Goal: Information Seeking & Learning: Learn about a topic

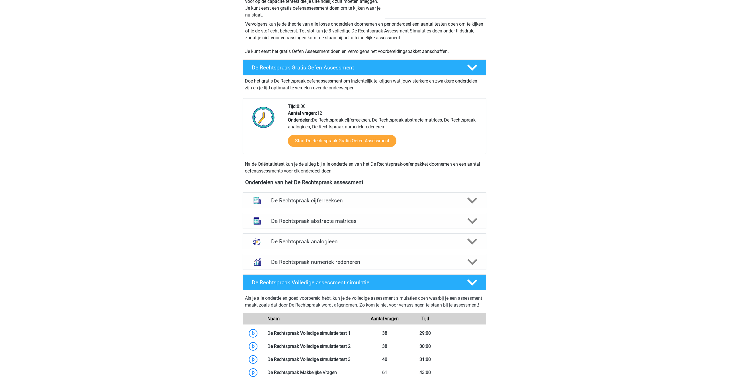
scroll to position [115, 0]
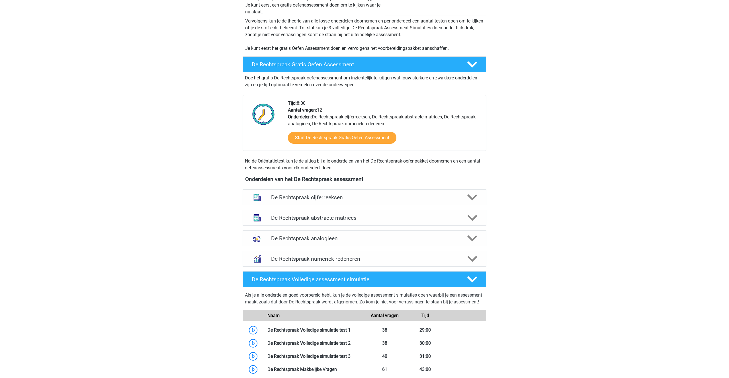
click at [319, 260] on h4 "De Rechtspraak numeriek redeneren" at bounding box center [364, 259] width 186 height 7
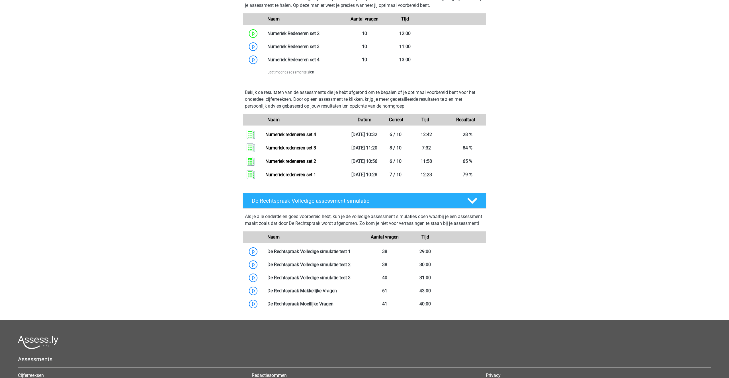
scroll to position [504, 0]
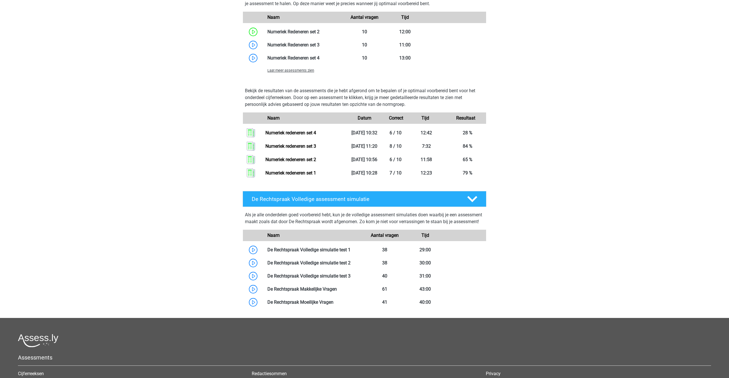
click at [282, 71] on span "Laat meer assessments zien" at bounding box center [290, 70] width 47 height 4
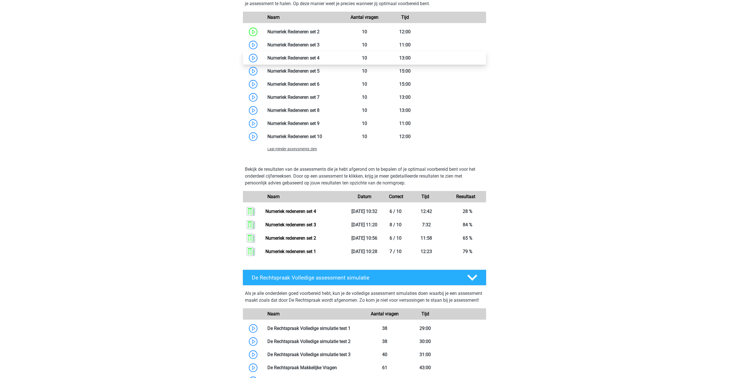
scroll to position [504, 0]
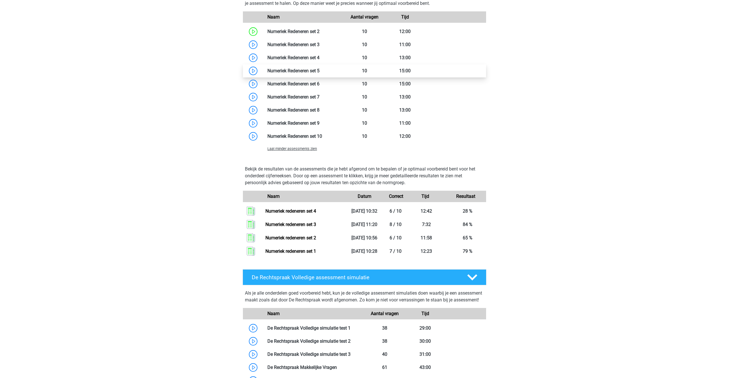
click at [319, 73] on link at bounding box center [319, 70] width 0 height 5
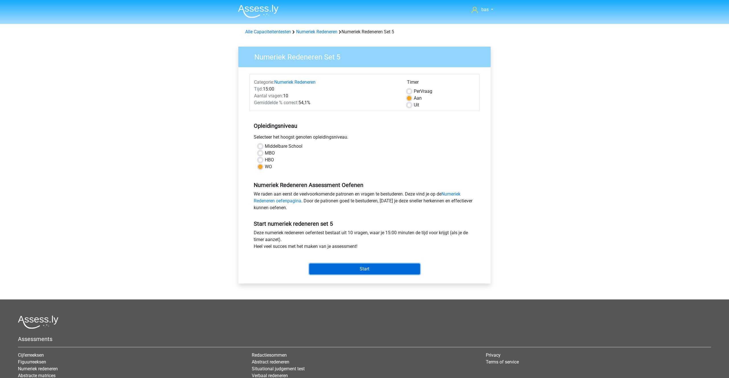
click at [360, 270] on input "Start" at bounding box center [364, 269] width 111 height 11
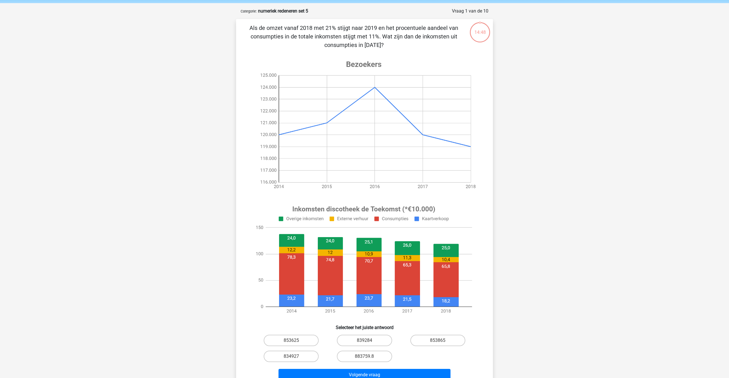
scroll to position [26, 0]
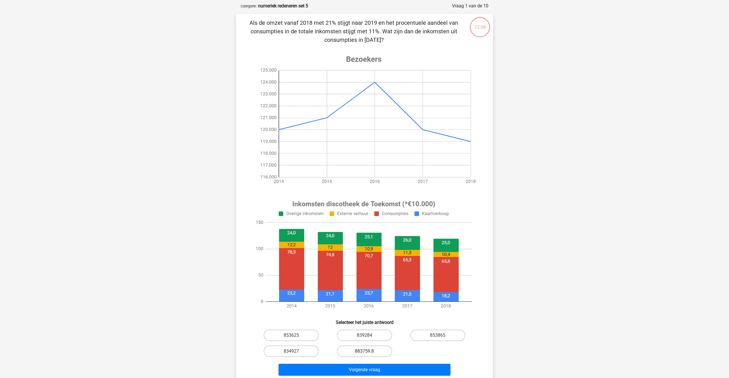
click at [363, 351] on label "883759.8" at bounding box center [364, 351] width 55 height 11
click at [364, 351] on input "883759.8" at bounding box center [366, 353] width 4 height 4
radio input "true"
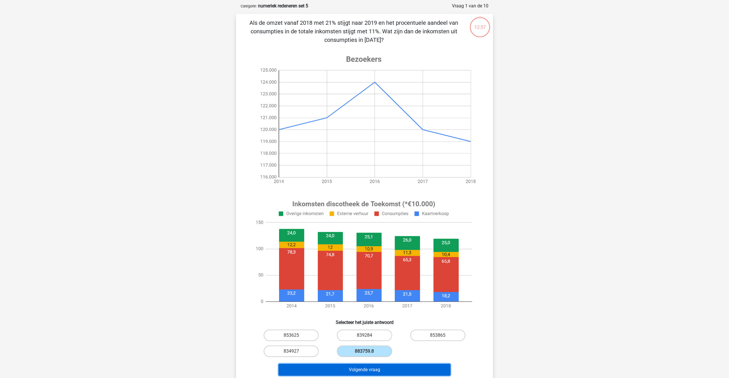
click at [365, 367] on button "Volgende vraag" at bounding box center [364, 370] width 172 height 12
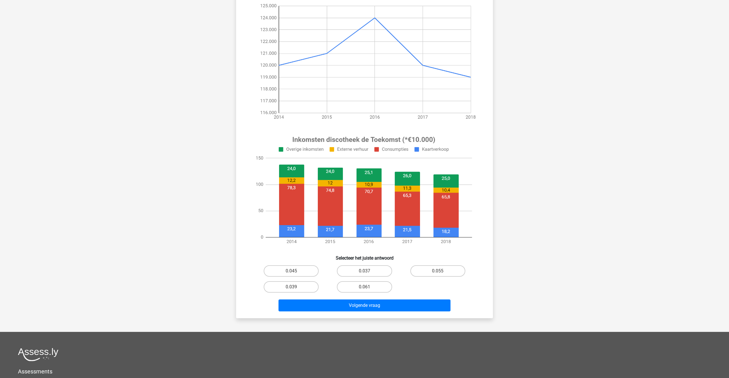
scroll to position [116, 0]
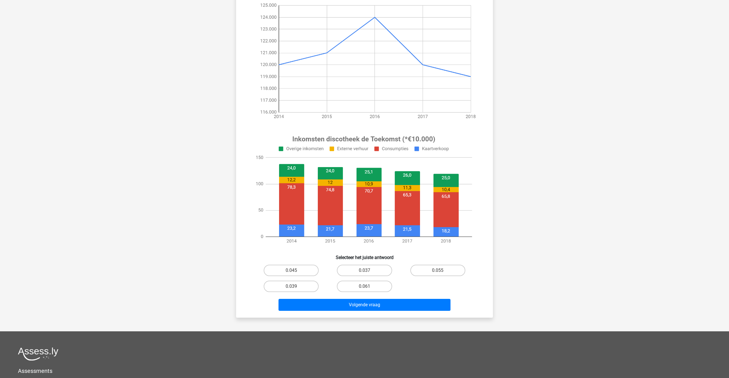
click at [293, 271] on input "0.045" at bounding box center [293, 272] width 4 height 4
radio input "true"
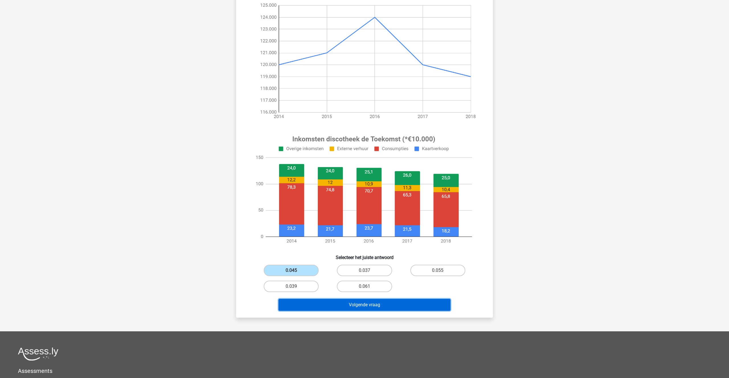
click at [362, 308] on button "Volgende vraag" at bounding box center [364, 305] width 172 height 12
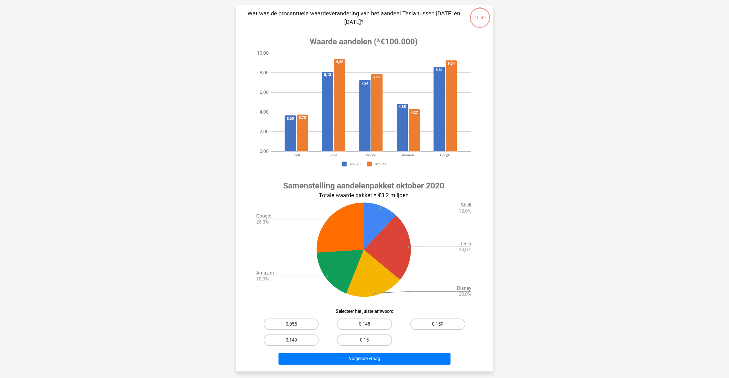
scroll to position [28, 0]
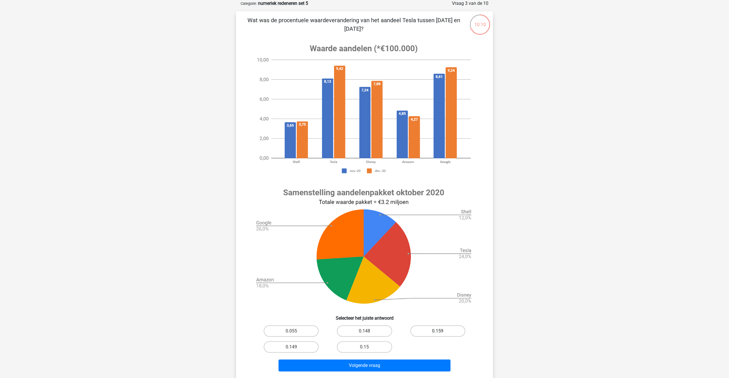
click at [434, 331] on label "0.159" at bounding box center [437, 330] width 55 height 11
click at [437, 331] on input "0.159" at bounding box center [439, 333] width 4 height 4
radio input "true"
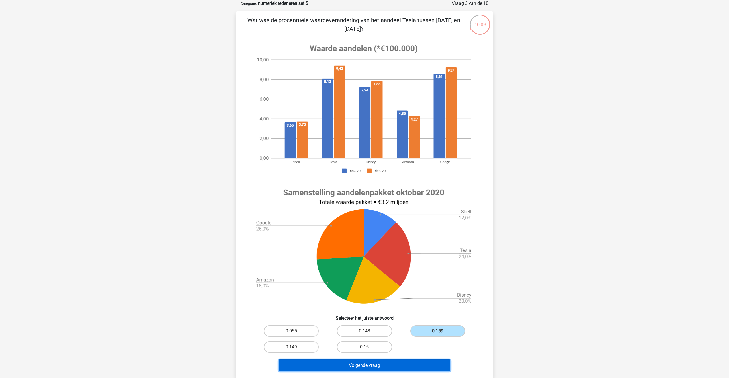
click at [368, 364] on button "Volgende vraag" at bounding box center [364, 365] width 172 height 12
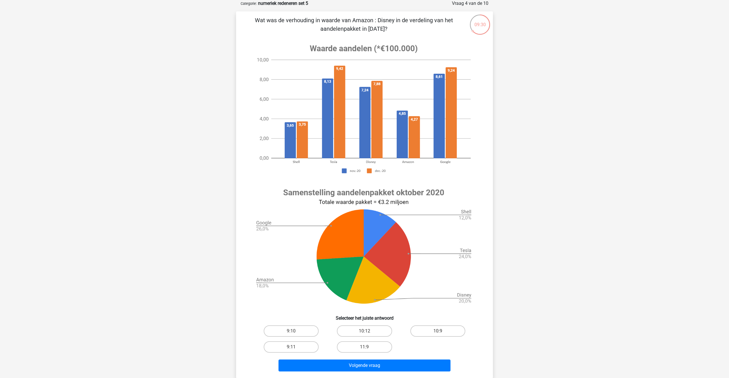
click at [293, 332] on input "9:10" at bounding box center [293, 333] width 4 height 4
radio input "true"
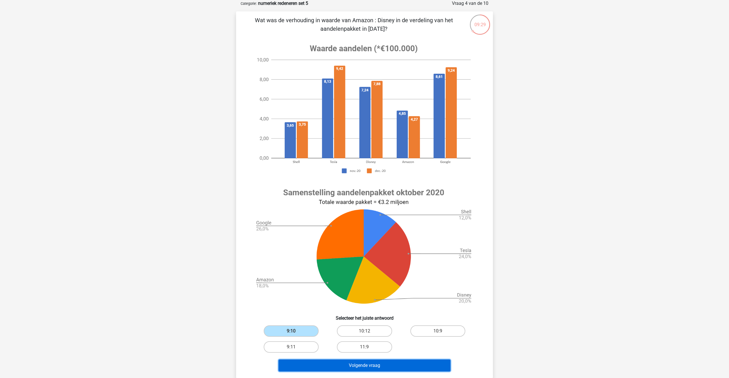
click at [351, 363] on button "Volgende vraag" at bounding box center [364, 365] width 172 height 12
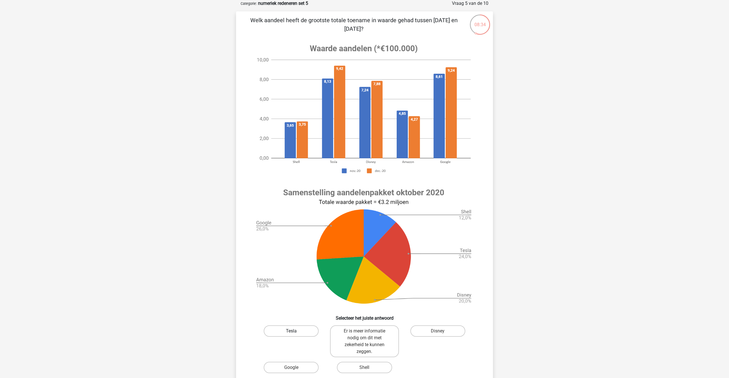
click at [283, 331] on label "Tesla" at bounding box center [291, 330] width 55 height 11
click at [291, 331] on input "Tesla" at bounding box center [293, 333] width 4 height 4
radio input "true"
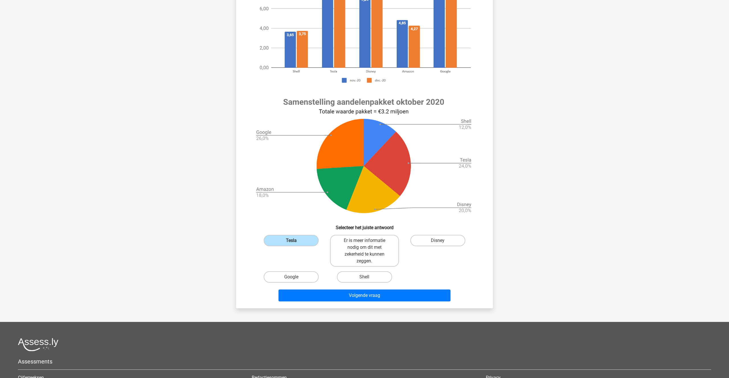
scroll to position [130, 0]
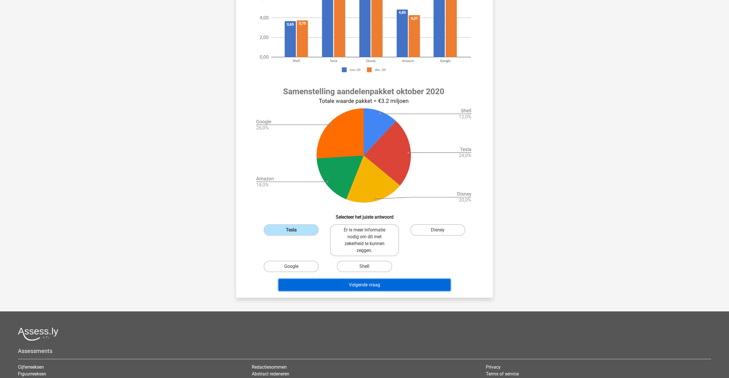
click at [340, 286] on button "Volgende vraag" at bounding box center [364, 285] width 172 height 12
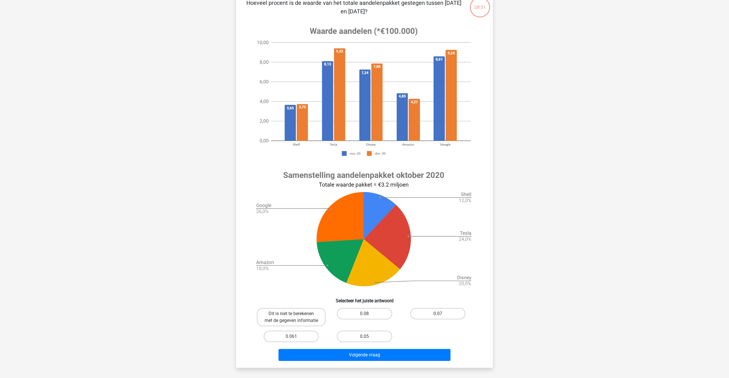
scroll to position [28, 0]
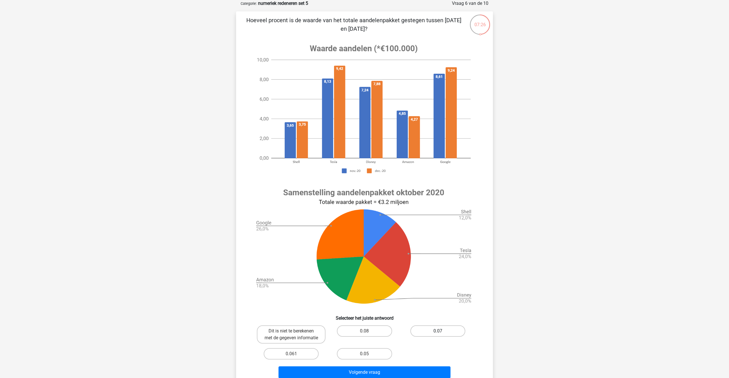
click at [425, 326] on label "0.07" at bounding box center [437, 330] width 55 height 11
click at [437, 331] on input "0.07" at bounding box center [439, 333] width 4 height 4
radio input "true"
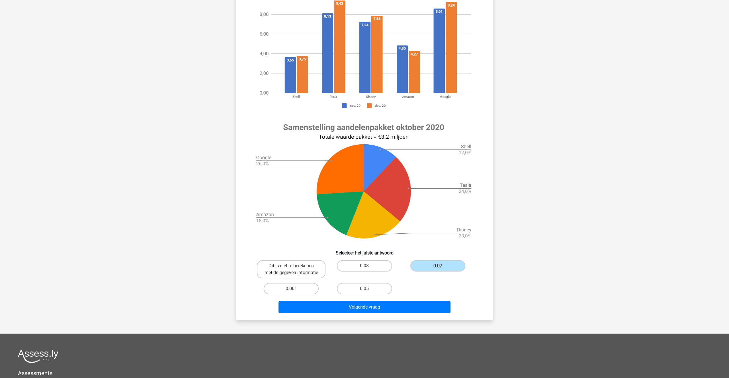
scroll to position [103, 0]
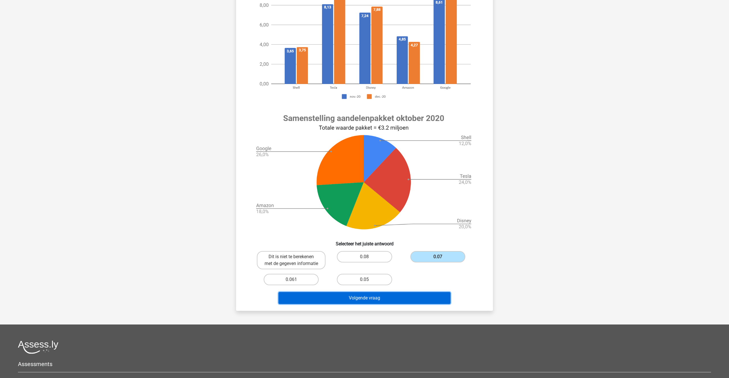
click at [352, 304] on button "Volgende vraag" at bounding box center [364, 298] width 172 height 12
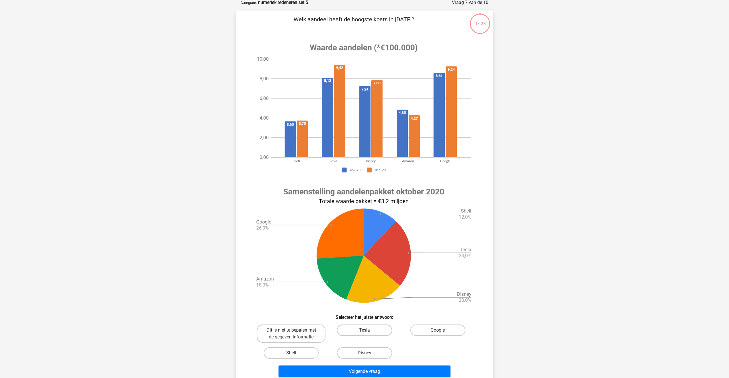
scroll to position [28, 0]
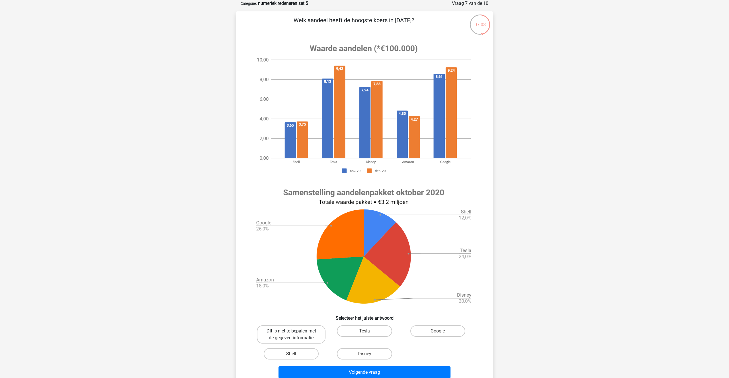
click at [281, 332] on label "Dit is niet te bepalen met de gegeven informatie" at bounding box center [291, 334] width 69 height 18
click at [291, 332] on input "Dit is niet te bepalen met de gegeven informatie" at bounding box center [293, 333] width 4 height 4
radio input "true"
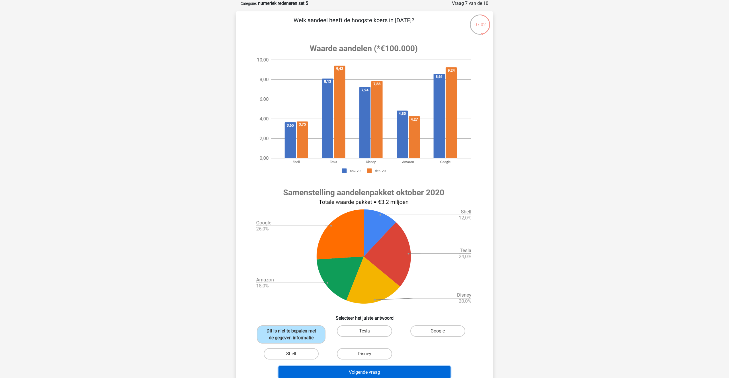
click at [345, 372] on button "Volgende vraag" at bounding box center [364, 372] width 172 height 12
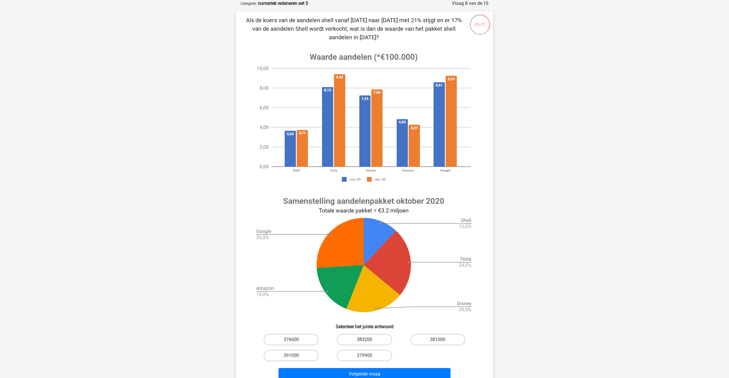
click at [376, 338] on label "383200" at bounding box center [364, 339] width 55 height 11
click at [368, 340] on input "383200" at bounding box center [366, 342] width 4 height 4
radio input "true"
click at [366, 372] on button "Volgende vraag" at bounding box center [364, 374] width 172 height 12
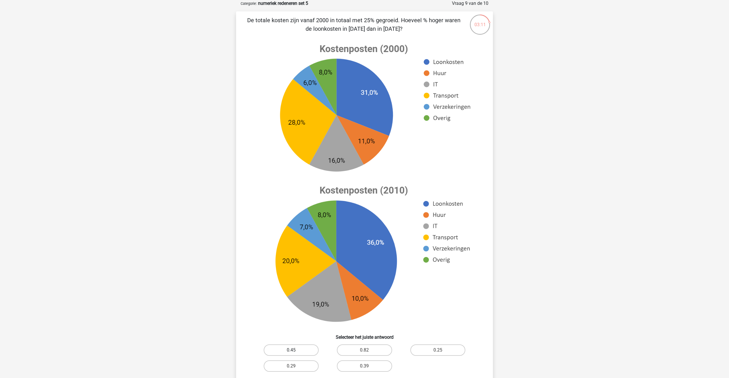
click at [285, 350] on label "0.45" at bounding box center [291, 349] width 55 height 11
click at [291, 350] on input "0.45" at bounding box center [293, 352] width 4 height 4
radio input "true"
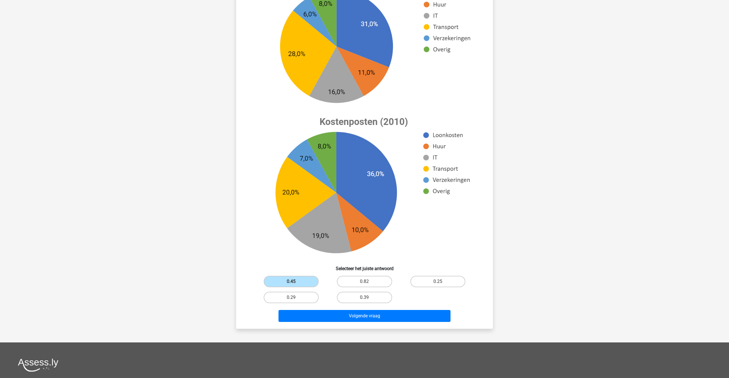
scroll to position [99, 0]
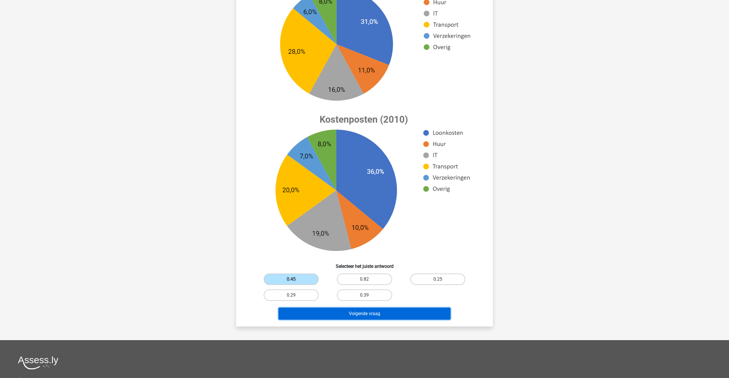
click at [345, 316] on button "Volgende vraag" at bounding box center [364, 314] width 172 height 12
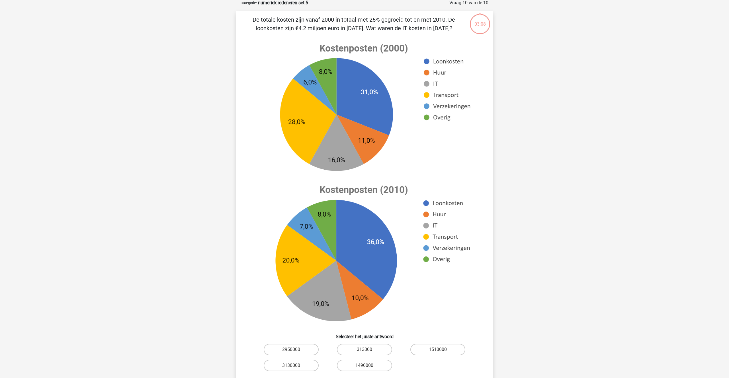
scroll to position [28, 0]
click at [367, 368] on input "1490000" at bounding box center [366, 368] width 4 height 4
radio input "true"
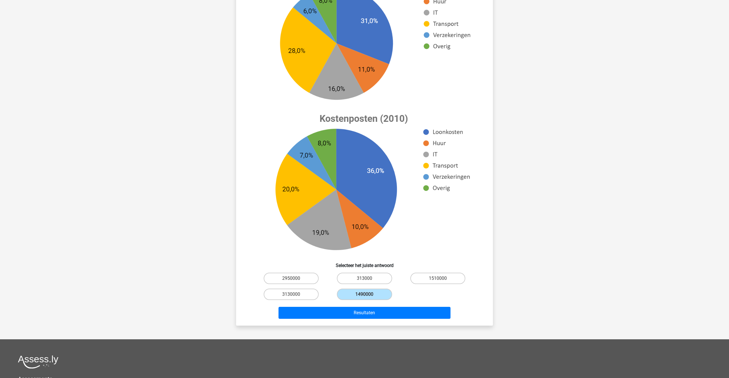
scroll to position [105, 0]
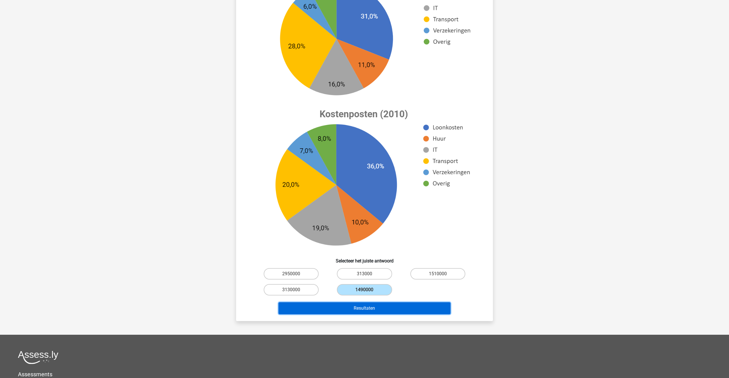
click at [367, 304] on button "Resultaten" at bounding box center [364, 308] width 172 height 12
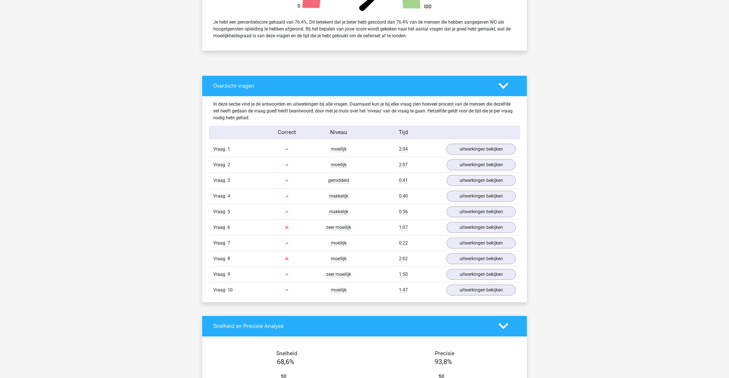
scroll to position [242, 0]
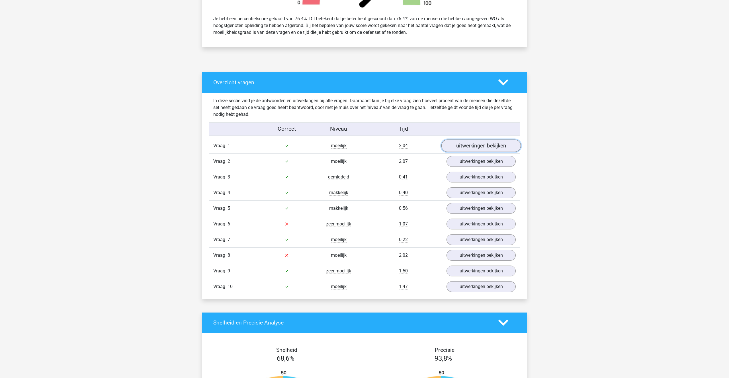
click at [451, 148] on link "uitwerkingen bekijken" at bounding box center [480, 145] width 79 height 13
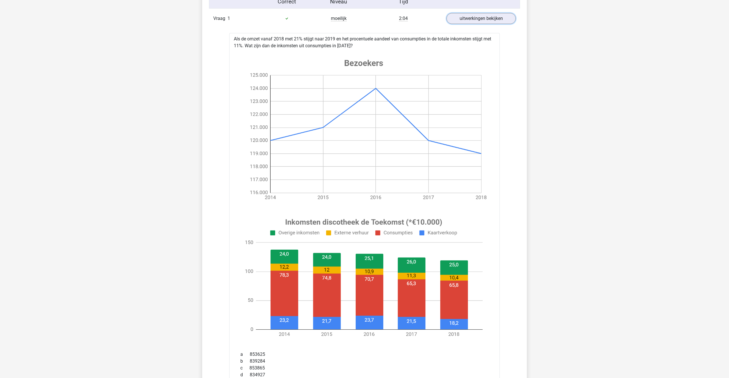
scroll to position [368, 0]
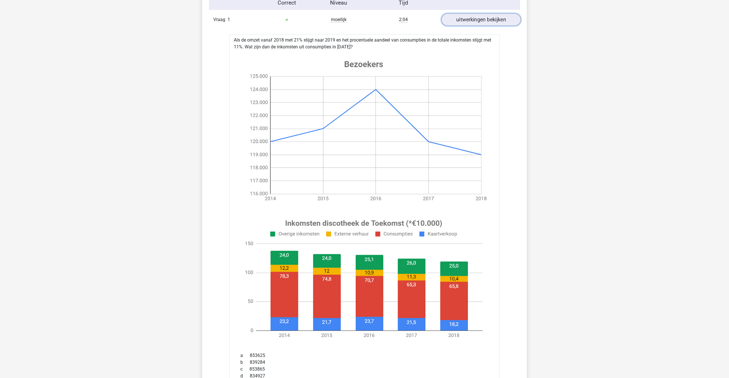
click at [471, 20] on link "uitwerkingen bekijken" at bounding box center [480, 19] width 79 height 13
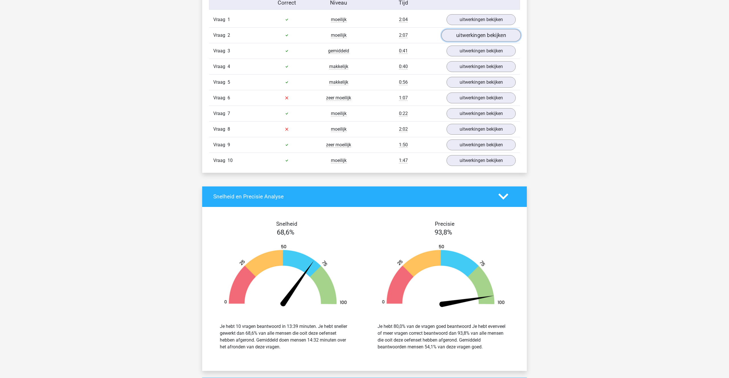
click at [472, 36] on link "uitwerkingen bekijken" at bounding box center [480, 35] width 79 height 13
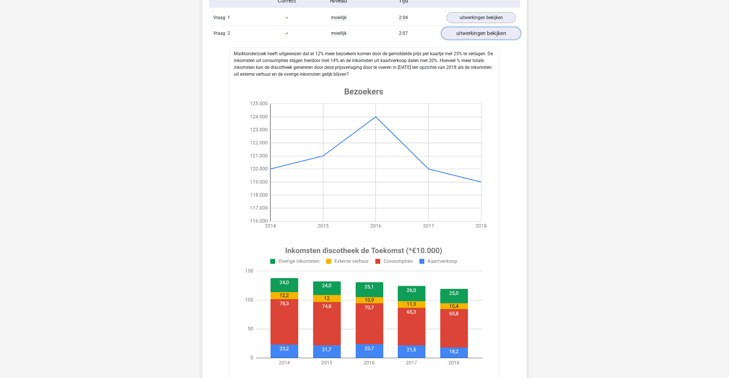
scroll to position [368, 0]
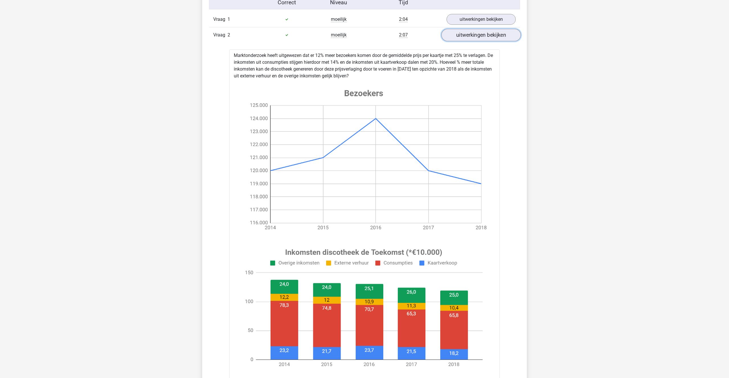
click at [472, 33] on link "uitwerkingen bekijken" at bounding box center [480, 35] width 79 height 13
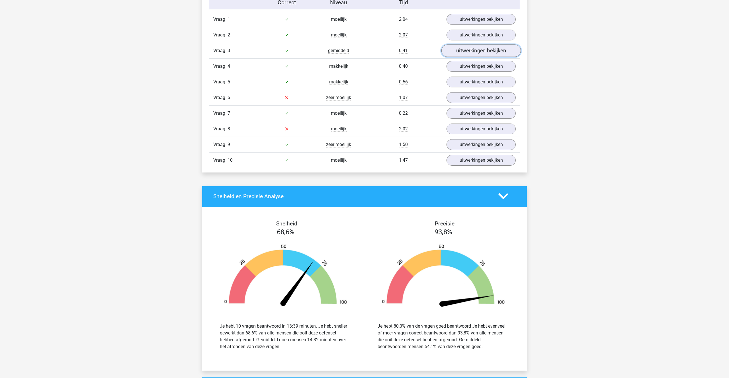
click at [468, 46] on link "uitwerkingen bekijken" at bounding box center [480, 50] width 79 height 13
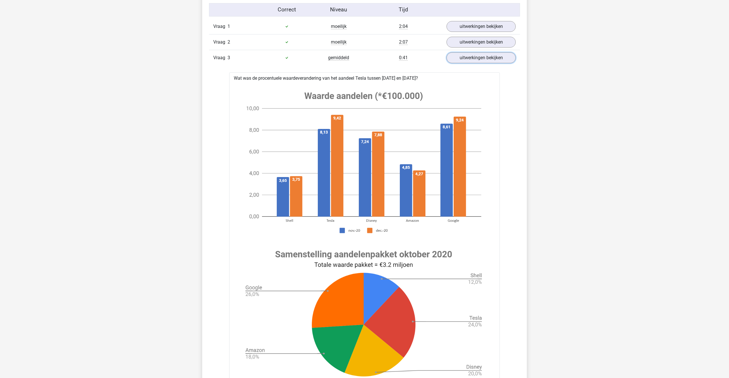
scroll to position [360, 0]
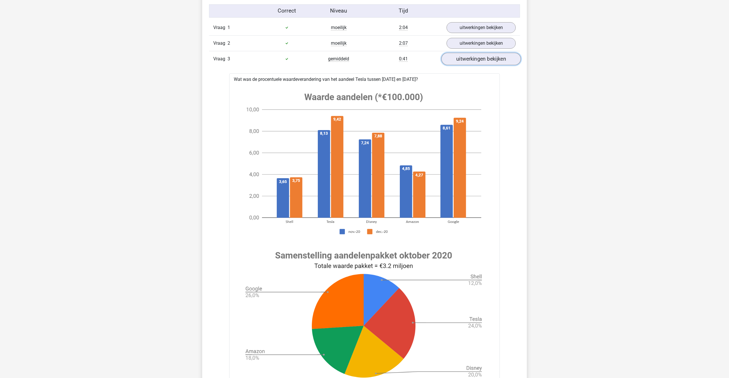
click at [480, 61] on link "uitwerkingen bekijken" at bounding box center [480, 59] width 79 height 13
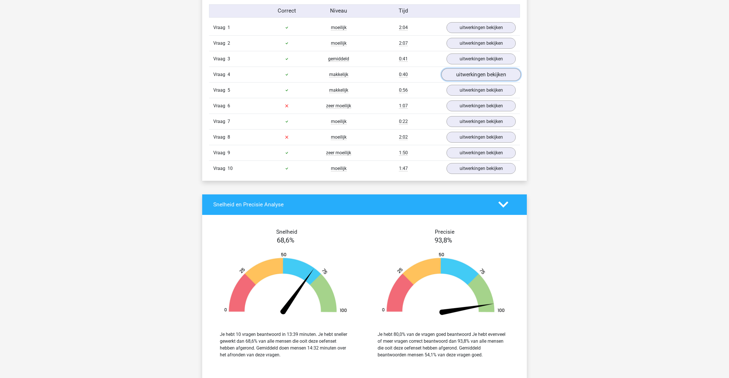
click at [478, 72] on link "uitwerkingen bekijken" at bounding box center [480, 74] width 79 height 13
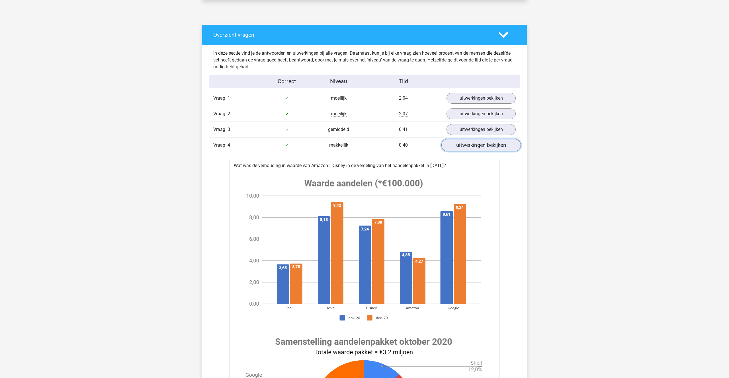
scroll to position [286, 0]
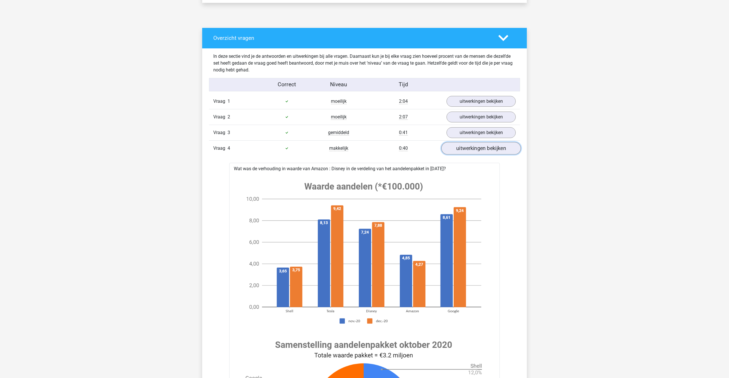
click at [486, 145] on link "uitwerkingen bekijken" at bounding box center [480, 148] width 79 height 13
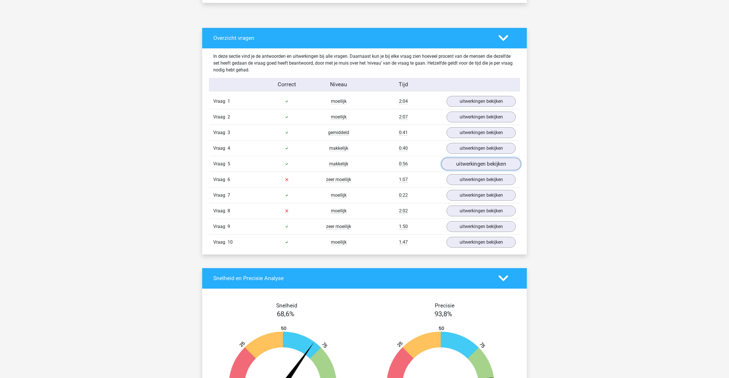
click at [474, 161] on link "uitwerkingen bekijken" at bounding box center [480, 164] width 79 height 13
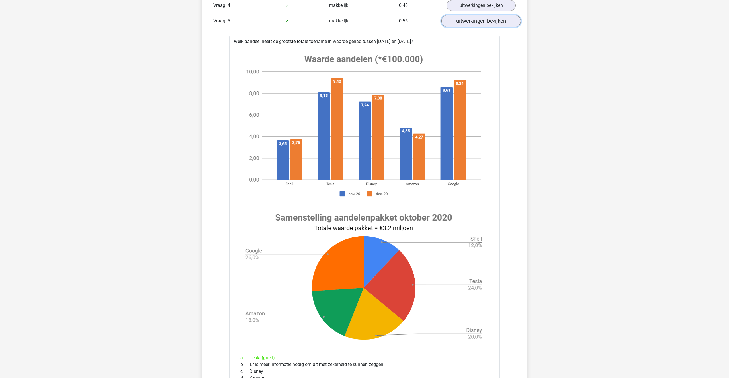
scroll to position [424, 0]
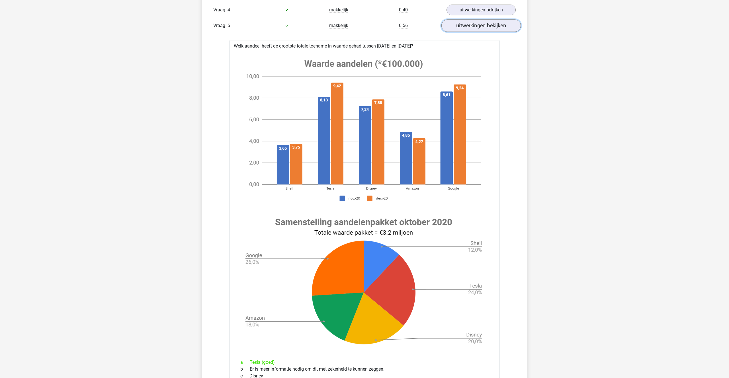
click at [475, 27] on link "uitwerkingen bekijken" at bounding box center [480, 25] width 79 height 13
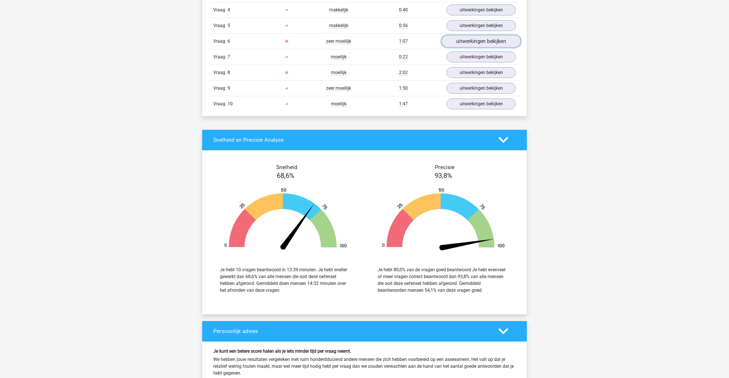
click at [474, 41] on link "uitwerkingen bekijken" at bounding box center [480, 41] width 79 height 13
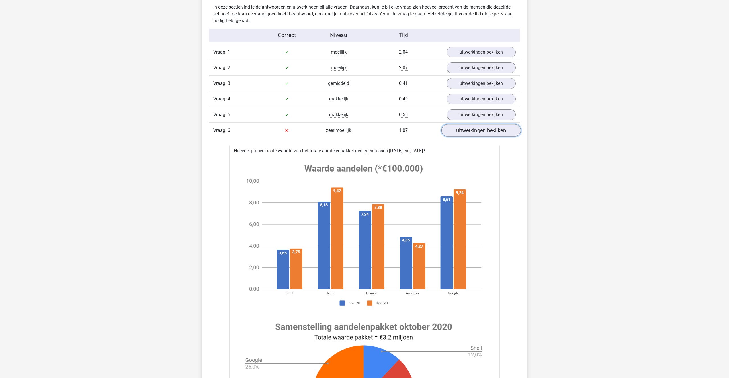
scroll to position [334, 0]
click at [472, 131] on link "uitwerkingen bekijken" at bounding box center [480, 131] width 79 height 13
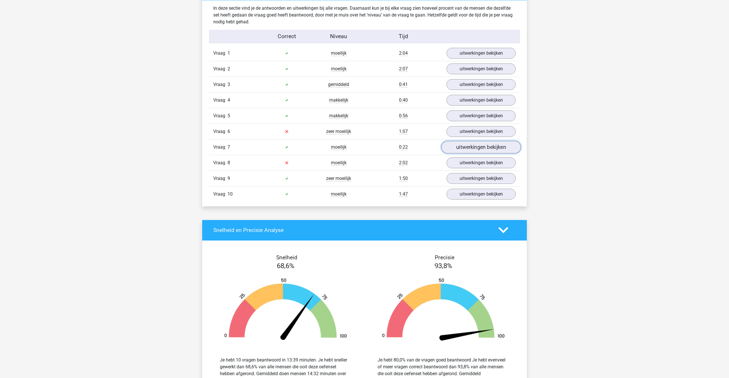
click at [467, 146] on link "uitwerkingen bekijken" at bounding box center [480, 147] width 79 height 13
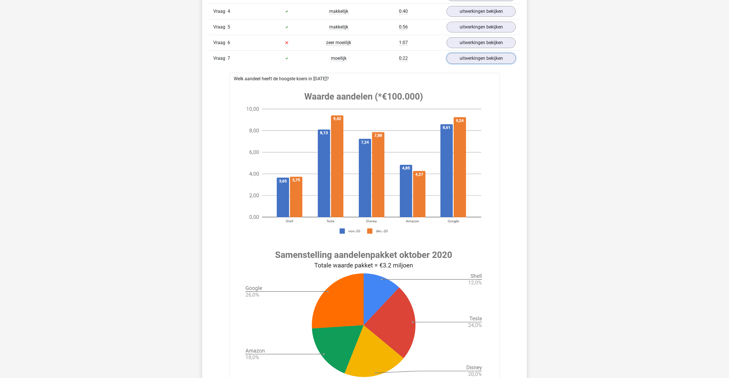
scroll to position [422, 0]
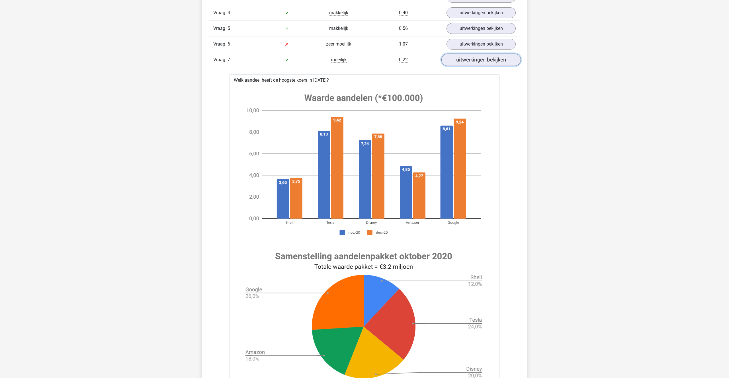
click at [485, 57] on link "uitwerkingen bekijken" at bounding box center [480, 60] width 79 height 13
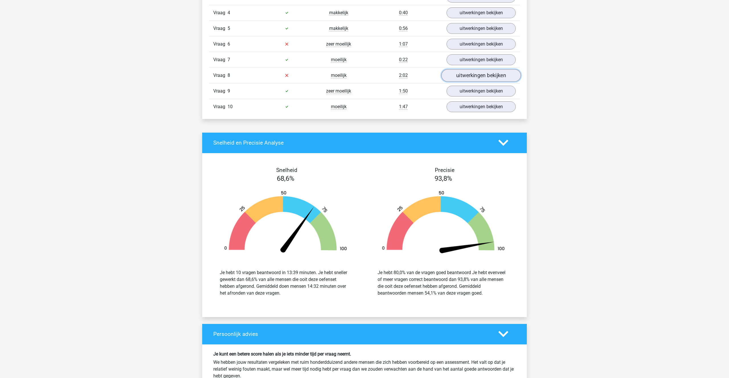
click at [479, 77] on link "uitwerkingen bekijken" at bounding box center [480, 75] width 79 height 13
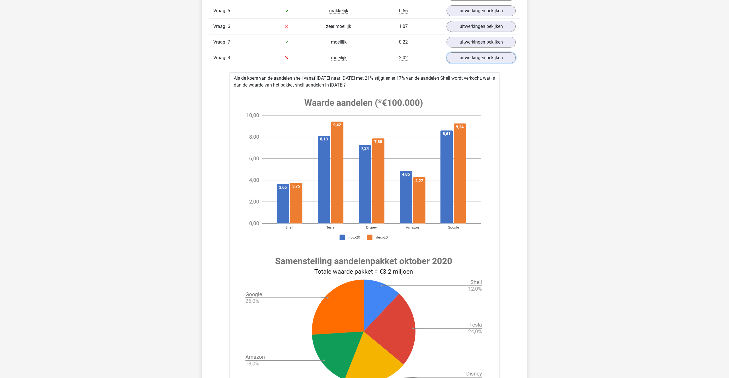
scroll to position [433, 0]
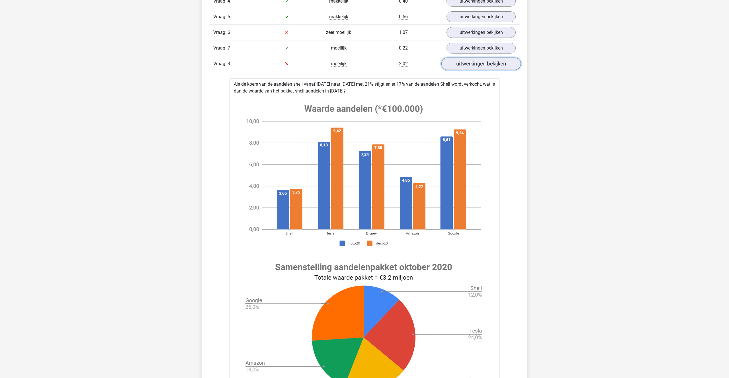
click at [481, 59] on link "uitwerkingen bekijken" at bounding box center [480, 63] width 79 height 13
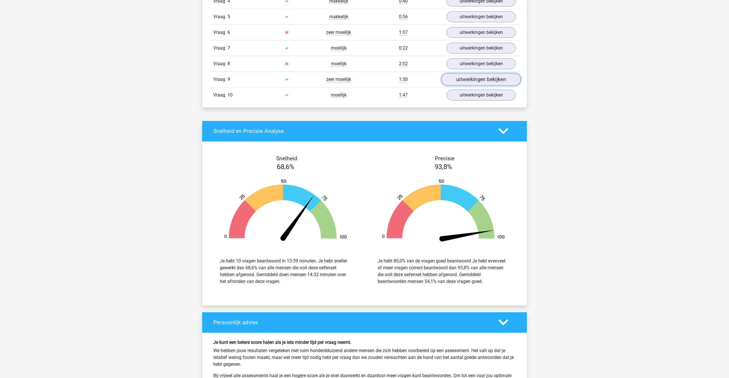
click at [473, 80] on link "uitwerkingen bekijken" at bounding box center [480, 79] width 79 height 13
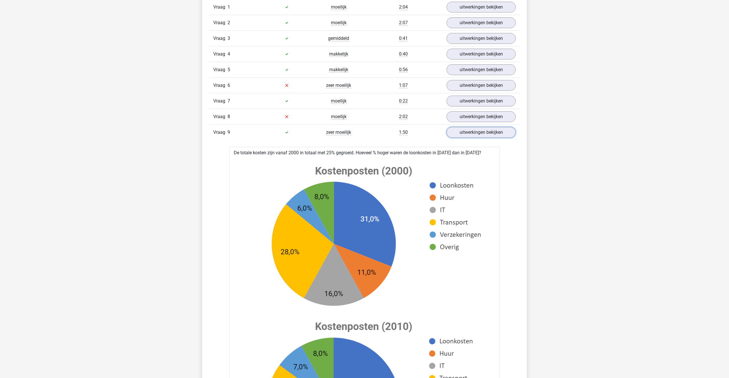
scroll to position [371, 0]
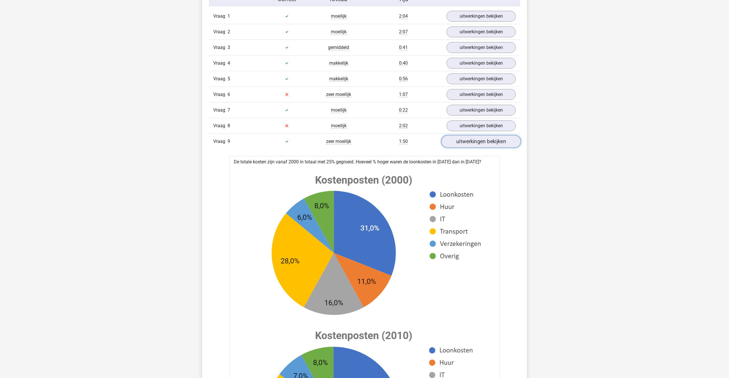
click at [484, 145] on link "uitwerkingen bekijken" at bounding box center [480, 141] width 79 height 13
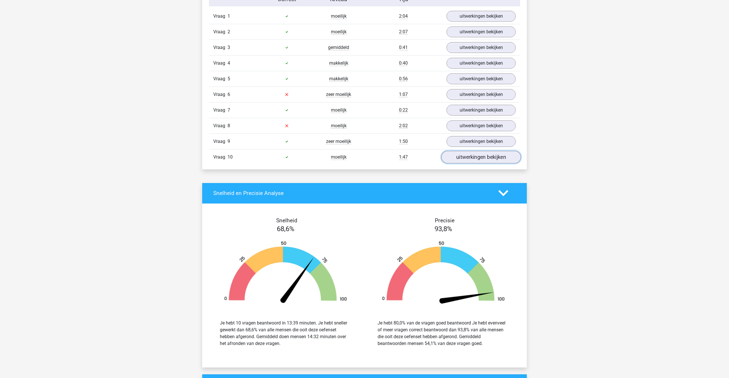
click at [483, 159] on link "uitwerkingen bekijken" at bounding box center [480, 157] width 79 height 13
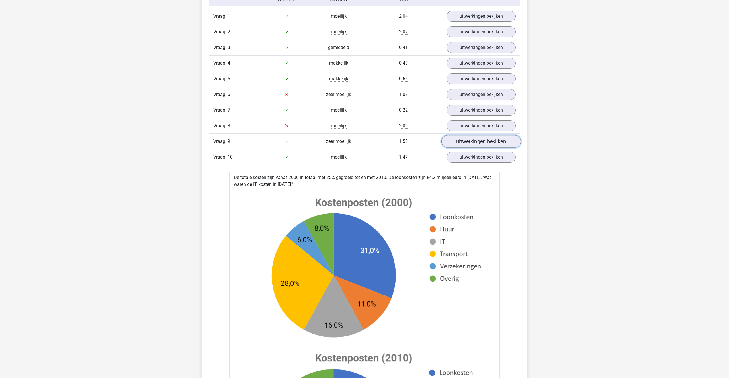
click at [482, 145] on link "uitwerkingen bekijken" at bounding box center [480, 141] width 79 height 13
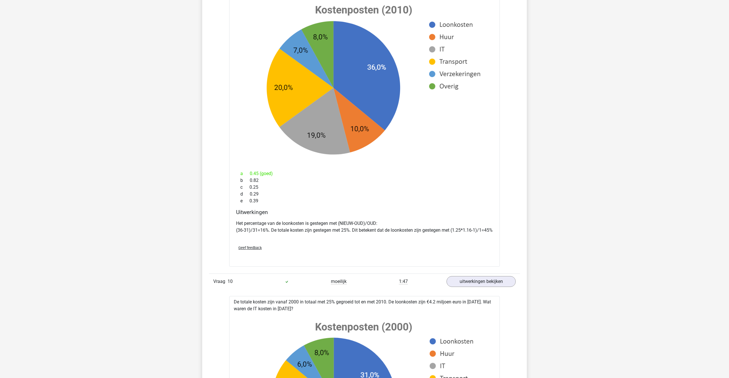
scroll to position [698, 0]
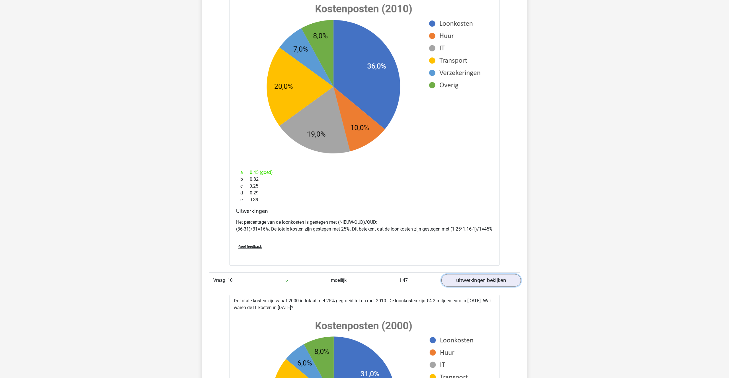
click at [482, 284] on link "uitwerkingen bekijken" at bounding box center [480, 280] width 79 height 13
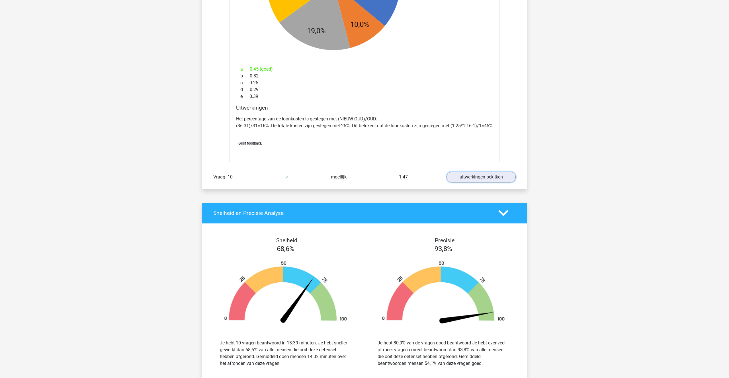
scroll to position [803, 0]
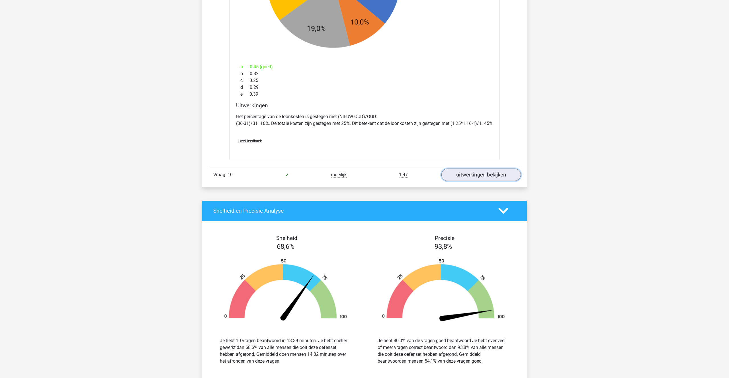
click at [477, 181] on link "uitwerkingen bekijken" at bounding box center [480, 174] width 79 height 13
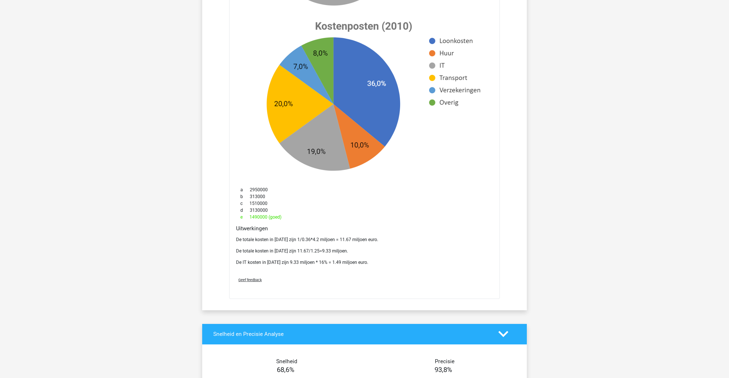
scroll to position [1154, 0]
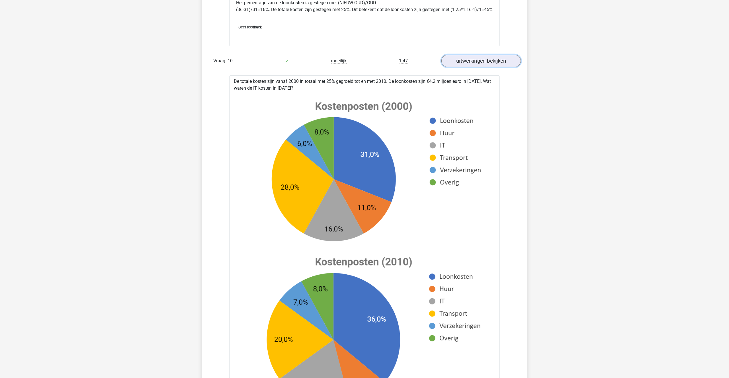
click at [492, 65] on link "uitwerkingen bekijken" at bounding box center [480, 61] width 79 height 13
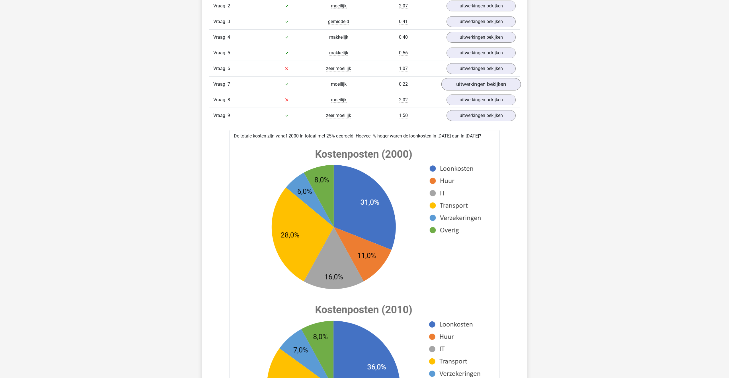
scroll to position [392, 0]
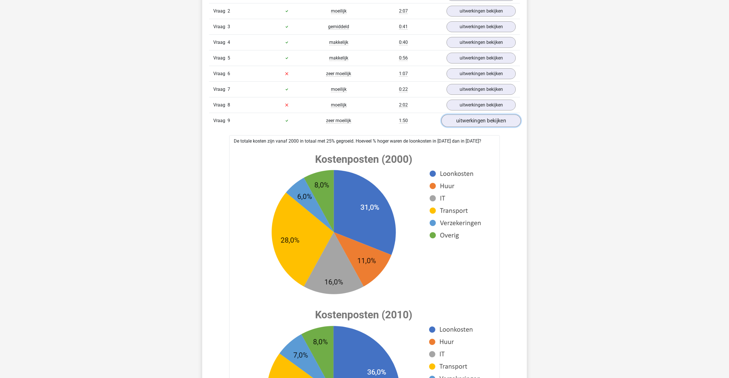
click at [478, 119] on link "uitwerkingen bekijken" at bounding box center [480, 120] width 79 height 13
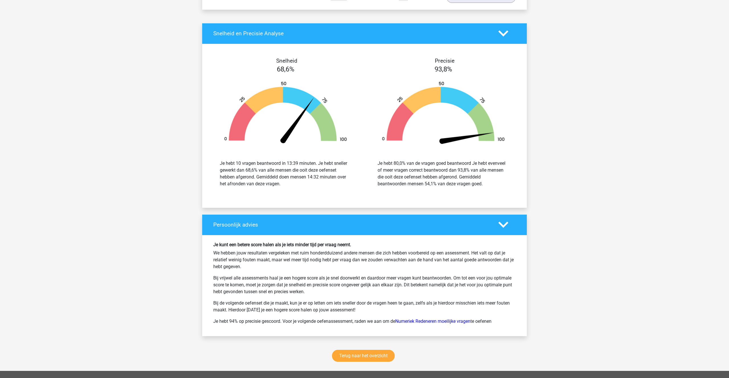
scroll to position [532, 0]
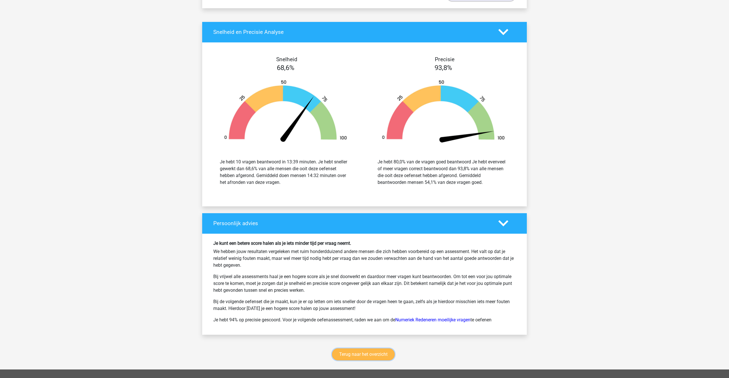
click at [345, 356] on link "Terug naar het overzicht" at bounding box center [363, 354] width 63 height 12
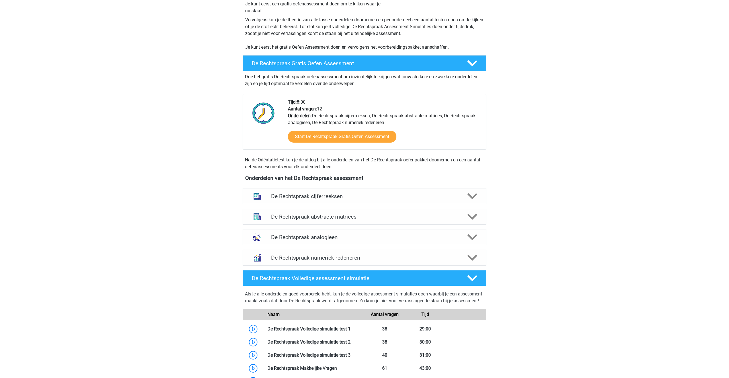
scroll to position [117, 0]
click at [331, 215] on h4 "De Rechtspraak abstracte matrices" at bounding box center [364, 216] width 186 height 7
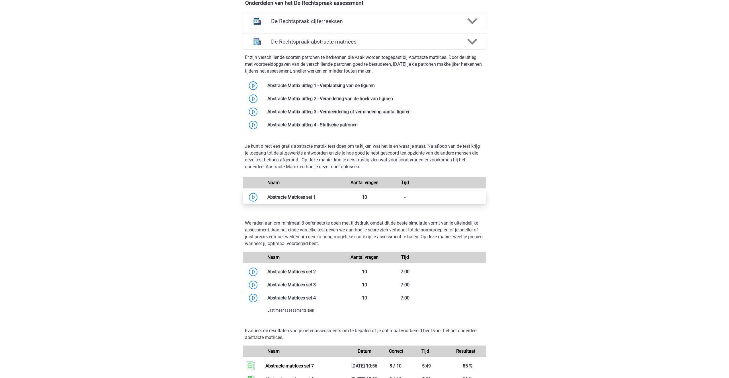
scroll to position [290, 0]
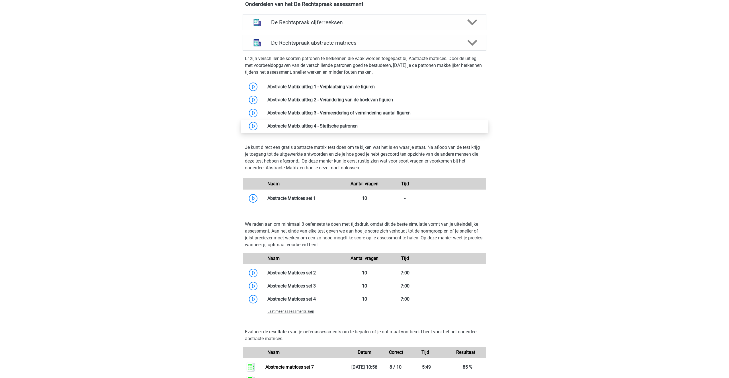
click at [357, 126] on link at bounding box center [357, 125] width 0 height 5
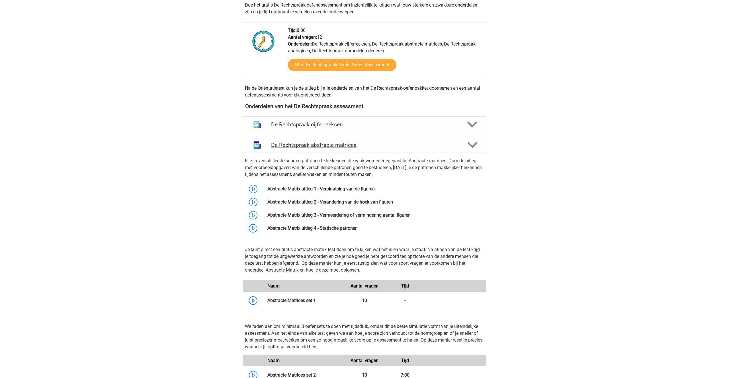
scroll to position [186, 0]
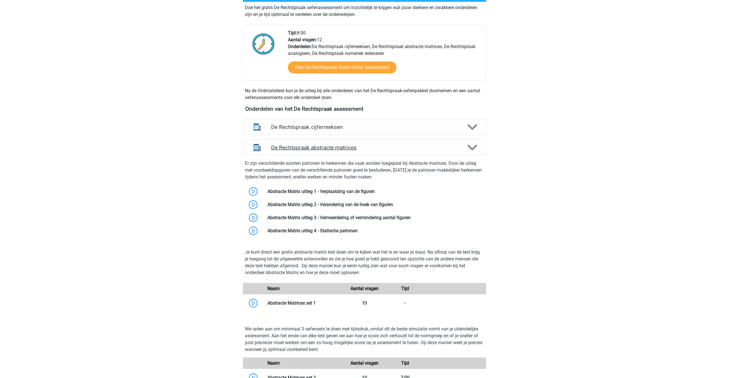
click at [470, 147] on icon at bounding box center [472, 148] width 10 height 10
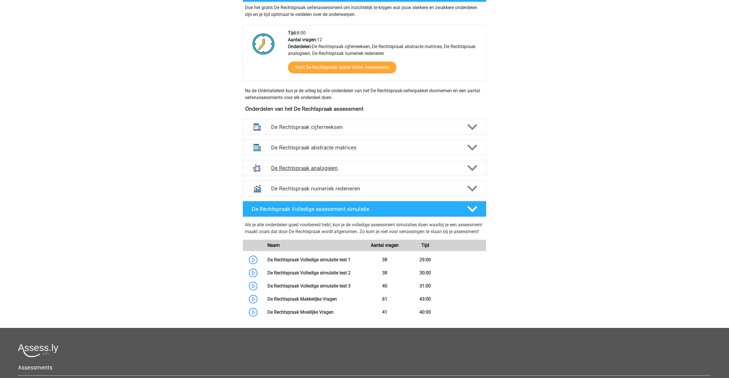
click at [471, 166] on icon at bounding box center [472, 168] width 10 height 10
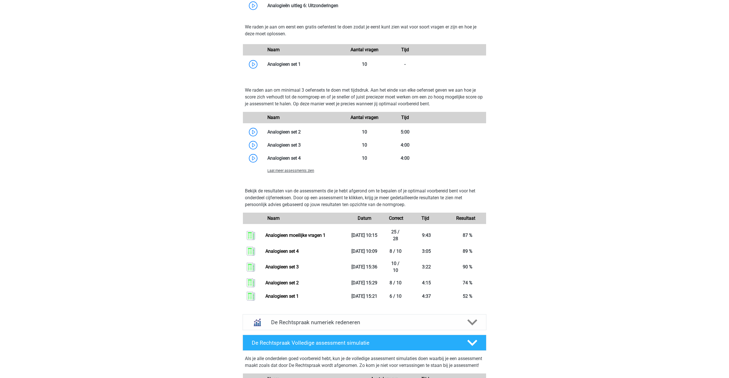
scroll to position [520, 0]
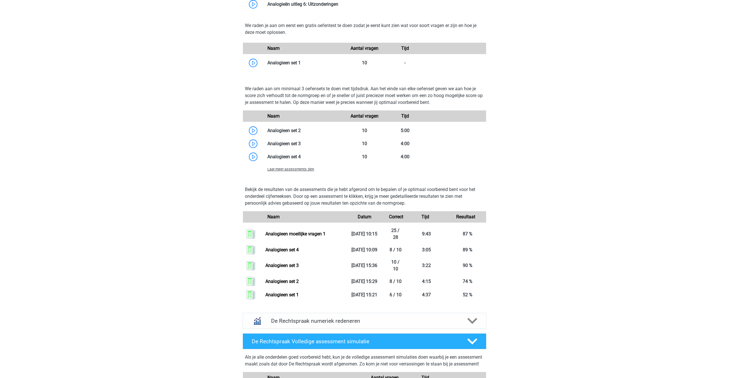
click at [280, 170] on span "Laat meer assessments zien" at bounding box center [290, 169] width 47 height 4
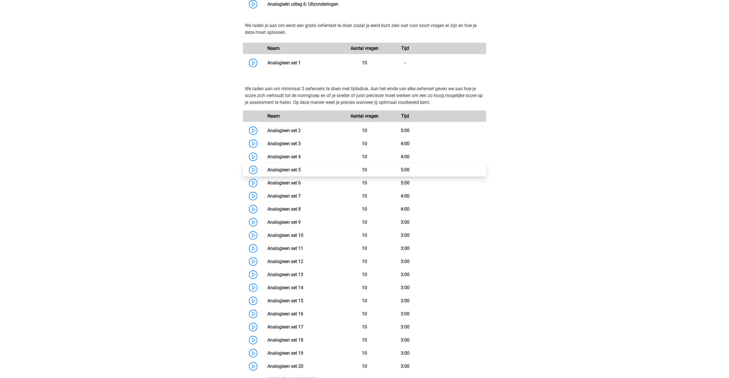
click at [301, 171] on link at bounding box center [301, 169] width 0 height 5
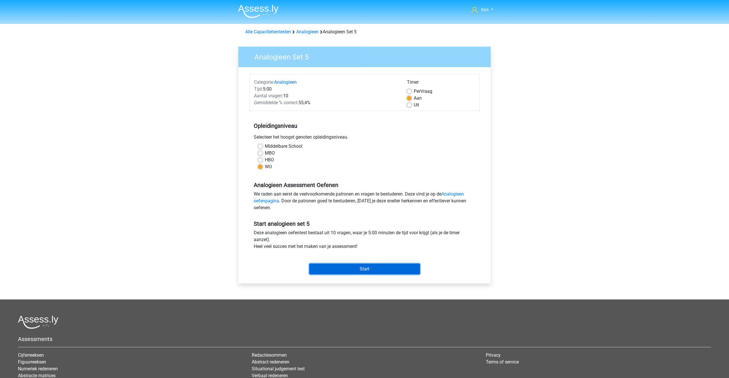
click at [361, 266] on input "Start" at bounding box center [364, 269] width 111 height 11
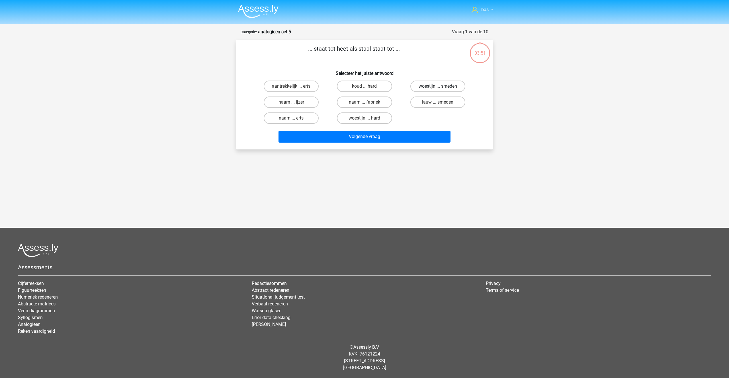
click at [427, 85] on label "woestijn ... smeden" at bounding box center [437, 86] width 55 height 11
click at [437, 86] on input "woestijn ... smeden" at bounding box center [439, 88] width 4 height 4
radio input "true"
click at [346, 138] on button "Volgende vraag" at bounding box center [364, 137] width 172 height 12
click at [428, 86] on label "aangezicht ... vorm" at bounding box center [437, 86] width 55 height 11
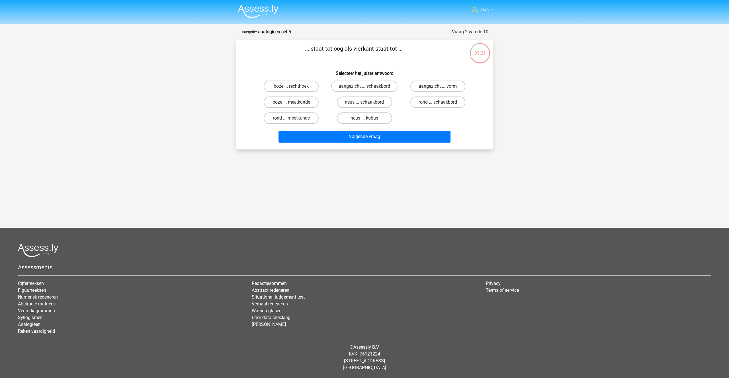
click at [437, 86] on input "aangezicht ... vorm" at bounding box center [439, 88] width 4 height 4
radio input "true"
click at [371, 137] on button "Volgende vraag" at bounding box center [364, 137] width 172 height 12
click at [423, 98] on label "motorboot ... bezem" at bounding box center [437, 101] width 55 height 11
click at [437, 102] on input "motorboot ... bezem" at bounding box center [439, 104] width 4 height 4
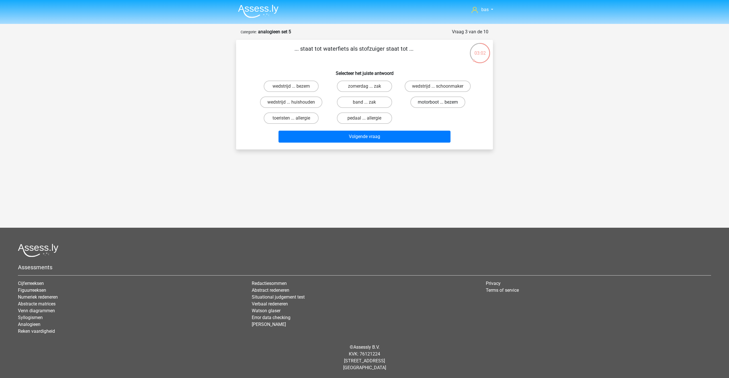
radio input "true"
click at [345, 135] on button "Volgende vraag" at bounding box center [364, 137] width 172 height 12
click at [289, 117] on label "benzine ... hout" at bounding box center [291, 117] width 55 height 11
click at [291, 118] on input "benzine ... hout" at bounding box center [293, 120] width 4 height 4
radio input "true"
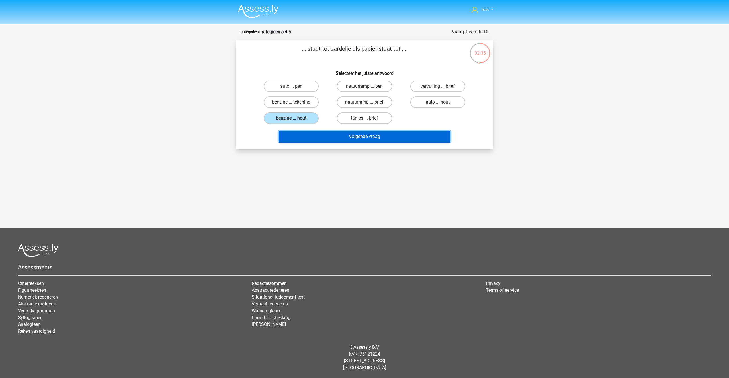
click at [371, 136] on button "Volgende vraag" at bounding box center [364, 137] width 172 height 12
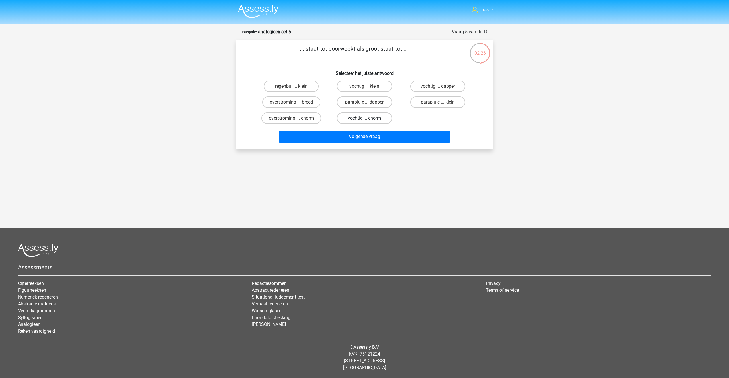
click at [356, 118] on label "vochtig ... enorm" at bounding box center [364, 117] width 55 height 11
click at [364, 118] on input "vochtig ... enorm" at bounding box center [366, 120] width 4 height 4
radio input "true"
click at [352, 140] on button "Volgende vraag" at bounding box center [364, 137] width 172 height 12
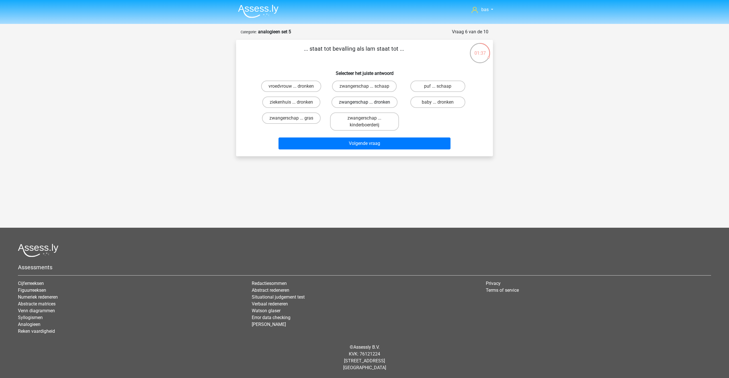
click at [351, 103] on label "zwangerschap ... dronken" at bounding box center [364, 101] width 66 height 11
click at [364, 103] on input "zwangerschap ... dronken" at bounding box center [366, 104] width 4 height 4
radio input "true"
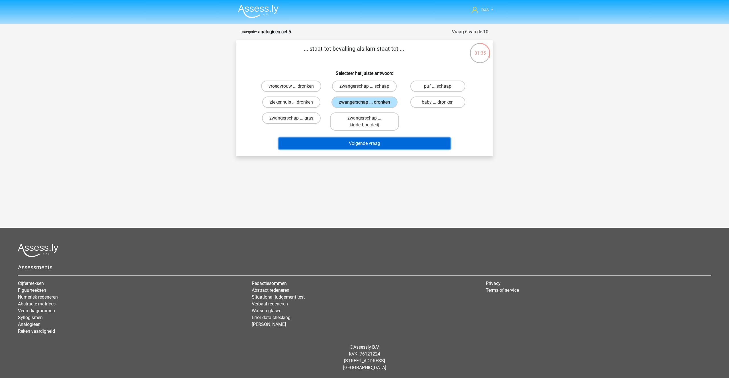
click at [353, 140] on button "Volgende vraag" at bounding box center [364, 143] width 172 height 12
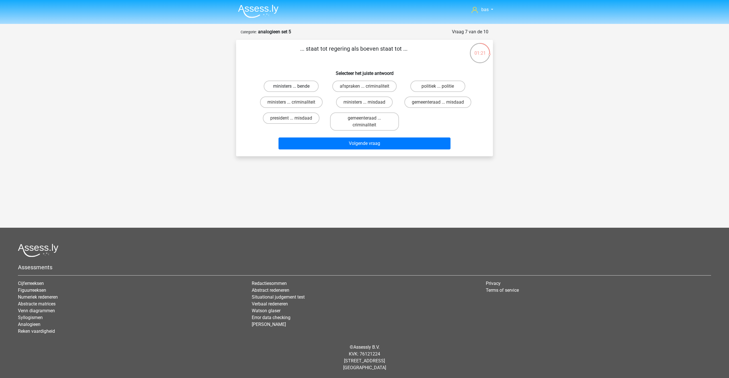
click at [291, 83] on label "ministers ... bende" at bounding box center [291, 86] width 55 height 11
click at [291, 86] on input "ministers ... bende" at bounding box center [293, 88] width 4 height 4
radio input "true"
click at [363, 146] on button "Volgende vraag" at bounding box center [364, 143] width 172 height 12
click at [361, 102] on label "ober ... strijkstok" at bounding box center [364, 101] width 55 height 11
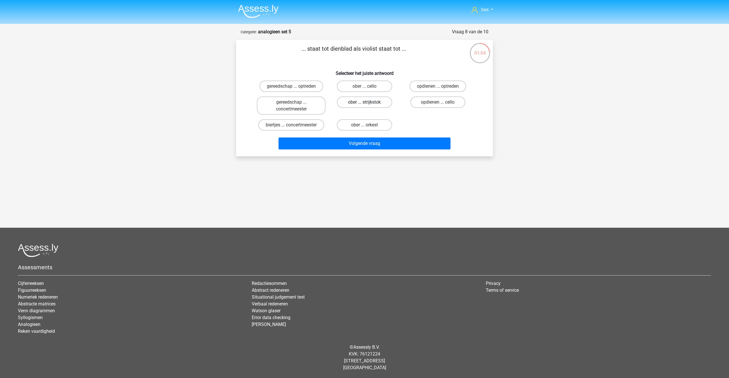
click at [364, 102] on input "ober ... strijkstok" at bounding box center [366, 104] width 4 height 4
radio input "true"
click at [356, 144] on button "Volgende vraag" at bounding box center [364, 143] width 172 height 12
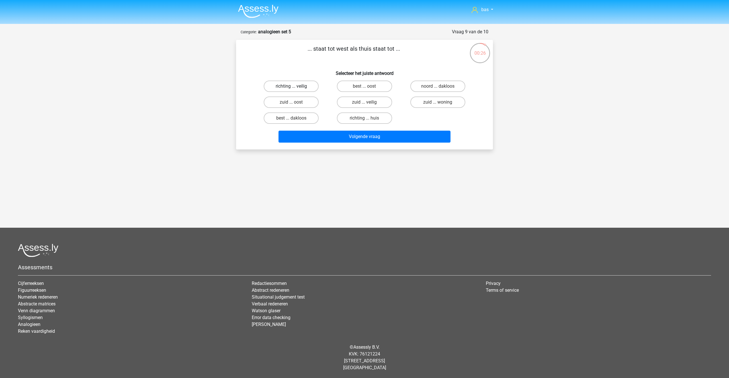
click at [296, 88] on label "richting ... veilig" at bounding box center [291, 86] width 55 height 11
click at [295, 88] on input "richting ... veilig" at bounding box center [293, 88] width 4 height 4
radio input "true"
click at [353, 134] on button "Volgende vraag" at bounding box center [364, 137] width 172 height 12
click at [441, 100] on label "werk ... kennis" at bounding box center [437, 101] width 55 height 11
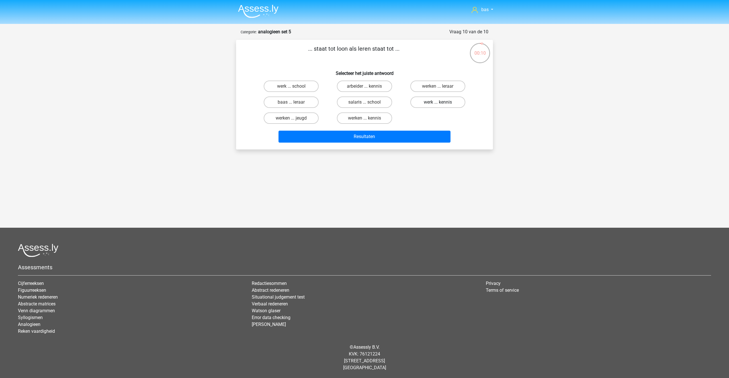
click at [441, 102] on input "werk ... kennis" at bounding box center [439, 104] width 4 height 4
radio input "true"
click at [361, 137] on button "Resultaten" at bounding box center [364, 137] width 172 height 12
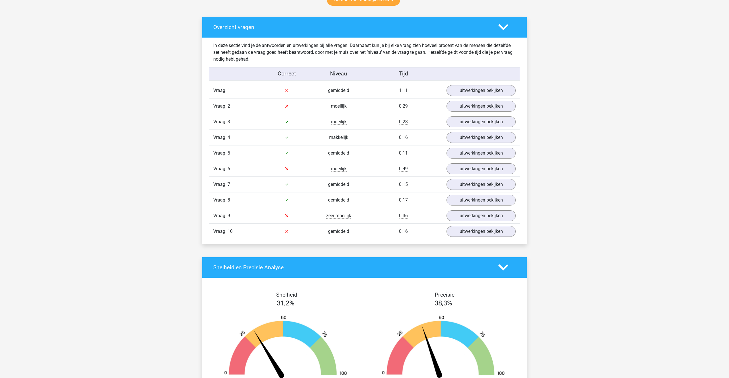
scroll to position [312, 0]
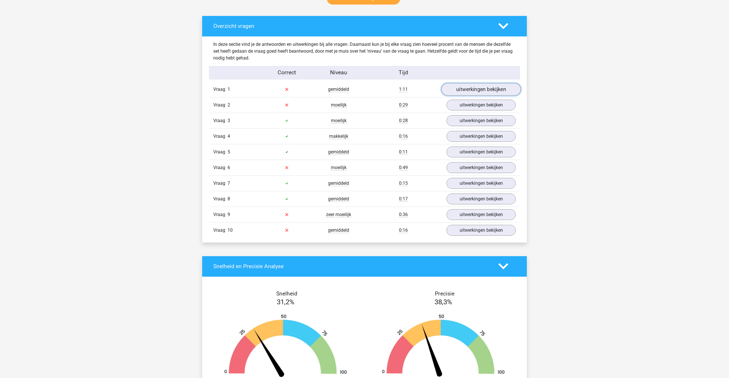
click at [486, 85] on link "uitwerkingen bekijken" at bounding box center [480, 89] width 79 height 13
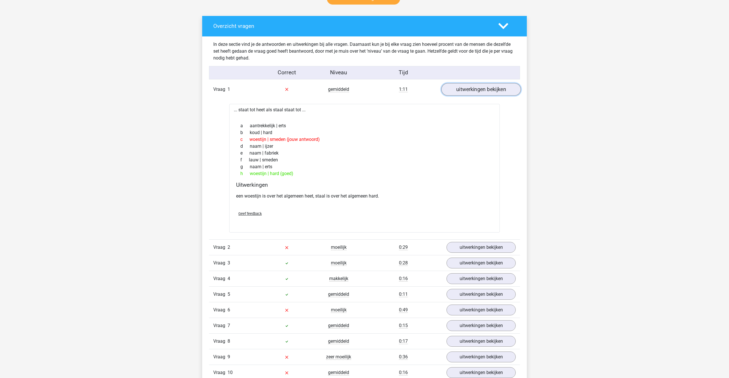
click at [469, 94] on link "uitwerkingen bekijken" at bounding box center [480, 89] width 79 height 13
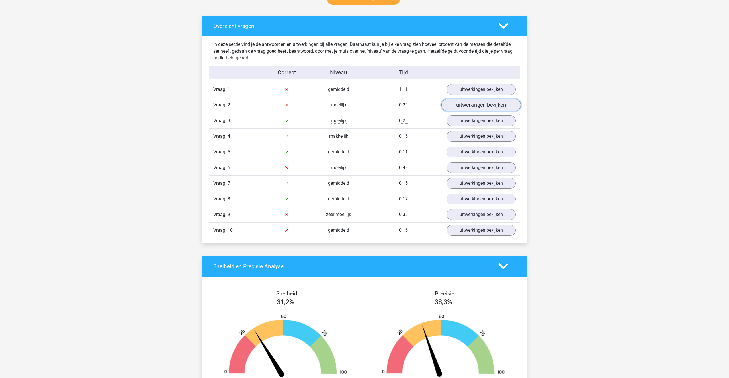
click at [473, 109] on link "uitwerkingen bekijken" at bounding box center [480, 105] width 79 height 13
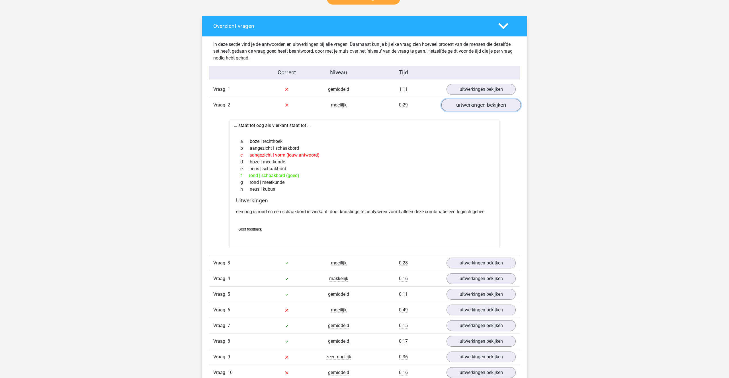
click at [472, 105] on link "uitwerkingen bekijken" at bounding box center [480, 105] width 79 height 13
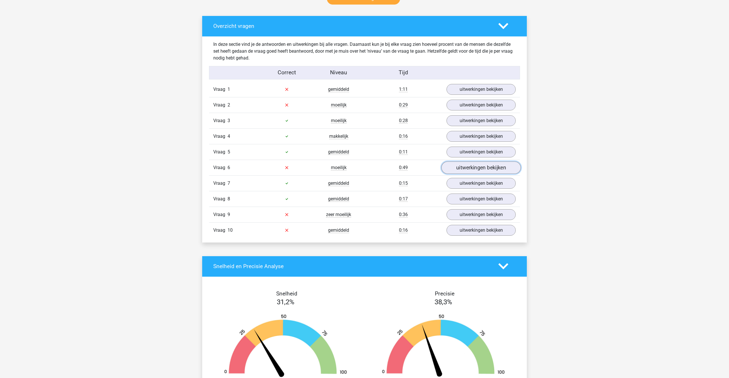
click at [462, 167] on link "uitwerkingen bekijken" at bounding box center [480, 167] width 79 height 13
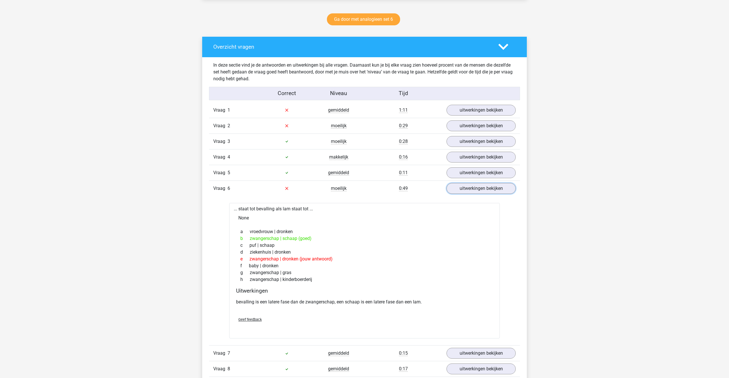
scroll to position [289, 0]
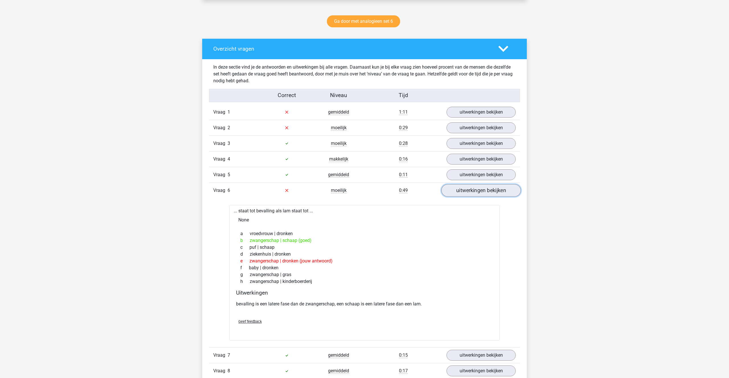
click at [478, 192] on link "uitwerkingen bekijken" at bounding box center [480, 190] width 79 height 13
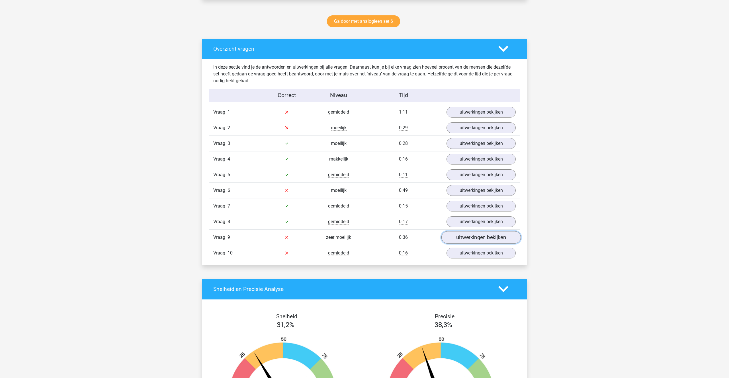
click at [479, 241] on link "uitwerkingen bekijken" at bounding box center [480, 237] width 79 height 13
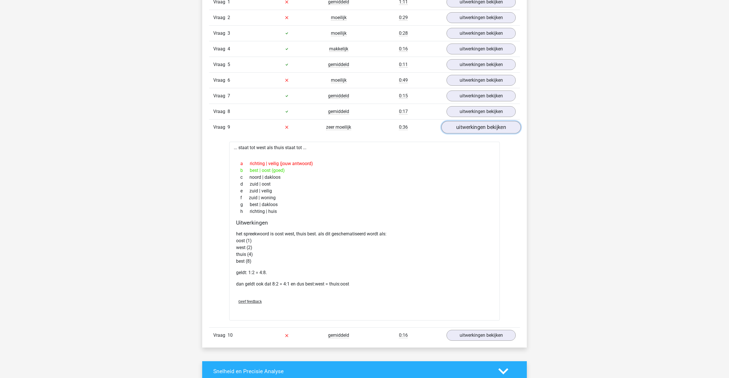
scroll to position [401, 0]
click at [462, 130] on link "uitwerkingen bekijken" at bounding box center [480, 126] width 79 height 13
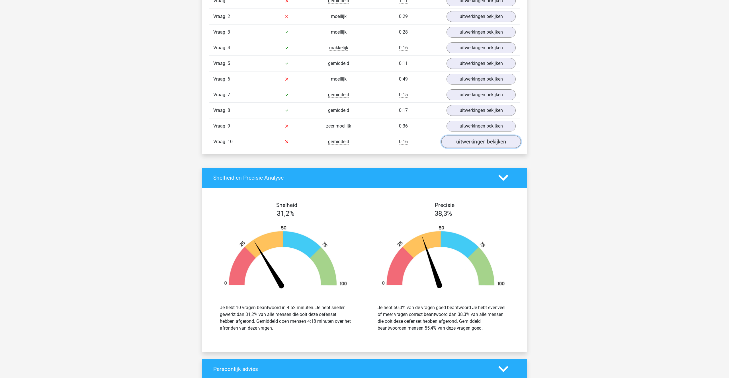
click at [470, 147] on link "uitwerkingen bekijken" at bounding box center [480, 141] width 79 height 13
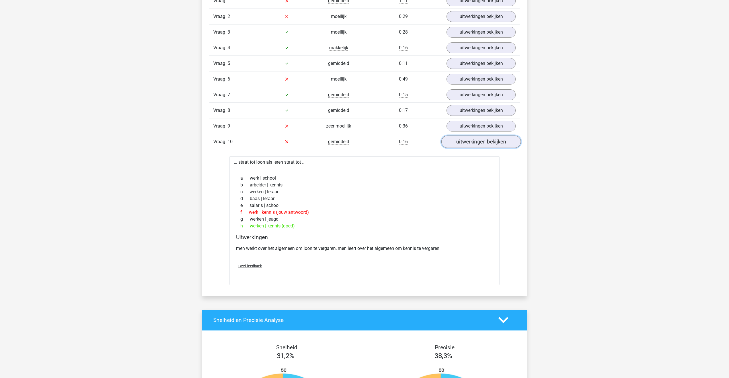
click at [476, 140] on link "uitwerkingen bekijken" at bounding box center [480, 141] width 79 height 13
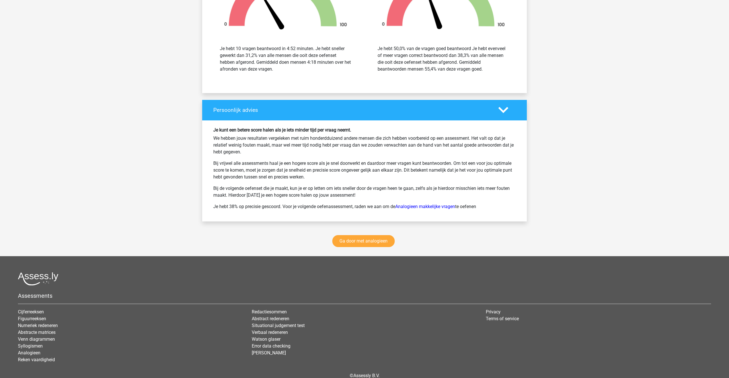
scroll to position [688, 0]
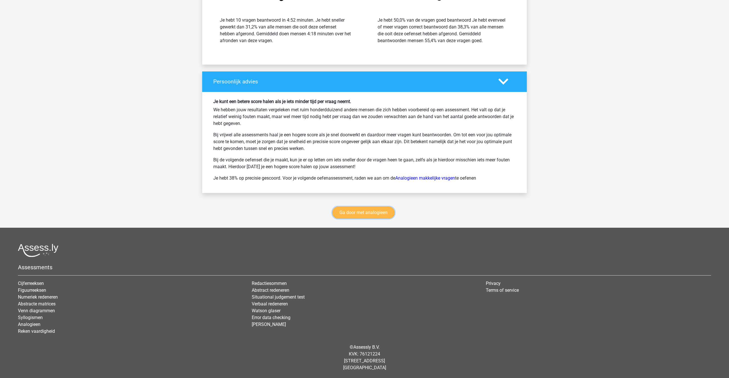
click at [364, 211] on link "Ga door met analogieen" at bounding box center [363, 213] width 62 height 12
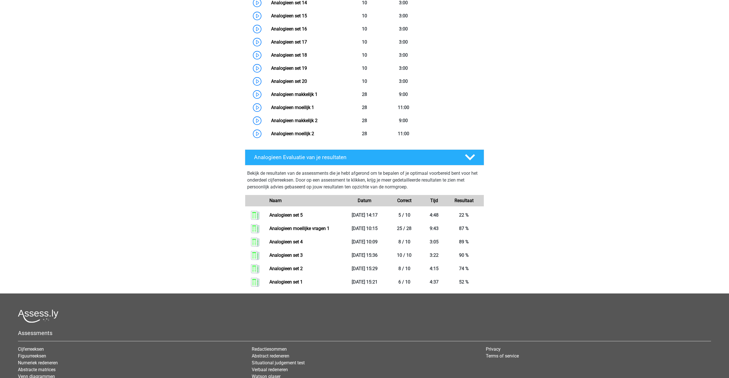
scroll to position [474, 0]
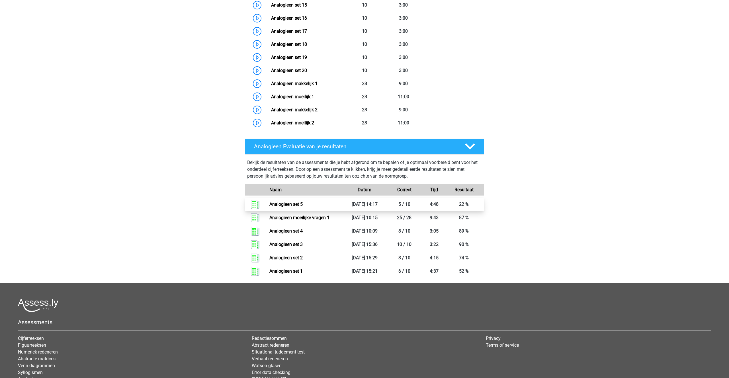
click at [288, 204] on link "Analogieen set 5" at bounding box center [285, 204] width 33 height 5
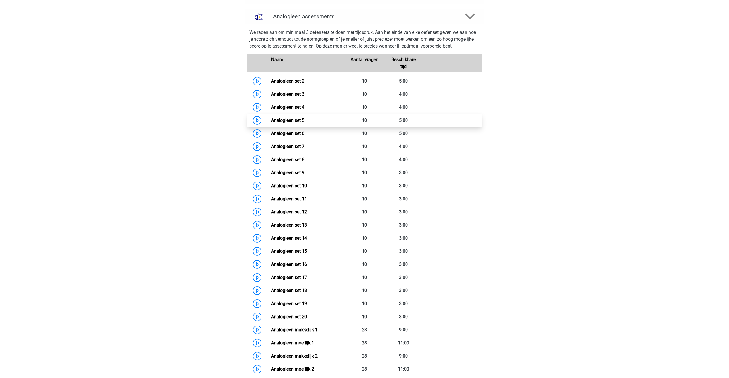
scroll to position [227, 0]
click at [302, 123] on link "Analogieen set 5" at bounding box center [287, 120] width 33 height 5
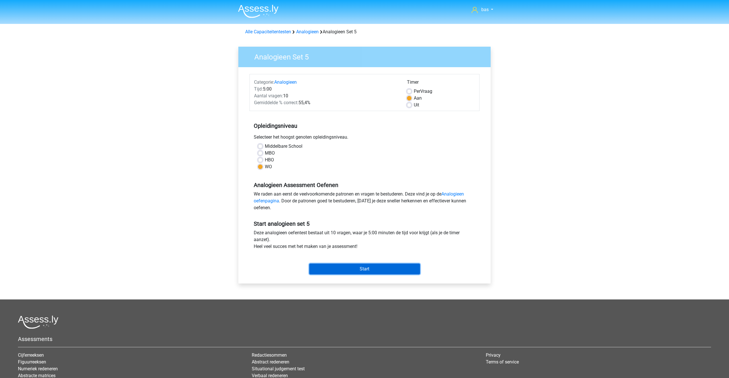
click at [358, 267] on input "Start" at bounding box center [364, 269] width 111 height 11
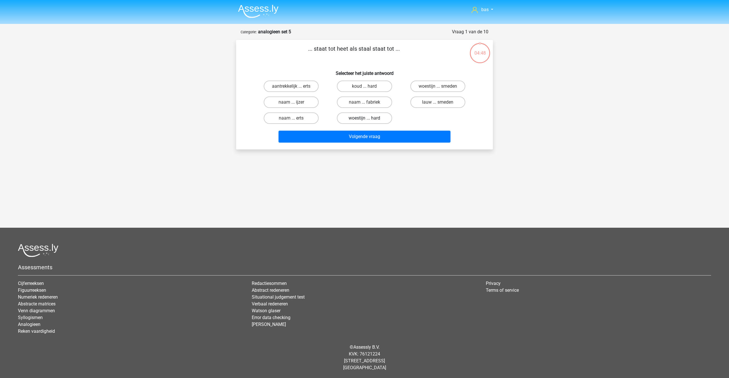
click at [361, 115] on label "woestijn ... hard" at bounding box center [364, 117] width 55 height 11
click at [364, 118] on input "woestijn ... hard" at bounding box center [366, 120] width 4 height 4
radio input "true"
click at [357, 137] on button "Volgende vraag" at bounding box center [364, 137] width 172 height 12
click at [445, 101] on label "rond ... schaakbord" at bounding box center [437, 101] width 55 height 11
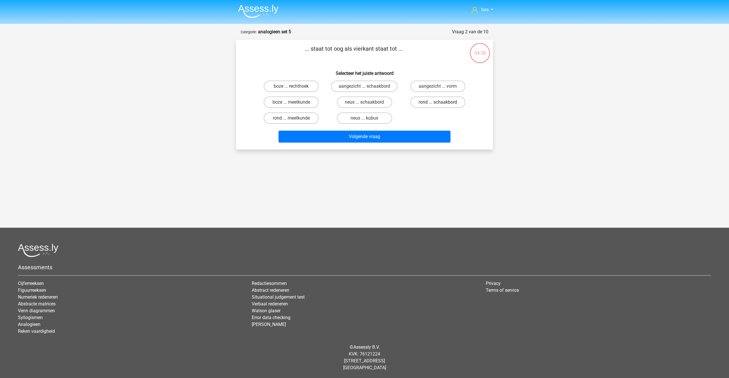
click at [441, 102] on input "rond ... schaakbord" at bounding box center [439, 104] width 4 height 4
radio input "true"
click at [363, 136] on button "Volgende vraag" at bounding box center [364, 137] width 172 height 12
click at [433, 100] on label "motorboot ... bezem" at bounding box center [437, 101] width 55 height 11
click at [437, 102] on input "motorboot ... bezem" at bounding box center [439, 104] width 4 height 4
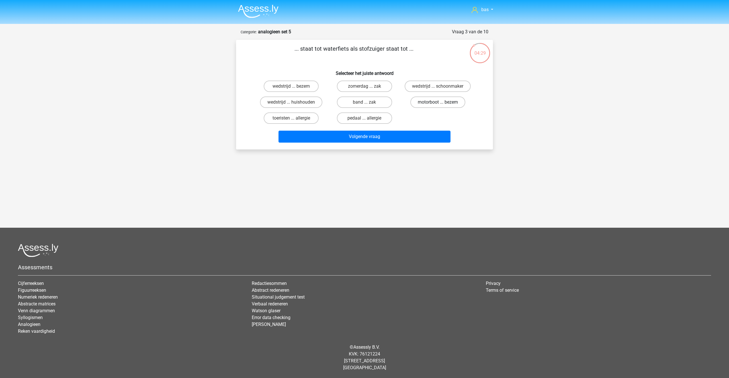
radio input "true"
click at [367, 137] on button "Volgende vraag" at bounding box center [364, 137] width 172 height 12
click at [292, 119] on input "benzine ... hout" at bounding box center [293, 120] width 4 height 4
radio input "true"
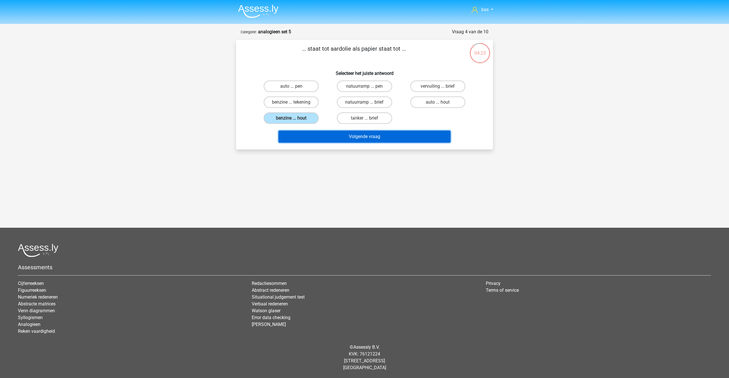
click at [365, 137] on button "Volgende vraag" at bounding box center [364, 137] width 172 height 12
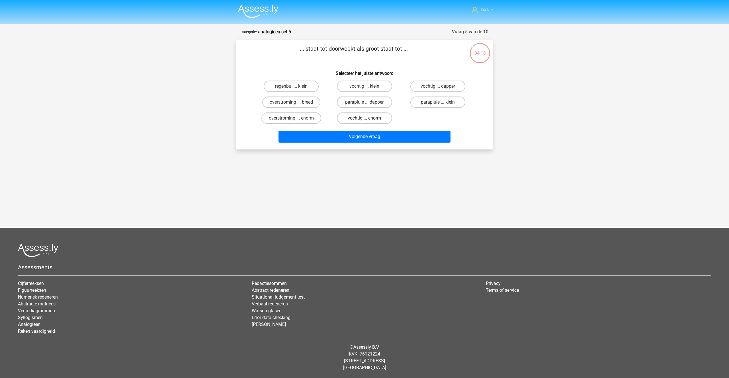
click at [370, 119] on label "vochtig ... enorm" at bounding box center [364, 117] width 55 height 11
click at [368, 119] on input "vochtig ... enorm" at bounding box center [366, 120] width 4 height 4
radio input "true"
click at [361, 137] on button "Volgende vraag" at bounding box center [364, 137] width 172 height 12
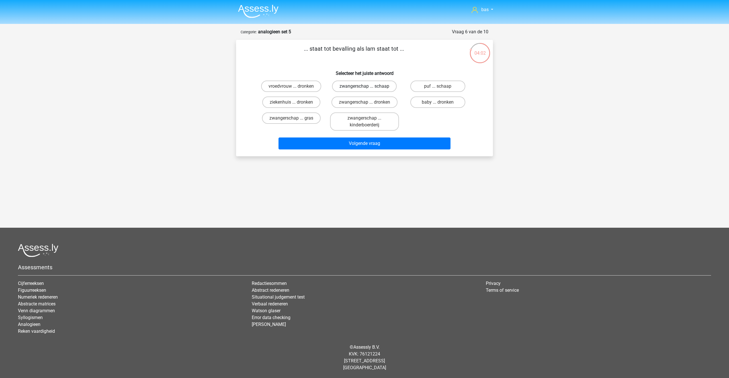
click at [368, 85] on label "zwangerschap ... schaap" at bounding box center [364, 86] width 65 height 11
click at [368, 86] on input "zwangerschap ... schaap" at bounding box center [366, 88] width 4 height 4
radio input "true"
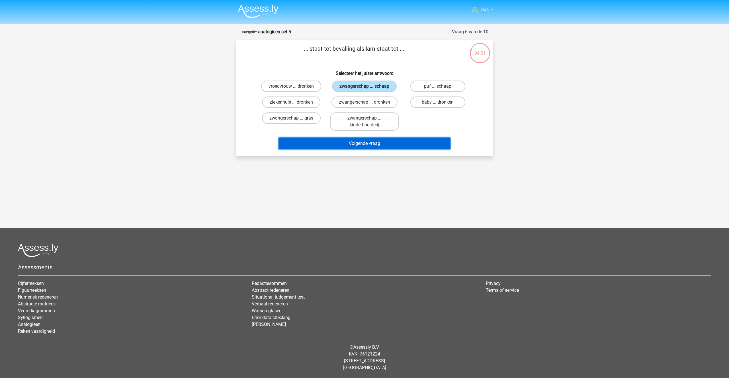
click at [356, 141] on button "Volgende vraag" at bounding box center [364, 143] width 172 height 12
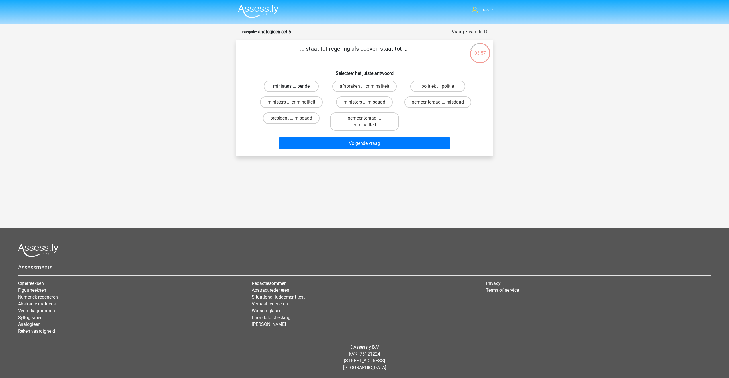
click at [287, 85] on label "ministers ... bende" at bounding box center [291, 86] width 55 height 11
click at [291, 86] on input "ministers ... bende" at bounding box center [293, 88] width 4 height 4
radio input "true"
click at [364, 145] on button "Volgende vraag" at bounding box center [364, 143] width 172 height 12
click at [363, 102] on label "ober ... strijkstok" at bounding box center [364, 101] width 55 height 11
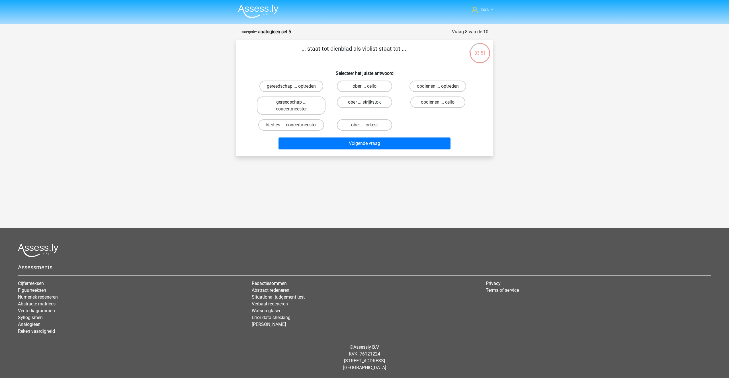
click at [364, 102] on input "ober ... strijkstok" at bounding box center [366, 104] width 4 height 4
radio input "true"
click at [363, 142] on button "Volgende vraag" at bounding box center [364, 143] width 172 height 12
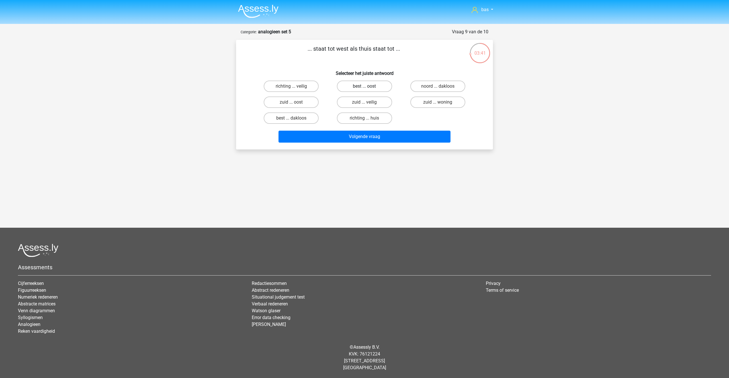
click at [361, 88] on label "best ... oost" at bounding box center [364, 86] width 55 height 11
click at [364, 88] on input "best ... oost" at bounding box center [366, 88] width 4 height 4
radio input "true"
click at [361, 133] on button "Volgende vraag" at bounding box center [364, 137] width 172 height 12
click at [357, 115] on label "werken ... kennis" at bounding box center [364, 117] width 55 height 11
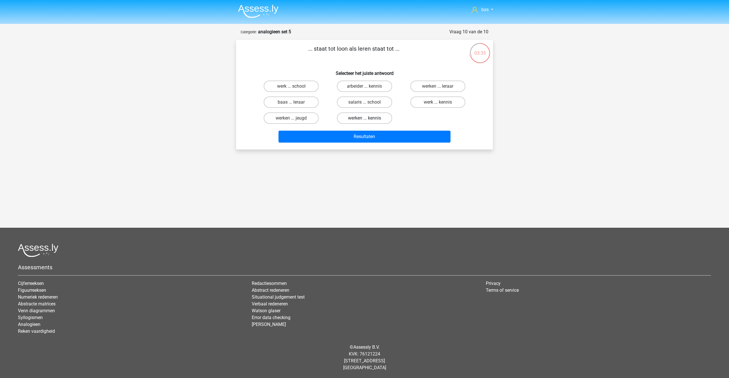
click at [364, 118] on input "werken ... kennis" at bounding box center [366, 120] width 4 height 4
radio input "true"
click at [361, 132] on button "Resultaten" at bounding box center [364, 137] width 172 height 12
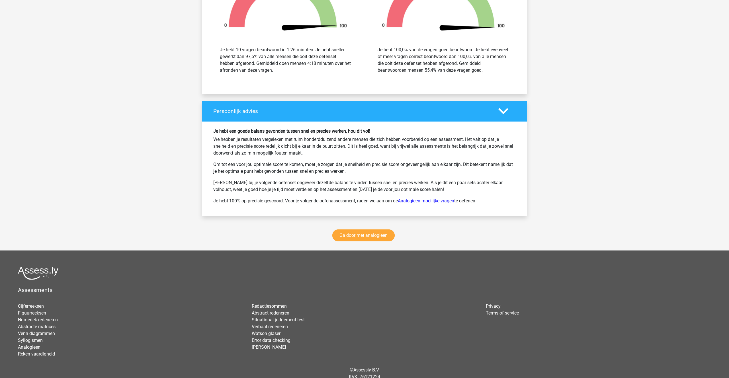
scroll to position [666, 0]
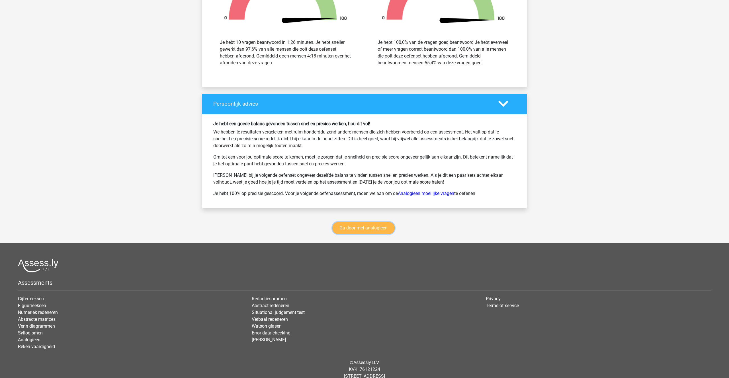
click at [355, 233] on link "Ga door met analogieen" at bounding box center [363, 228] width 62 height 12
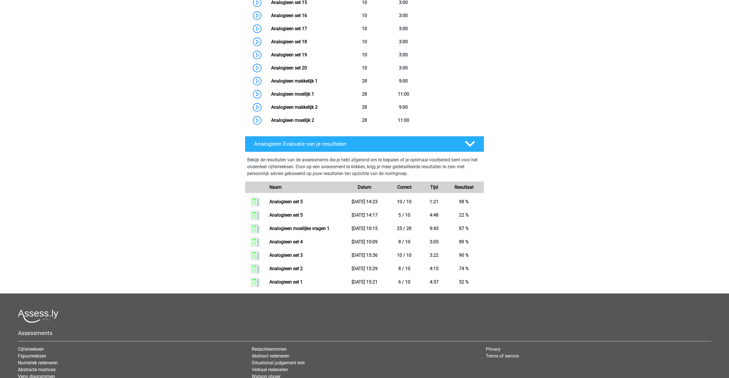
scroll to position [477, 0]
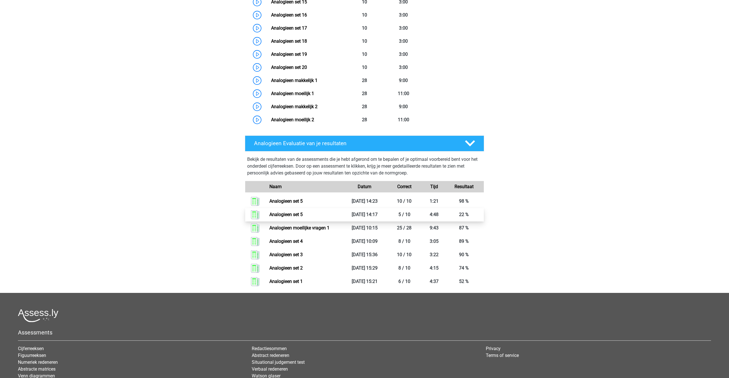
click at [269, 213] on link "Analogieen set 5" at bounding box center [285, 214] width 33 height 5
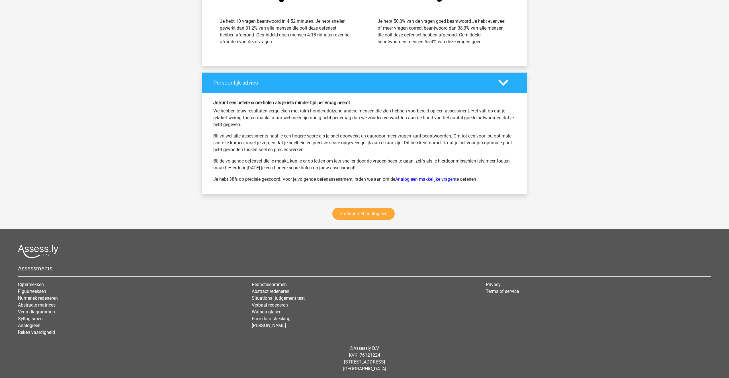
scroll to position [688, 0]
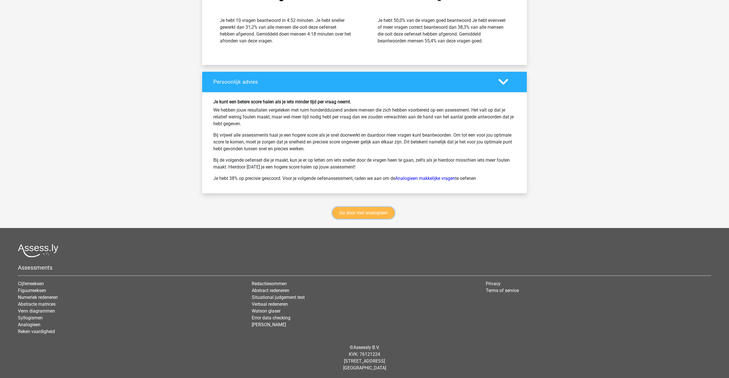
click at [344, 211] on link "Ga door met analogieen" at bounding box center [363, 213] width 62 height 12
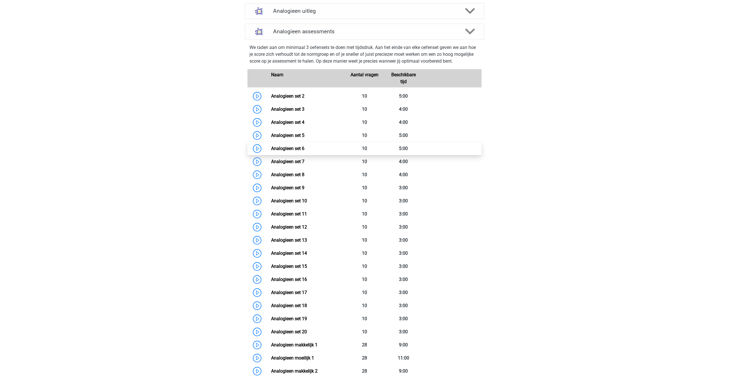
scroll to position [211, 0]
click at [301, 150] on link "Analogieen set 6" at bounding box center [287, 149] width 33 height 5
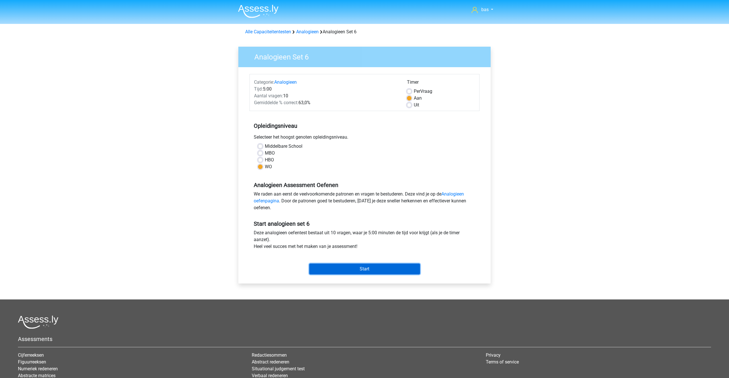
click at [355, 270] on input "Start" at bounding box center [364, 269] width 111 height 11
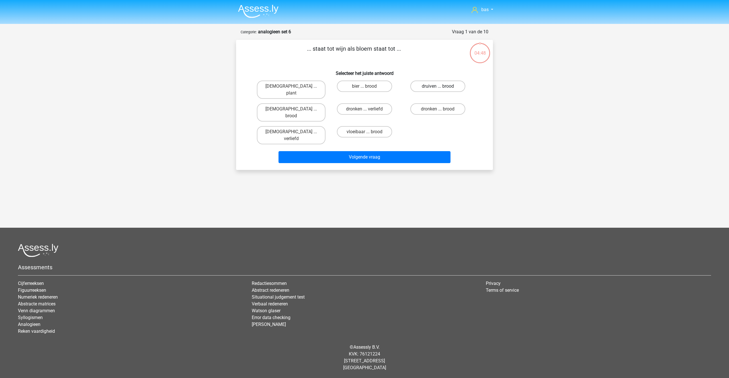
click at [424, 85] on label "druiven ... brood" at bounding box center [437, 86] width 55 height 11
click at [437, 86] on input "druiven ... brood" at bounding box center [439, 88] width 4 height 4
radio input "true"
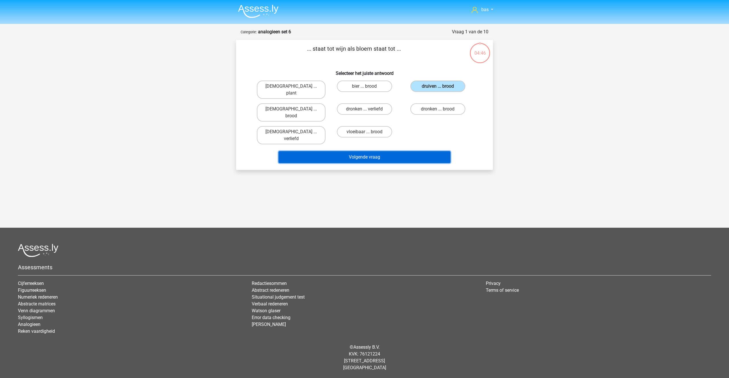
click at [369, 151] on button "Volgende vraag" at bounding box center [364, 157] width 172 height 12
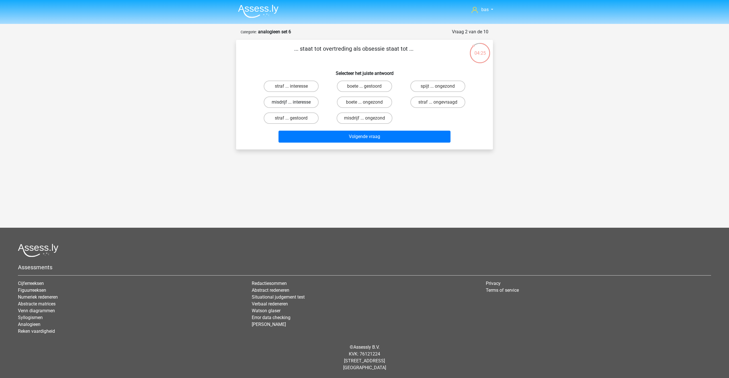
click at [289, 101] on label "misdrijf ... interesse" at bounding box center [291, 101] width 55 height 11
click at [291, 102] on input "misdrijf ... interesse" at bounding box center [293, 104] width 4 height 4
radio input "true"
click at [365, 137] on button "Volgende vraag" at bounding box center [364, 137] width 172 height 12
click at [428, 101] on label "afstuderen ... bouwen" at bounding box center [437, 101] width 58 height 11
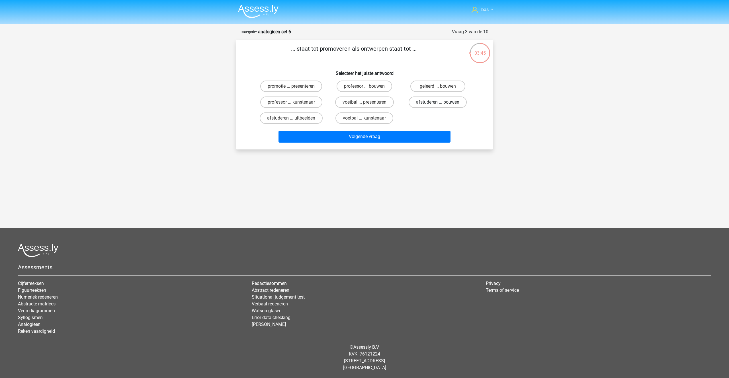
click at [437, 102] on input "afstuderen ... bouwen" at bounding box center [439, 104] width 4 height 4
radio input "true"
click at [363, 136] on button "Volgende vraag" at bounding box center [364, 137] width 172 height 12
click at [289, 117] on label "dutje ... agressief" at bounding box center [291, 117] width 55 height 11
click at [291, 118] on input "dutje ... agressief" at bounding box center [293, 120] width 4 height 4
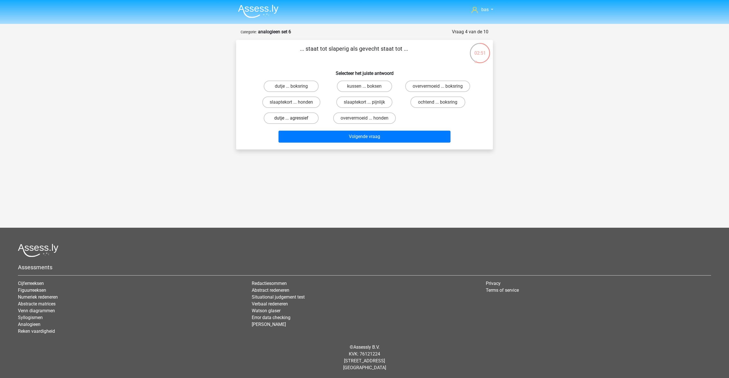
radio input "true"
click at [371, 140] on button "Volgende vraag" at bounding box center [364, 137] width 172 height 12
click at [278, 101] on label "statistiek ... elementen" at bounding box center [290, 101] width 59 height 11
click at [291, 102] on input "statistiek ... elementen" at bounding box center [293, 104] width 4 height 4
radio input "true"
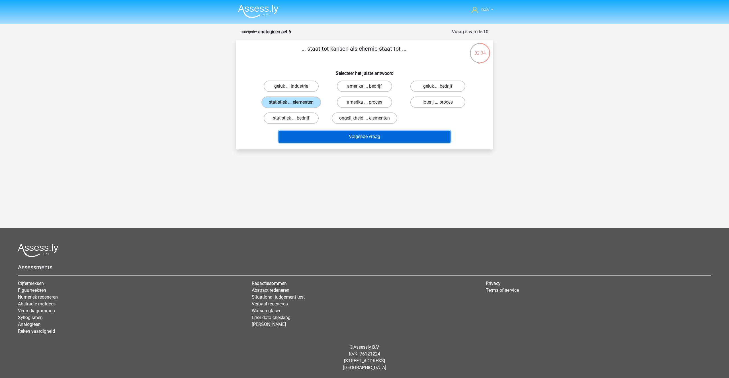
click at [361, 141] on button "Volgende vraag" at bounding box center [364, 137] width 172 height 12
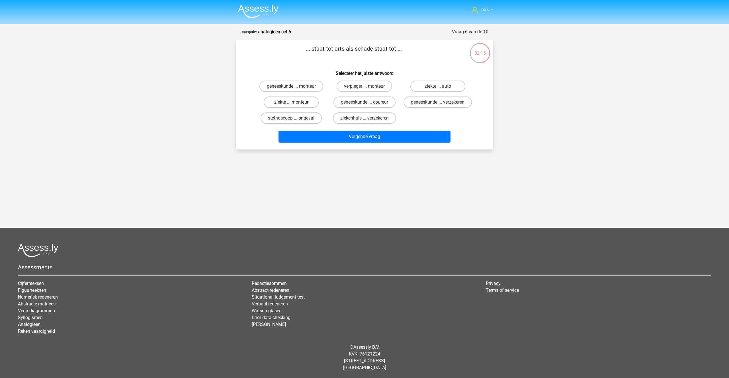
click at [284, 102] on label "ziekte ... monteur" at bounding box center [291, 101] width 55 height 11
click at [291, 102] on input "ziekte ... monteur" at bounding box center [293, 104] width 4 height 4
radio input "true"
click at [350, 143] on button "Volgende vraag" at bounding box center [364, 137] width 172 height 12
click at [360, 119] on label "bos ... musici" at bounding box center [364, 117] width 55 height 11
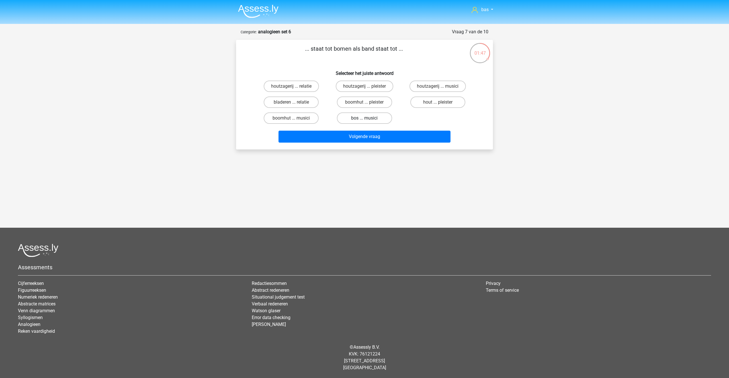
click at [364, 119] on input "bos ... musici" at bounding box center [366, 120] width 4 height 4
radio input "true"
click at [350, 140] on button "Volgende vraag" at bounding box center [364, 137] width 172 height 12
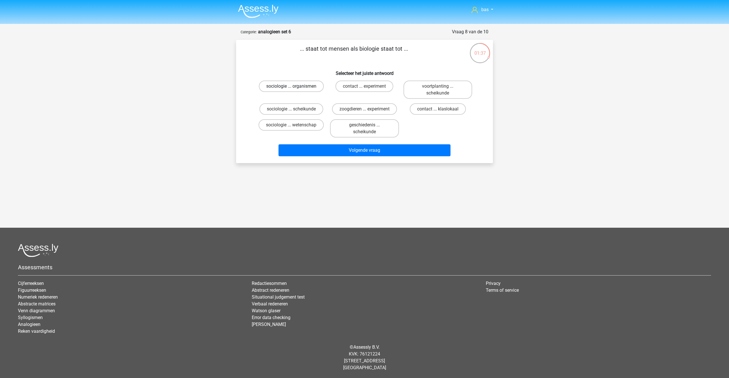
click at [301, 85] on label "sociologie ... organismen" at bounding box center [291, 86] width 65 height 11
click at [295, 86] on input "sociologie ... organismen" at bounding box center [293, 88] width 4 height 4
radio input "true"
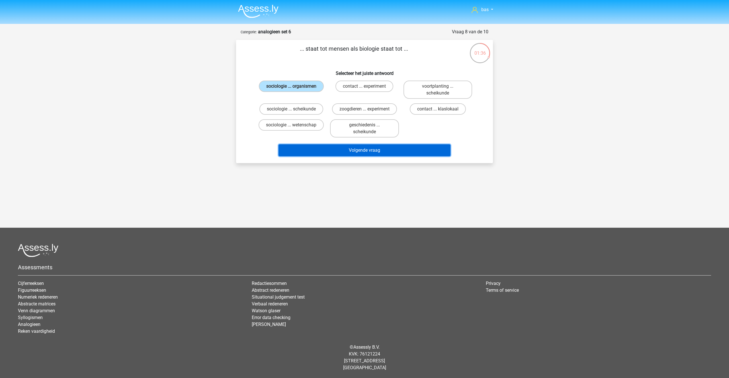
click at [372, 150] on button "Volgende vraag" at bounding box center [364, 150] width 172 height 12
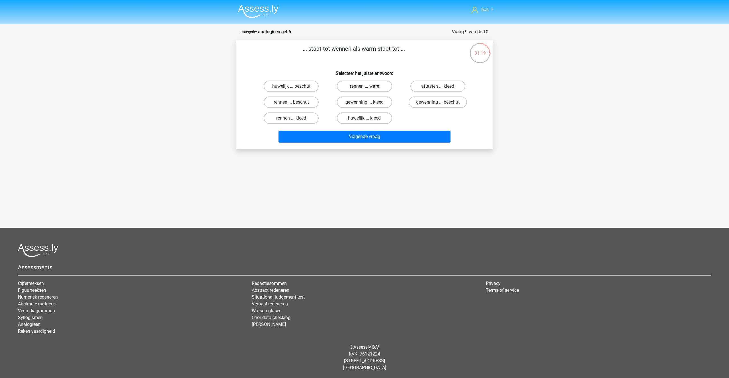
click at [372, 85] on label "rennen ... ware" at bounding box center [364, 86] width 55 height 11
click at [368, 86] on input "rennen ... ware" at bounding box center [366, 88] width 4 height 4
radio input "true"
click at [364, 140] on button "Volgende vraag" at bounding box center [364, 137] width 172 height 12
click at [286, 100] on label "zee ... seconde" at bounding box center [291, 101] width 55 height 11
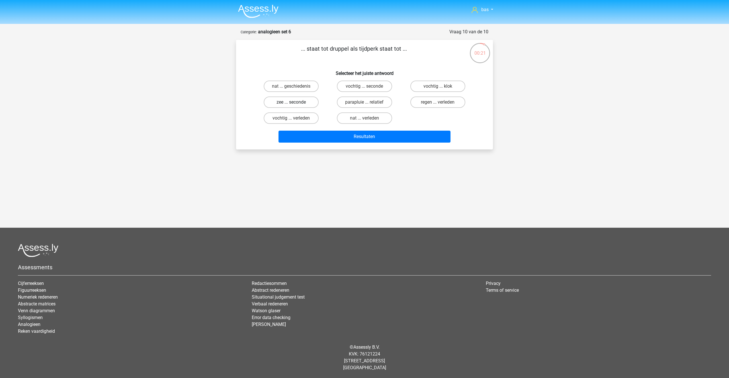
click at [291, 102] on input "zee ... seconde" at bounding box center [293, 104] width 4 height 4
radio input "true"
click at [359, 133] on button "Resultaten" at bounding box center [364, 137] width 172 height 12
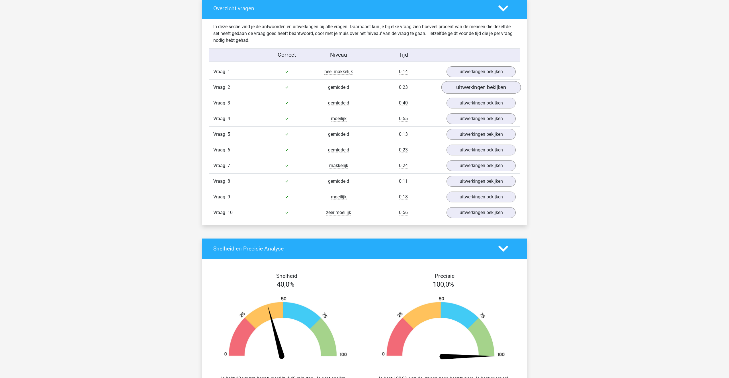
scroll to position [317, 0]
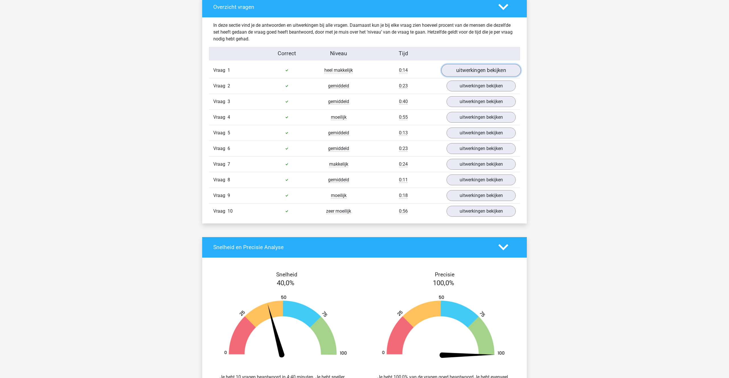
click at [473, 73] on link "uitwerkingen bekijken" at bounding box center [480, 70] width 79 height 13
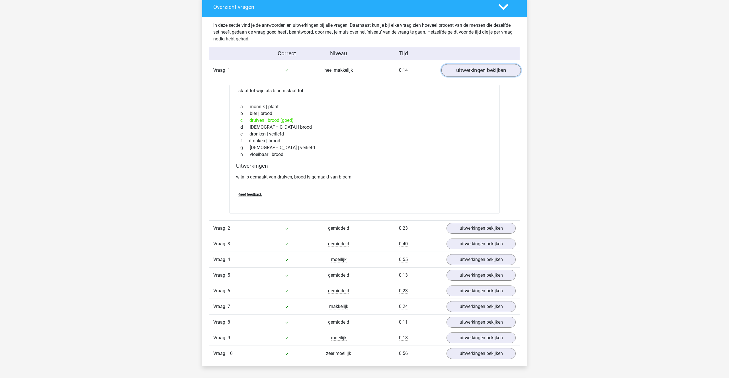
click at [472, 74] on link "uitwerkingen bekijken" at bounding box center [480, 70] width 79 height 13
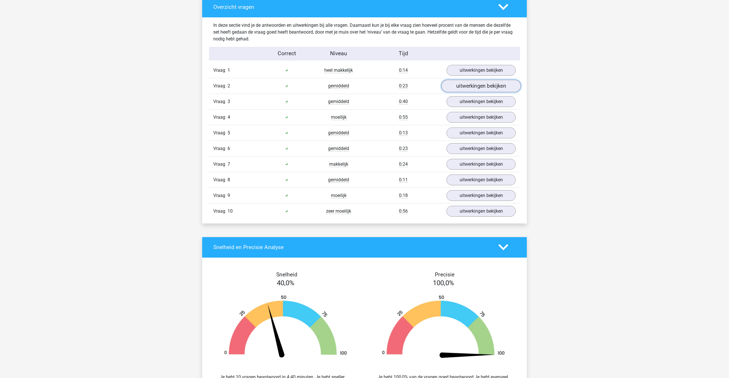
click at [466, 90] on link "uitwerkingen bekijken" at bounding box center [480, 86] width 79 height 13
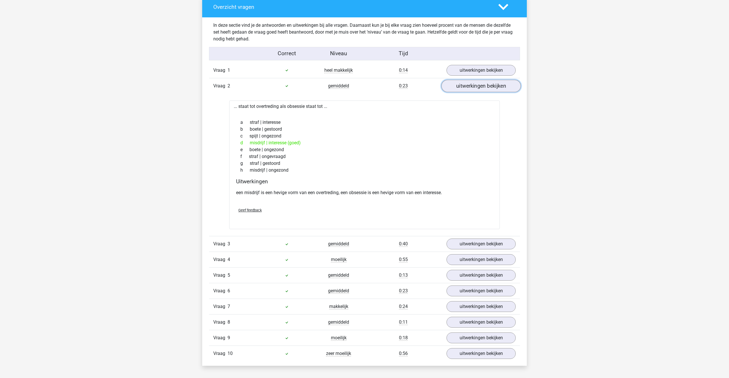
click at [466, 90] on link "uitwerkingen bekijken" at bounding box center [480, 86] width 79 height 13
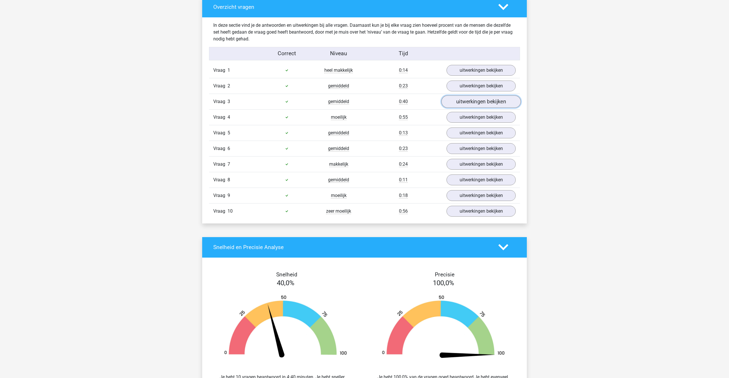
click at [472, 101] on link "uitwerkingen bekijken" at bounding box center [480, 101] width 79 height 13
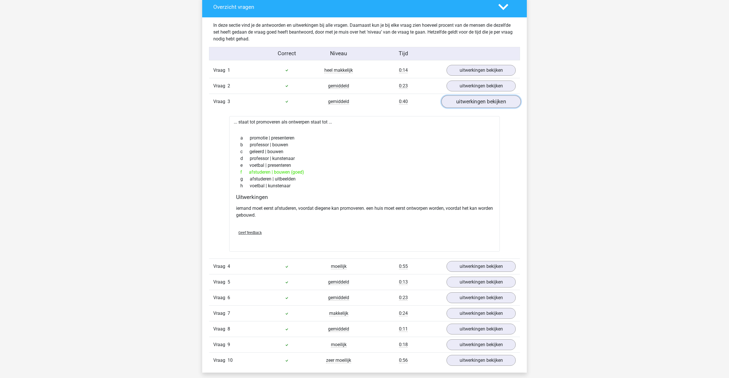
click at [472, 101] on link "uitwerkingen bekijken" at bounding box center [480, 101] width 79 height 13
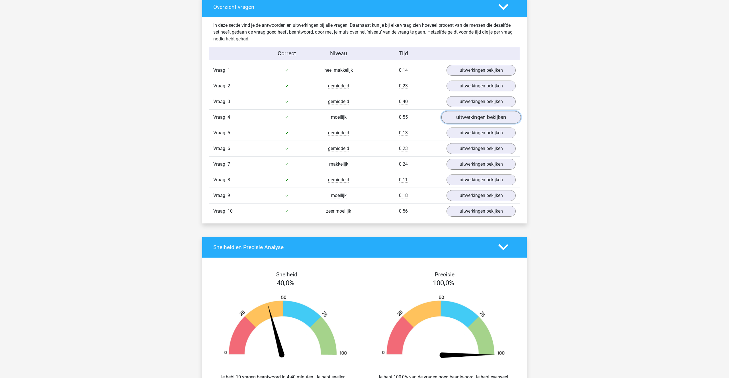
click at [468, 118] on link "uitwerkingen bekijken" at bounding box center [480, 117] width 79 height 13
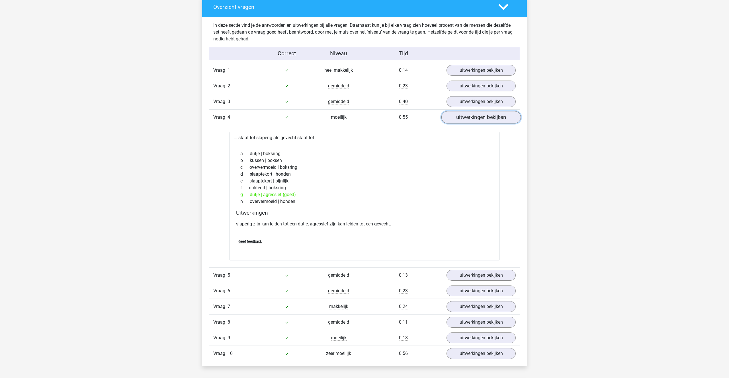
click at [468, 118] on link "uitwerkingen bekijken" at bounding box center [480, 117] width 79 height 13
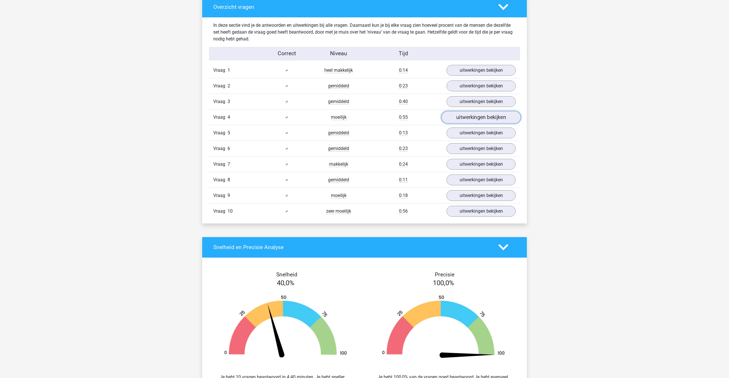
click at [466, 116] on link "uitwerkingen bekijken" at bounding box center [480, 117] width 79 height 13
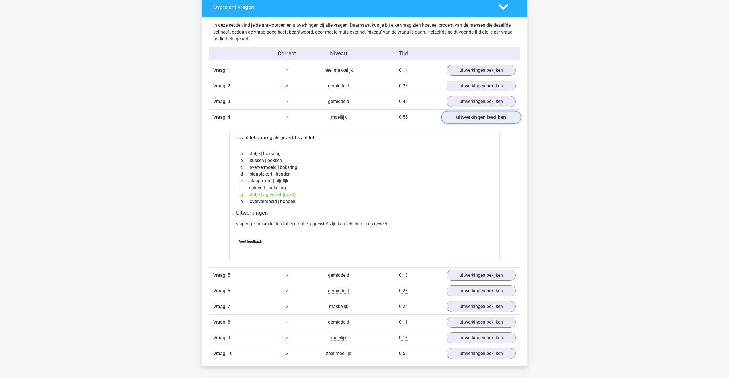
click at [466, 116] on link "uitwerkingen bekijken" at bounding box center [480, 117] width 79 height 13
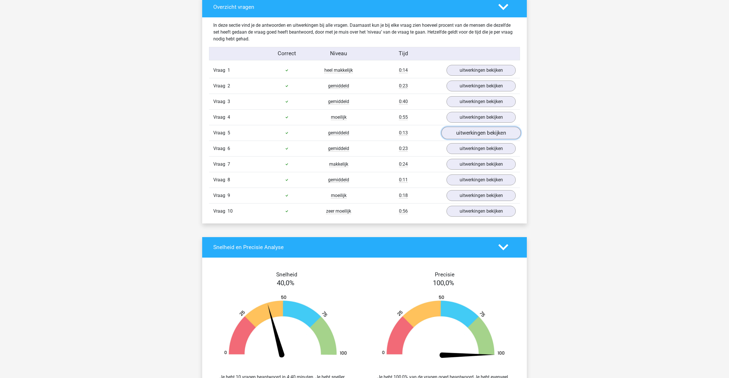
click at [467, 133] on link "uitwerkingen bekijken" at bounding box center [480, 133] width 79 height 13
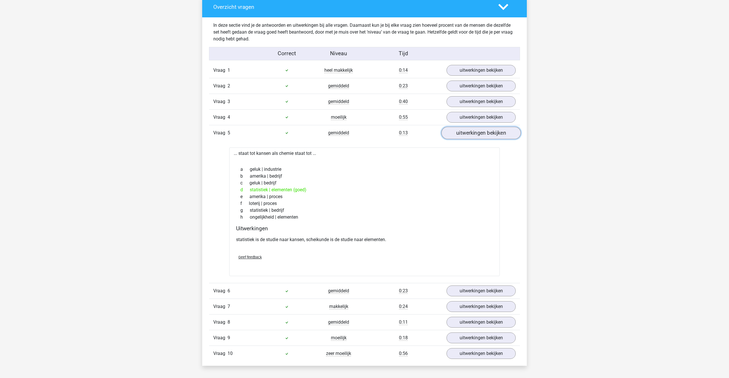
click at [467, 133] on link "uitwerkingen bekijken" at bounding box center [480, 133] width 79 height 13
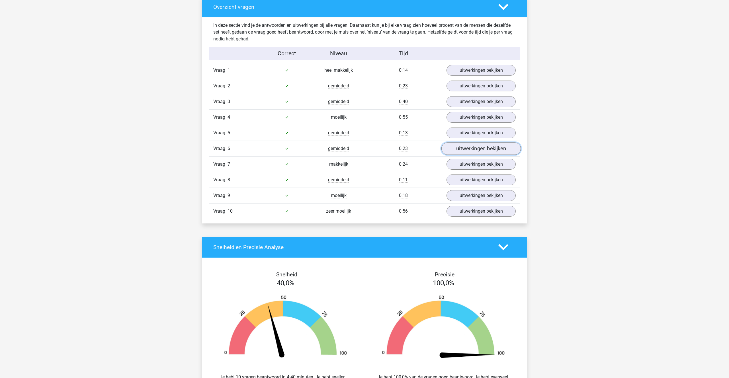
click at [467, 145] on link "uitwerkingen bekijken" at bounding box center [480, 148] width 79 height 13
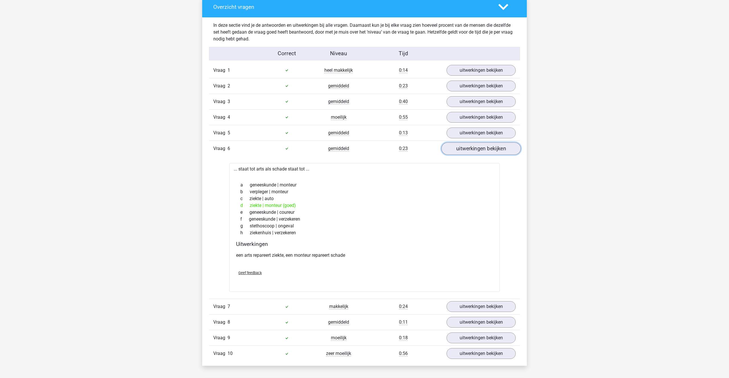
click at [474, 152] on link "uitwerkingen bekijken" at bounding box center [480, 148] width 79 height 13
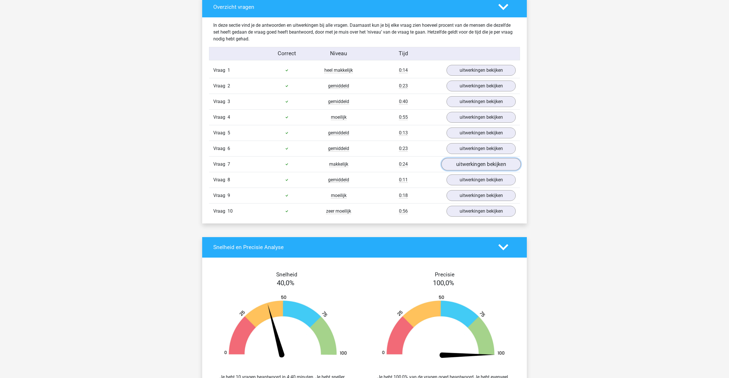
click at [476, 162] on link "uitwerkingen bekijken" at bounding box center [480, 164] width 79 height 13
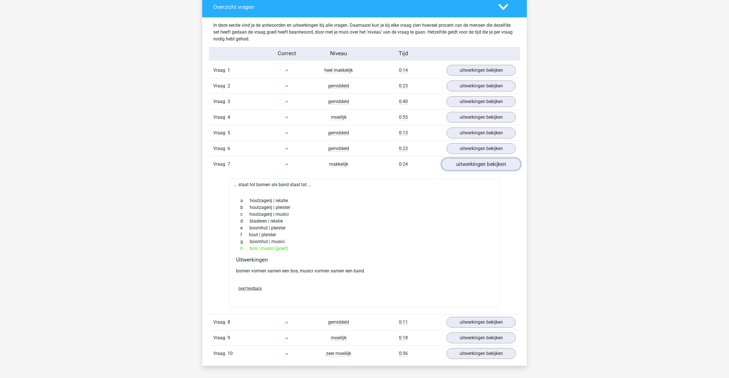
click at [476, 162] on link "uitwerkingen bekijken" at bounding box center [480, 164] width 79 height 13
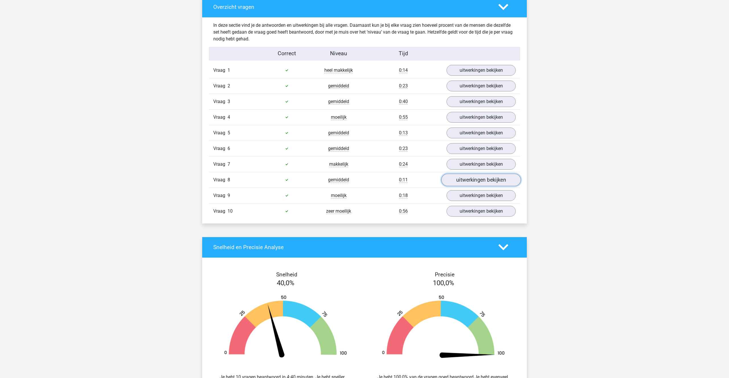
click at [472, 180] on link "uitwerkingen bekijken" at bounding box center [480, 180] width 79 height 13
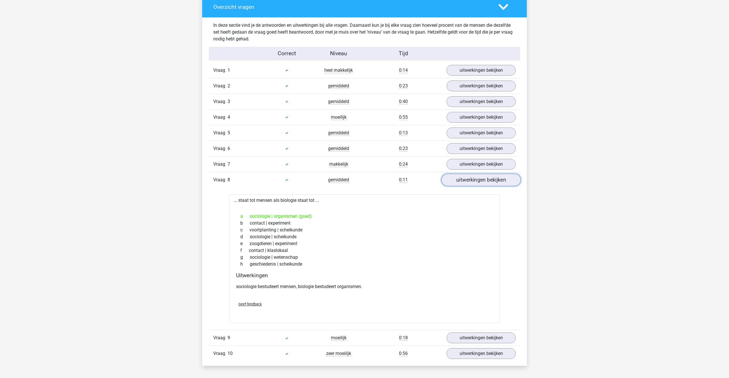
click at [471, 180] on link "uitwerkingen bekijken" at bounding box center [480, 180] width 79 height 13
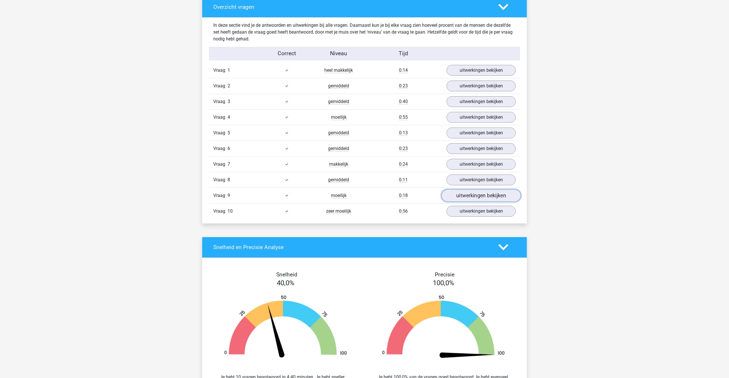
click at [472, 194] on link "uitwerkingen bekijken" at bounding box center [480, 195] width 79 height 13
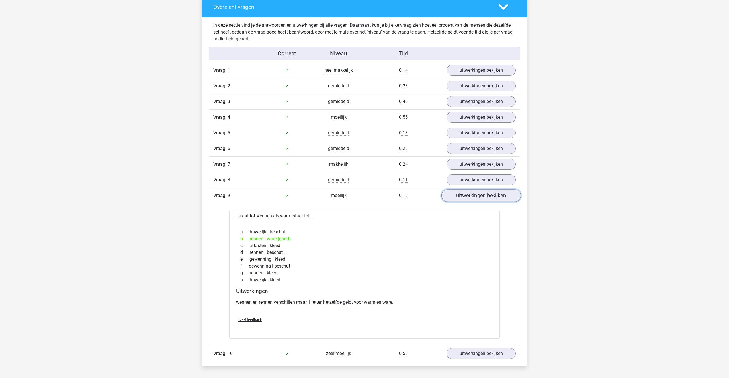
click at [477, 198] on link "uitwerkingen bekijken" at bounding box center [480, 195] width 79 height 13
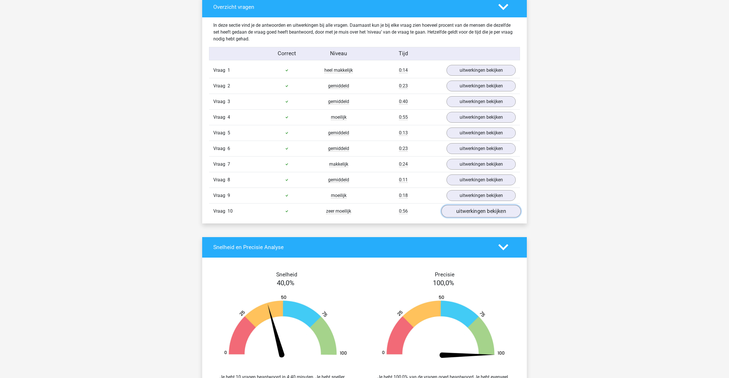
click at [476, 208] on link "uitwerkingen bekijken" at bounding box center [480, 211] width 79 height 13
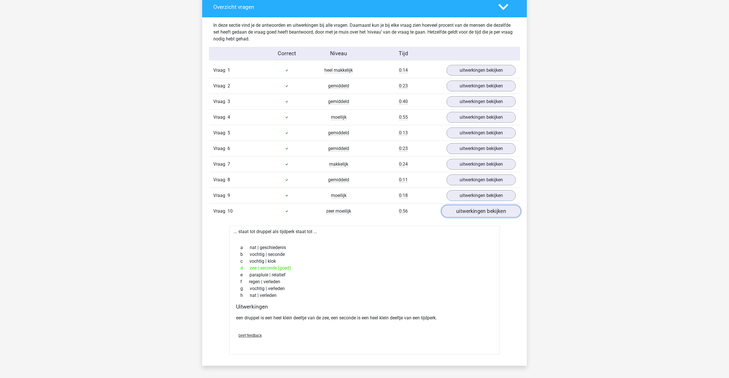
click at [476, 208] on link "uitwerkingen bekijken" at bounding box center [480, 211] width 79 height 13
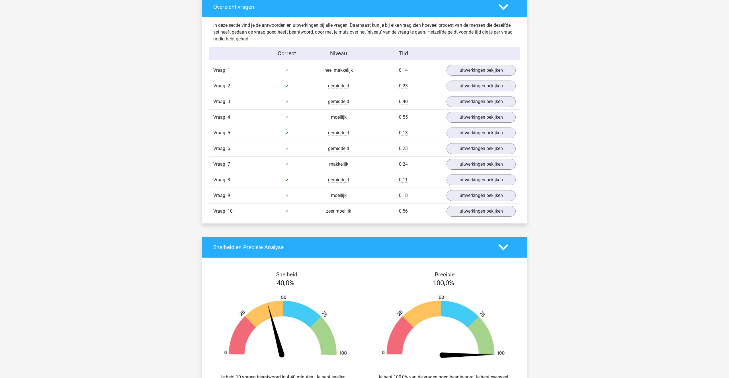
click at [503, 10] on icon at bounding box center [503, 7] width 10 height 10
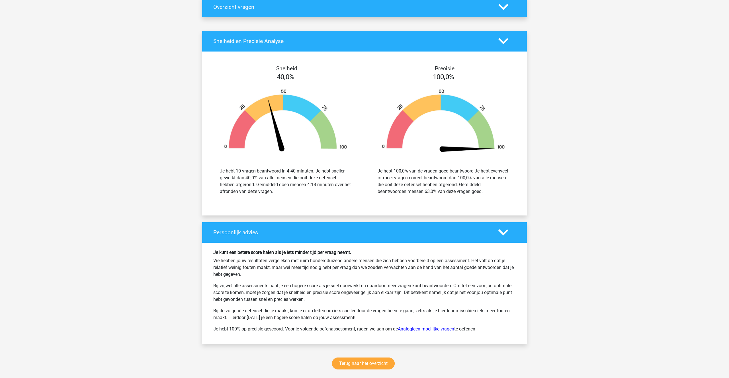
click at [501, 41] on polygon at bounding box center [503, 41] width 10 height 6
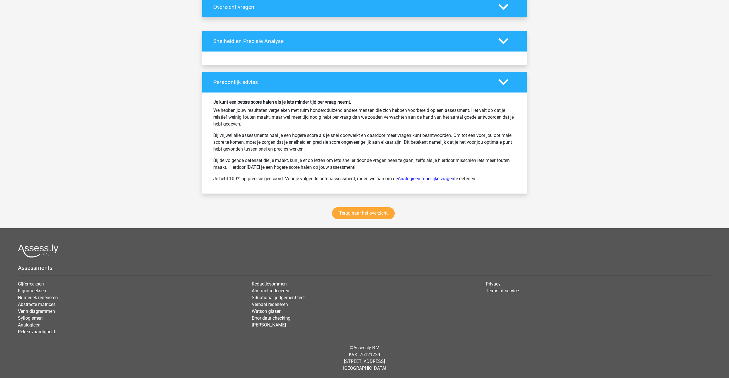
scroll to position [304, 0]
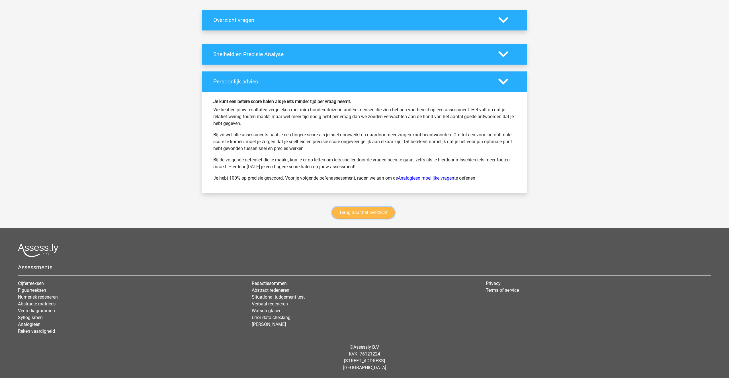
click at [356, 215] on link "Terug naar het overzicht" at bounding box center [363, 213] width 63 height 12
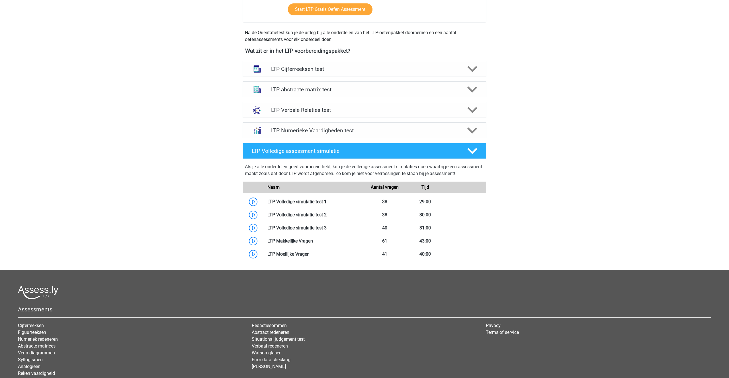
scroll to position [182, 0]
click at [299, 108] on h4 "LTP Verbale Relaties test" at bounding box center [364, 109] width 186 height 7
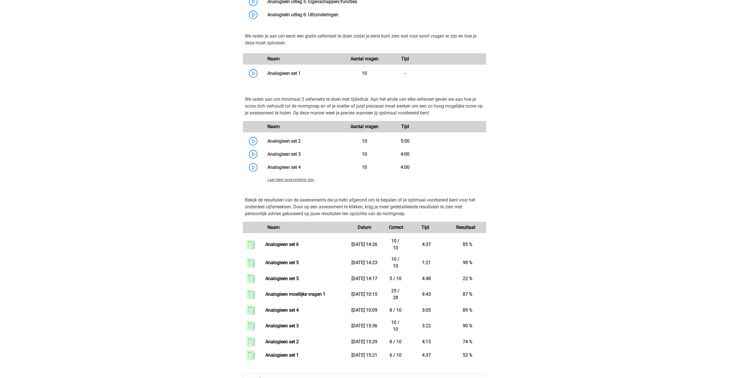
scroll to position [444, 0]
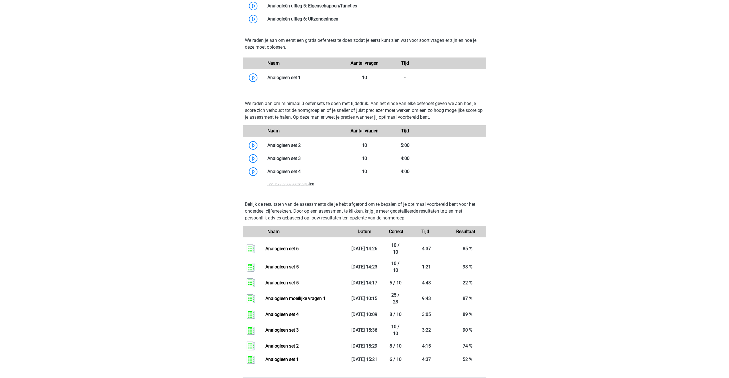
click at [301, 186] on span "Laat meer assessments zien" at bounding box center [290, 184] width 47 height 4
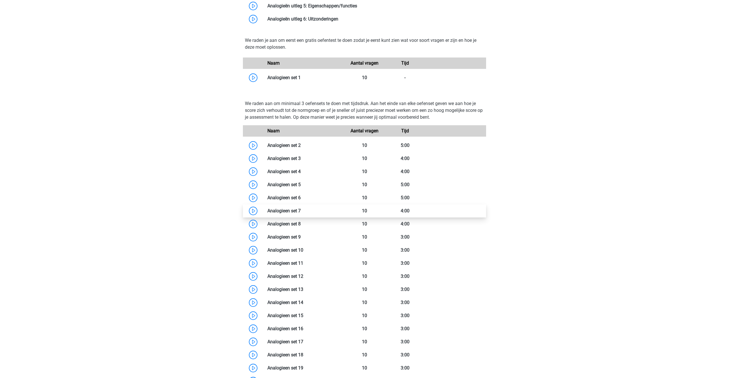
click at [301, 213] on link at bounding box center [301, 210] width 0 height 5
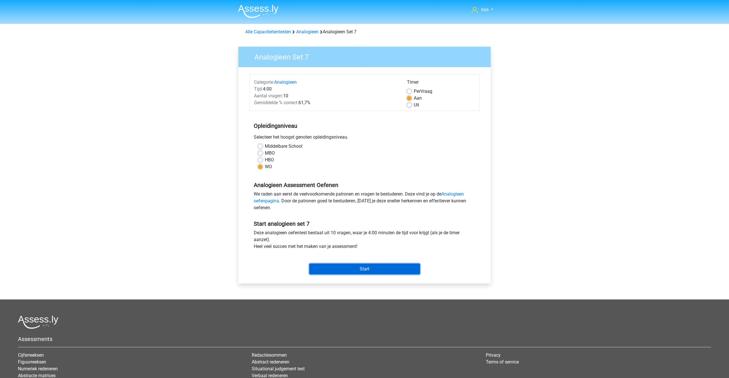
click at [352, 269] on input "Start" at bounding box center [364, 269] width 111 height 11
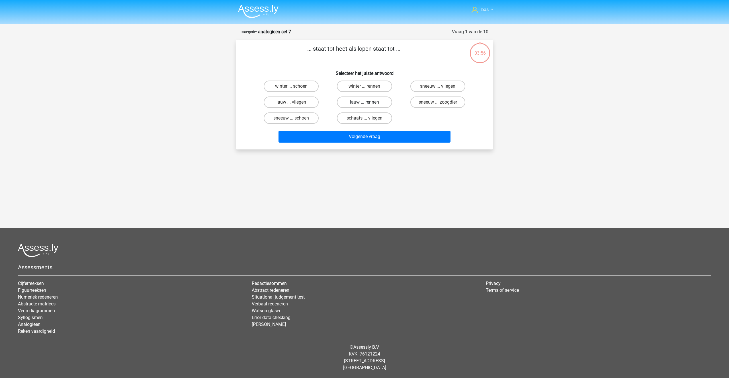
click at [364, 101] on label "lauw ... rennen" at bounding box center [364, 101] width 55 height 11
click at [364, 102] on input "lauw ... rennen" at bounding box center [366, 104] width 4 height 4
radio input "true"
click at [359, 132] on button "Volgende vraag" at bounding box center [364, 137] width 172 height 12
click at [350, 100] on label "oestrogeen ... stier" at bounding box center [364, 101] width 55 height 11
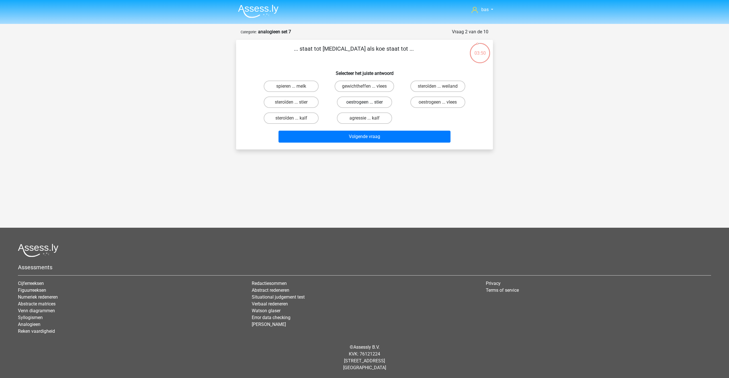
click at [364, 102] on input "oestrogeen ... stier" at bounding box center [366, 104] width 4 height 4
radio input "true"
click at [354, 134] on button "Volgende vraag" at bounding box center [364, 137] width 172 height 12
click at [433, 84] on label "ei ... bovenbouw" at bounding box center [437, 86] width 55 height 11
click at [437, 86] on input "ei ... bovenbouw" at bounding box center [439, 88] width 4 height 4
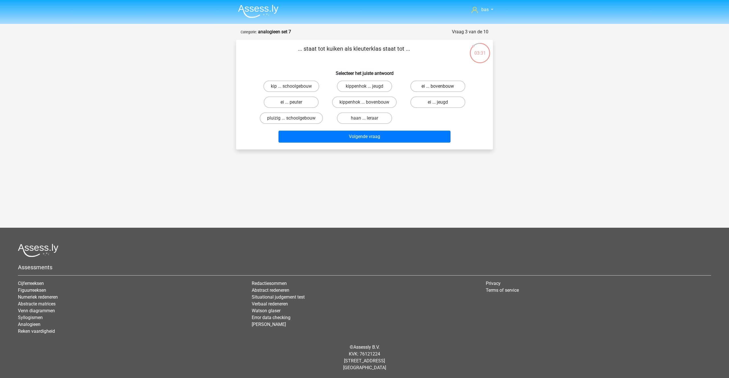
radio input "true"
click at [369, 137] on button "Volgende vraag" at bounding box center [364, 137] width 172 height 12
click at [361, 102] on label "heks ... pij" at bounding box center [364, 101] width 55 height 11
click at [364, 102] on input "heks ... pij" at bounding box center [366, 104] width 4 height 4
radio input "true"
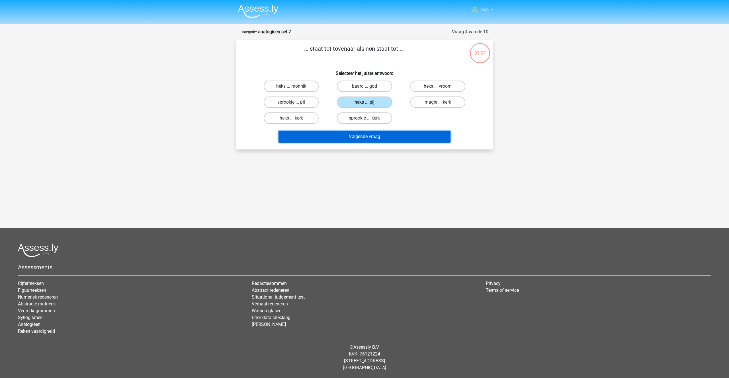
click at [353, 138] on button "Volgende vraag" at bounding box center [364, 137] width 172 height 12
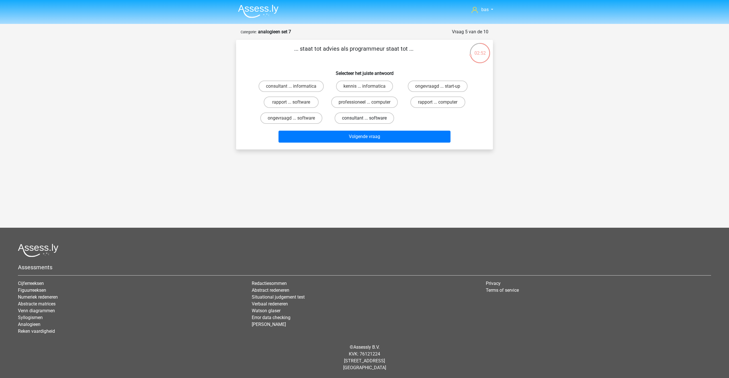
click at [359, 118] on label "consultant ... software" at bounding box center [363, 117] width 59 height 11
click at [364, 118] on input "consultant ... software" at bounding box center [366, 120] width 4 height 4
radio input "true"
click at [356, 136] on button "Volgende vraag" at bounding box center [364, 137] width 172 height 12
click at [295, 104] on label "genie ... zilver" at bounding box center [291, 101] width 55 height 11
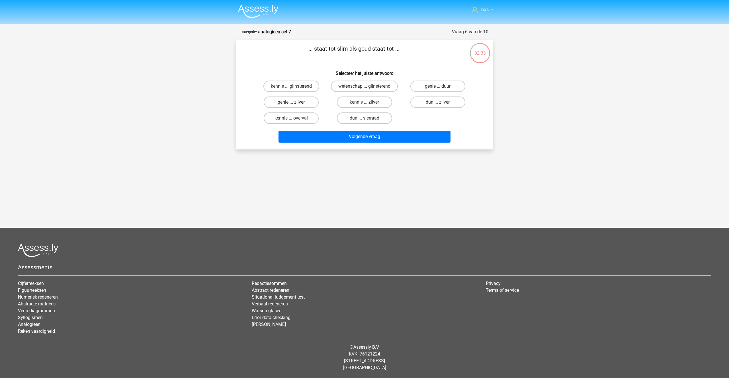
click at [295, 104] on input "genie ... zilver" at bounding box center [293, 104] width 4 height 4
radio input "true"
click at [353, 136] on button "Volgende vraag" at bounding box center [364, 137] width 172 height 12
click at [280, 101] on label "peuter ... renaissance" at bounding box center [290, 101] width 57 height 11
click at [291, 102] on input "peuter ... renaissance" at bounding box center [293, 104] width 4 height 4
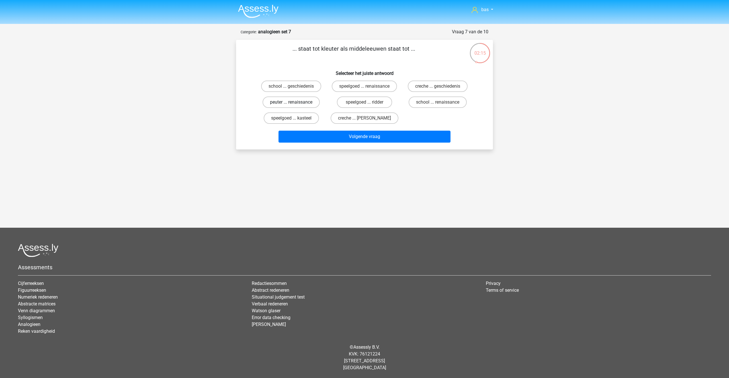
radio input "true"
click at [354, 132] on button "Volgende vraag" at bounding box center [364, 137] width 172 height 12
click at [359, 99] on label "vleugel ... tafel" at bounding box center [364, 101] width 55 height 11
click at [364, 102] on input "vleugel ... tafel" at bounding box center [366, 104] width 4 height 4
radio input "true"
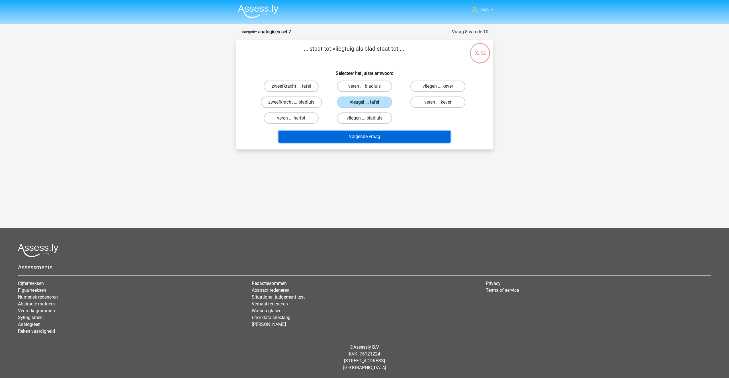
click at [365, 137] on button "Volgende vraag" at bounding box center [364, 137] width 172 height 12
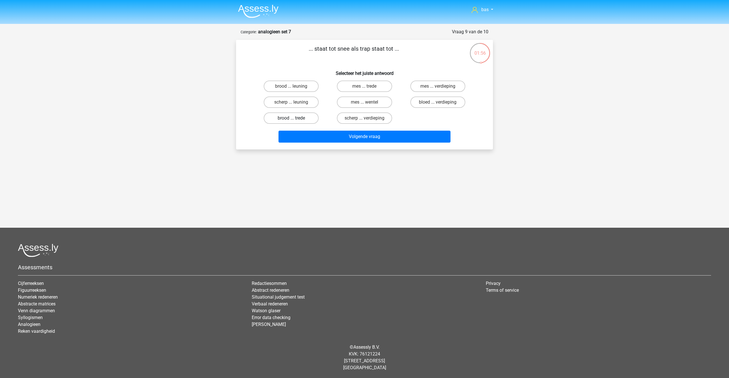
click at [303, 114] on label "brood ... trede" at bounding box center [291, 117] width 55 height 11
click at [295, 118] on input "brood ... trede" at bounding box center [293, 120] width 4 height 4
radio input "true"
click at [378, 132] on button "Volgende vraag" at bounding box center [364, 137] width 172 height 12
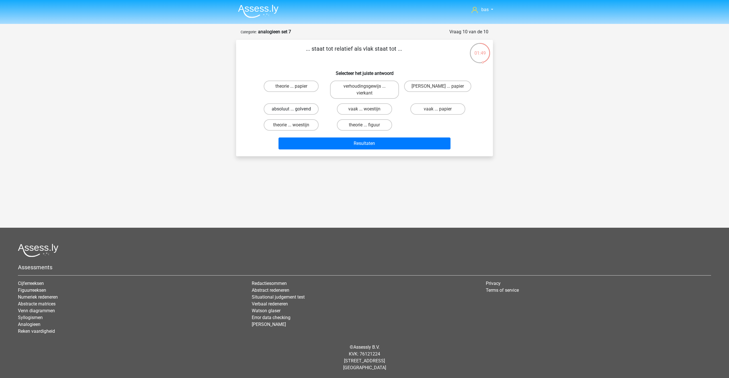
click at [290, 112] on label "absoluut ... golvend" at bounding box center [291, 108] width 55 height 11
click at [291, 112] on input "absoluut ... golvend" at bounding box center [293, 111] width 4 height 4
radio input "true"
click at [367, 146] on button "Resultaten" at bounding box center [364, 143] width 172 height 12
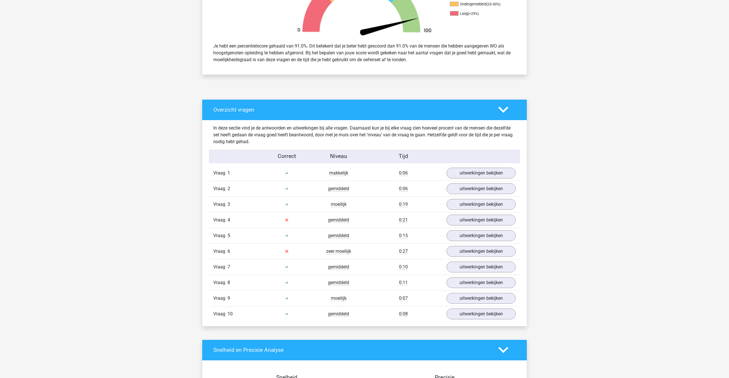
scroll to position [215, 0]
click at [460, 222] on link "uitwerkingen bekijken" at bounding box center [480, 219] width 79 height 13
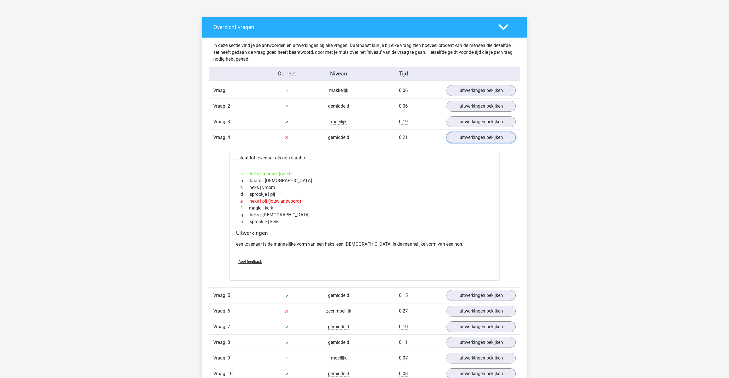
scroll to position [298, 0]
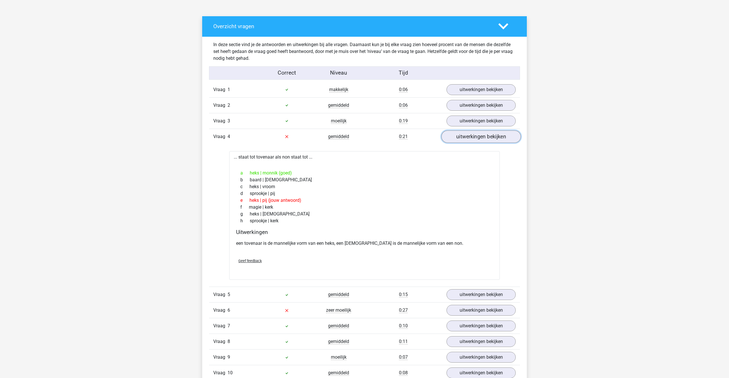
click at [473, 134] on link "uitwerkingen bekijken" at bounding box center [480, 136] width 79 height 13
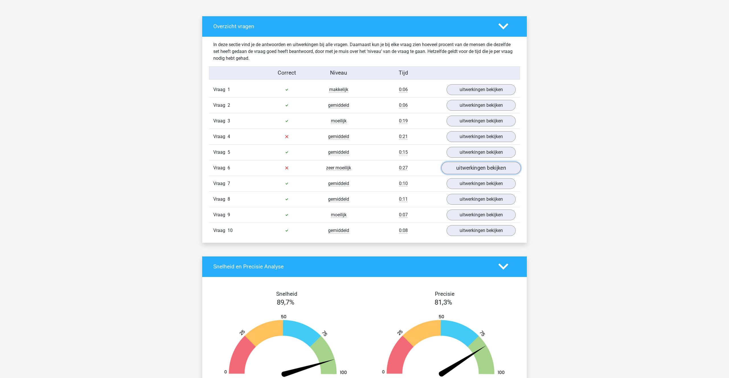
click at [479, 171] on link "uitwerkingen bekijken" at bounding box center [480, 168] width 79 height 13
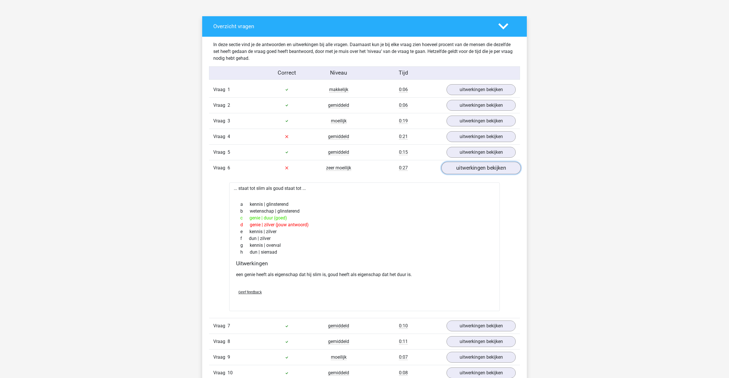
click at [458, 172] on link "uitwerkingen bekijken" at bounding box center [480, 168] width 79 height 13
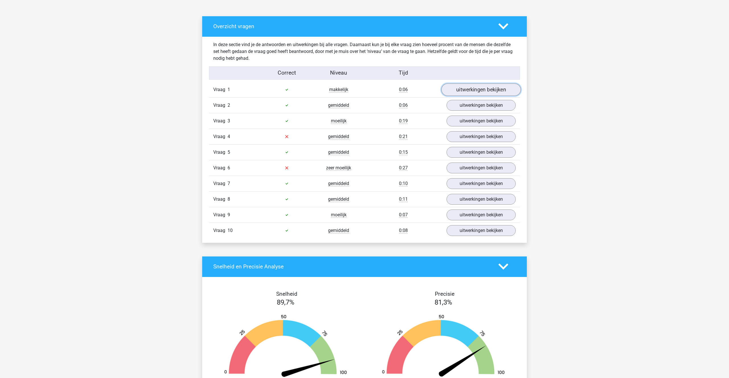
click at [459, 90] on link "uitwerkingen bekijken" at bounding box center [480, 89] width 79 height 13
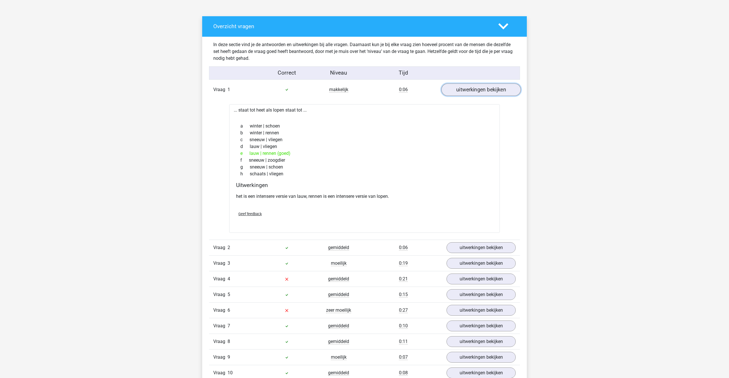
click at [459, 90] on link "uitwerkingen bekijken" at bounding box center [480, 89] width 79 height 13
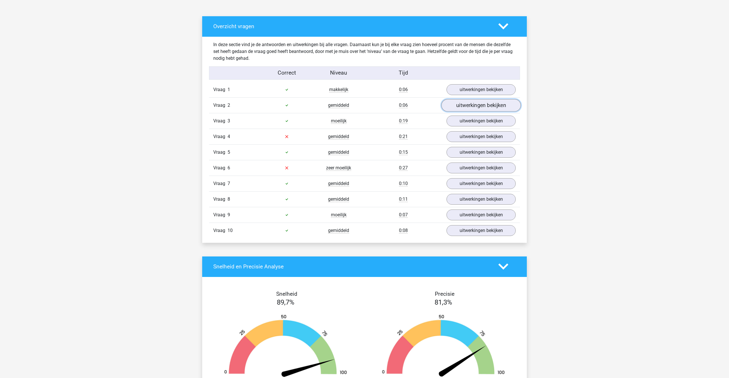
click at [467, 106] on link "uitwerkingen bekijken" at bounding box center [480, 105] width 79 height 13
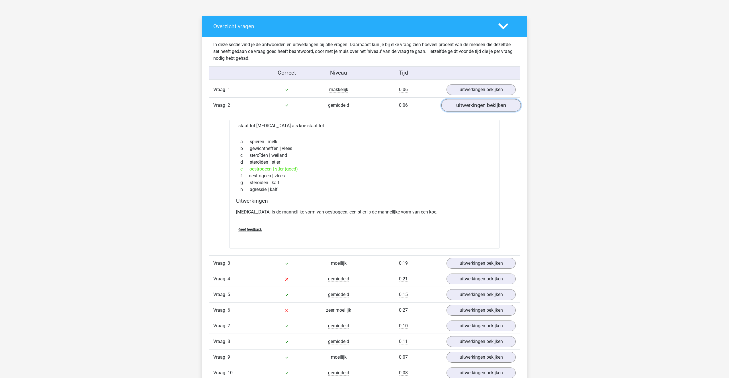
click at [467, 105] on link "uitwerkingen bekijken" at bounding box center [480, 105] width 79 height 13
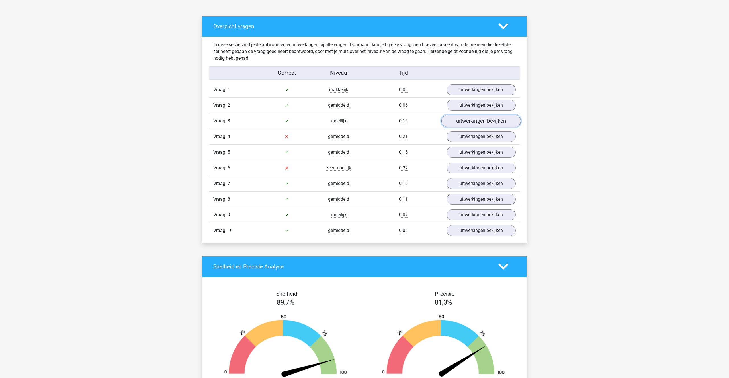
click at [468, 116] on link "uitwerkingen bekijken" at bounding box center [480, 121] width 79 height 13
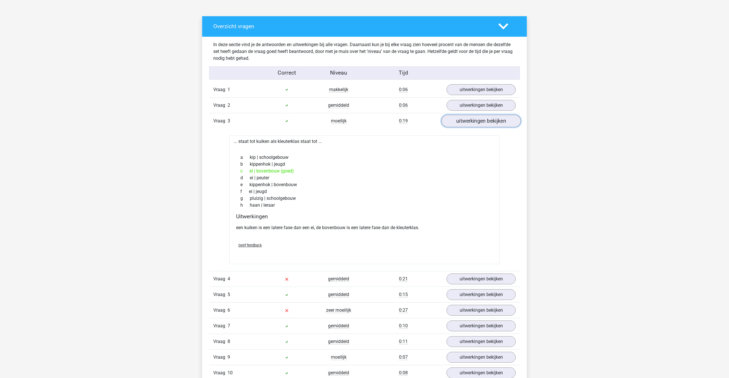
click at [468, 116] on link "uitwerkingen bekijken" at bounding box center [480, 121] width 79 height 13
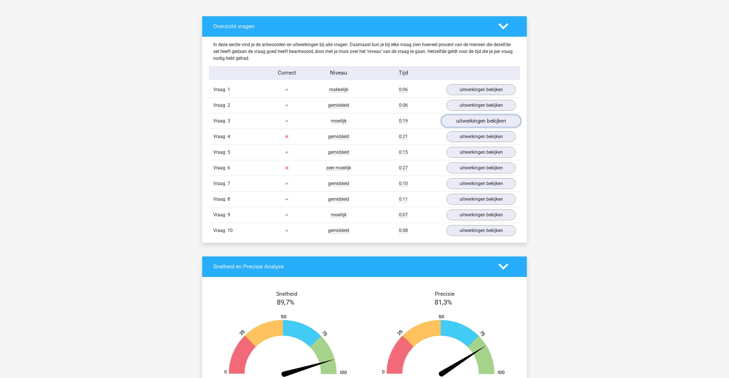
click at [468, 116] on link "uitwerkingen bekijken" at bounding box center [480, 121] width 79 height 13
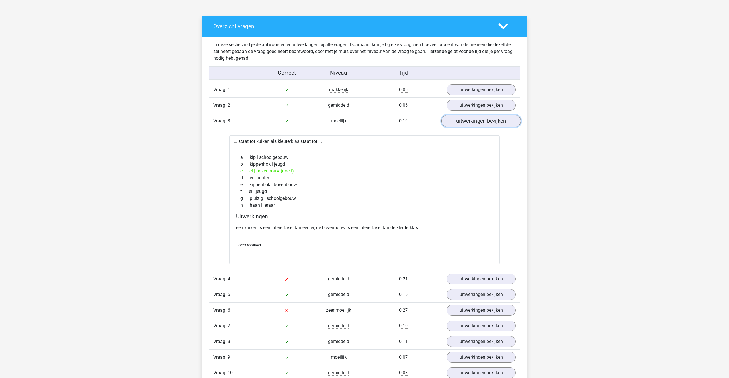
click at [468, 116] on link "uitwerkingen bekijken" at bounding box center [480, 121] width 79 height 13
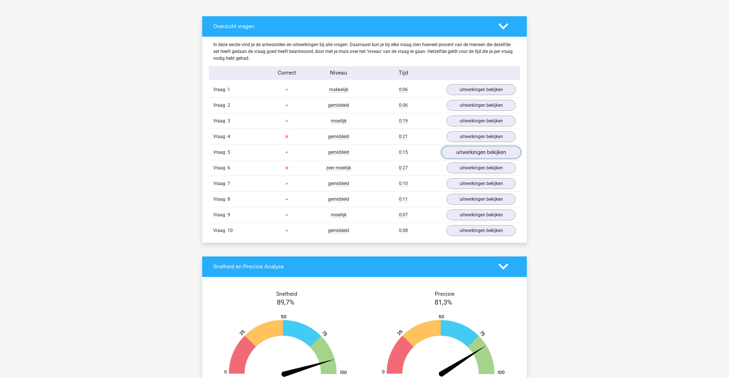
click at [467, 153] on link "uitwerkingen bekijken" at bounding box center [480, 152] width 79 height 13
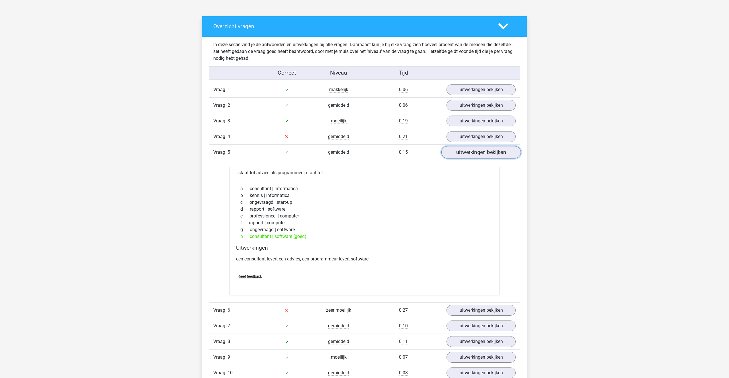
click at [467, 153] on link "uitwerkingen bekijken" at bounding box center [480, 152] width 79 height 13
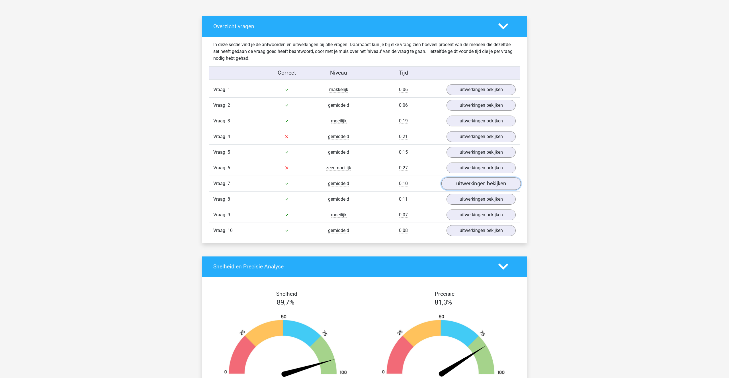
click at [472, 184] on link "uitwerkingen bekijken" at bounding box center [480, 183] width 79 height 13
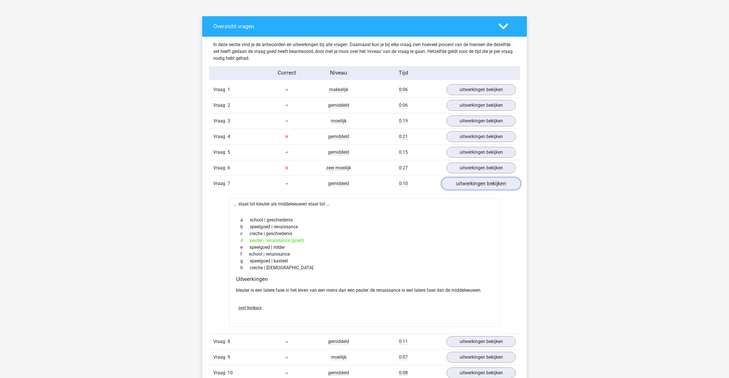
click at [472, 184] on link "uitwerkingen bekijken" at bounding box center [480, 183] width 79 height 13
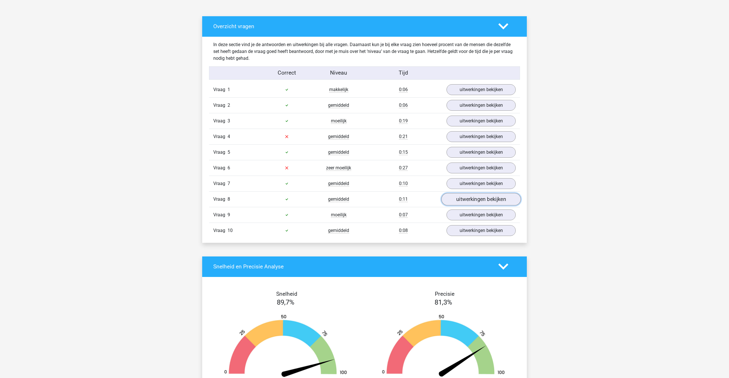
click at [473, 196] on link "uitwerkingen bekijken" at bounding box center [480, 199] width 79 height 13
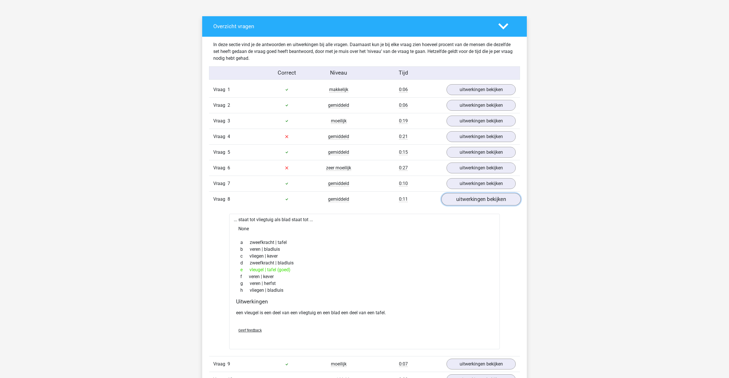
click at [473, 196] on link "uitwerkingen bekijken" at bounding box center [480, 199] width 79 height 13
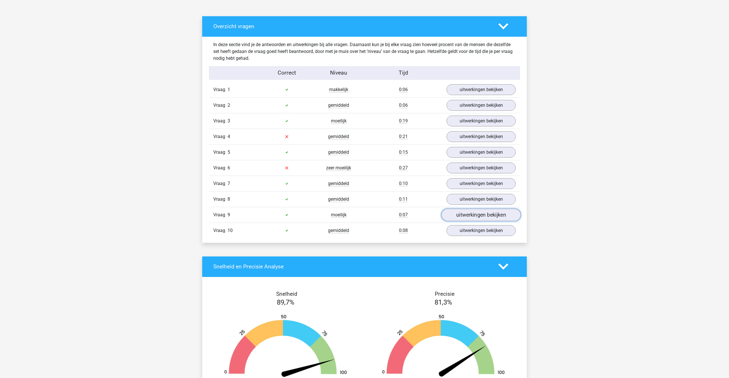
click at [476, 213] on link "uitwerkingen bekijken" at bounding box center [480, 215] width 79 height 13
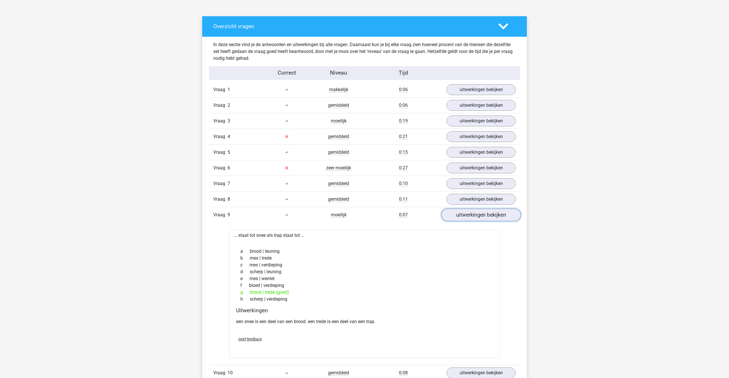
click at [475, 215] on link "uitwerkingen bekijken" at bounding box center [480, 215] width 79 height 13
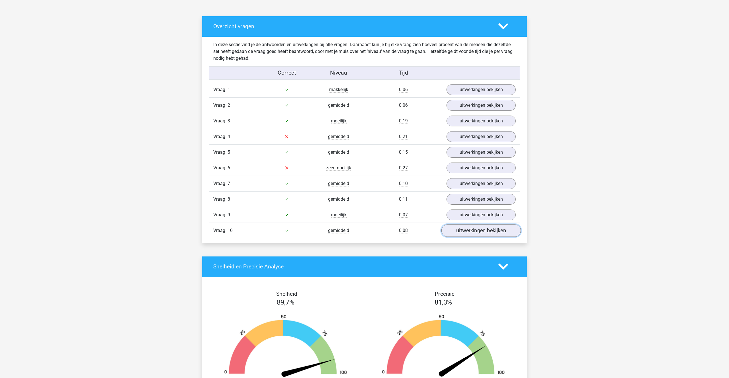
click at [474, 236] on link "uitwerkingen bekijken" at bounding box center [480, 230] width 79 height 13
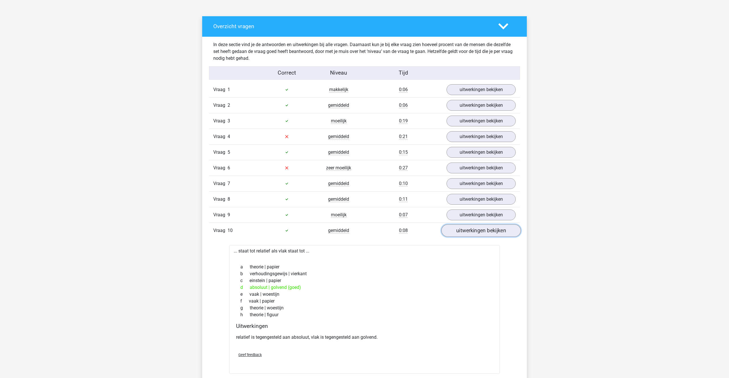
click at [474, 236] on link "uitwerkingen bekijken" at bounding box center [480, 230] width 79 height 13
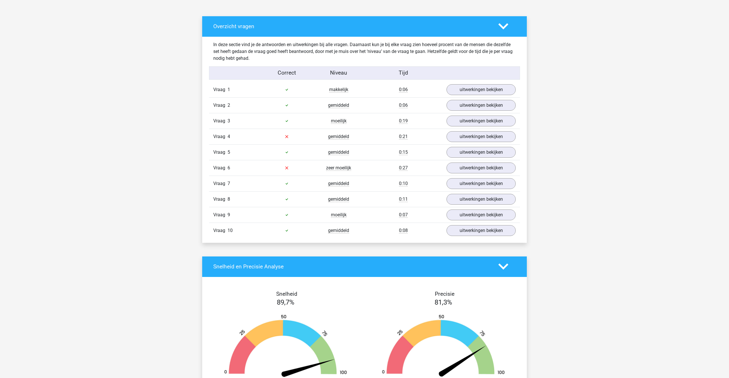
click at [496, 27] on div at bounding box center [507, 26] width 26 height 10
click at [509, 27] on div at bounding box center [507, 26] width 26 height 10
click at [504, 26] on icon at bounding box center [503, 26] width 10 height 10
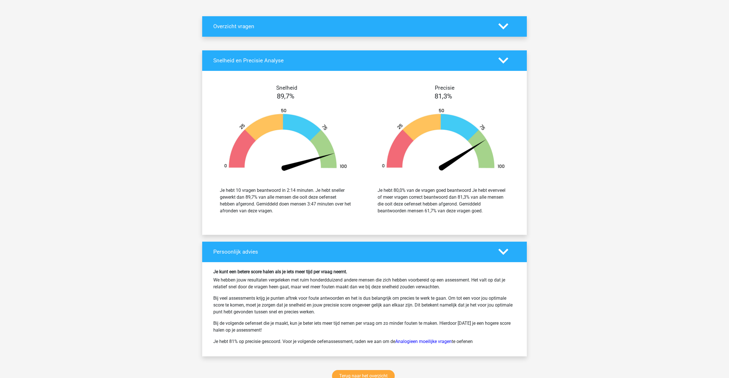
click at [504, 59] on icon at bounding box center [503, 61] width 10 height 10
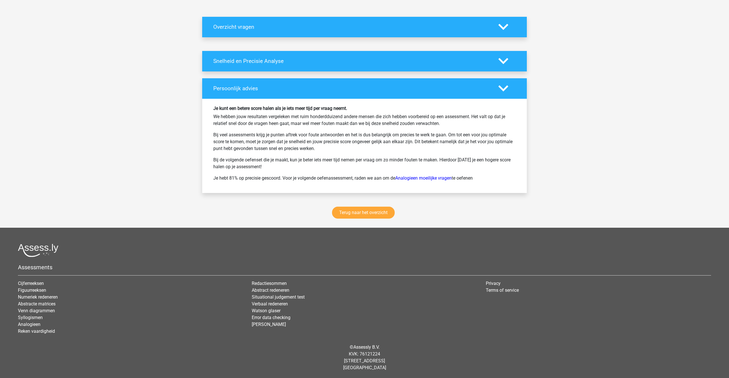
scroll to position [297, 0]
click at [353, 212] on link "Terug naar het overzicht" at bounding box center [363, 213] width 63 height 12
click at [344, 212] on link "Terug naar het overzicht" at bounding box center [363, 213] width 63 height 12
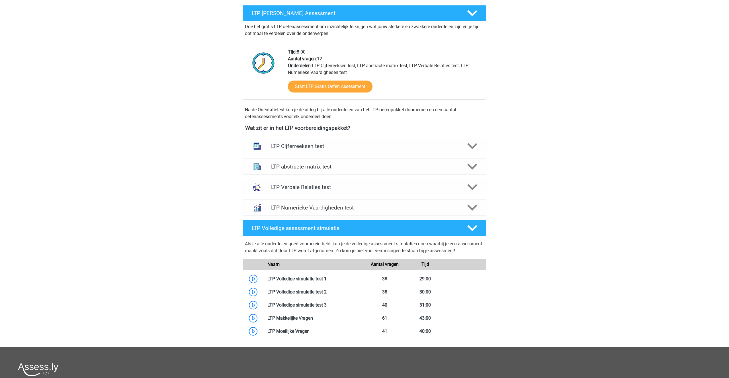
scroll to position [105, 0]
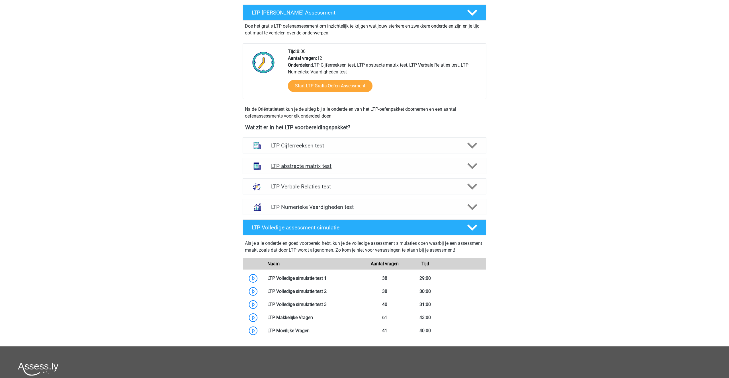
click at [309, 162] on div "LTP abstracte matrix test" at bounding box center [364, 166] width 244 height 16
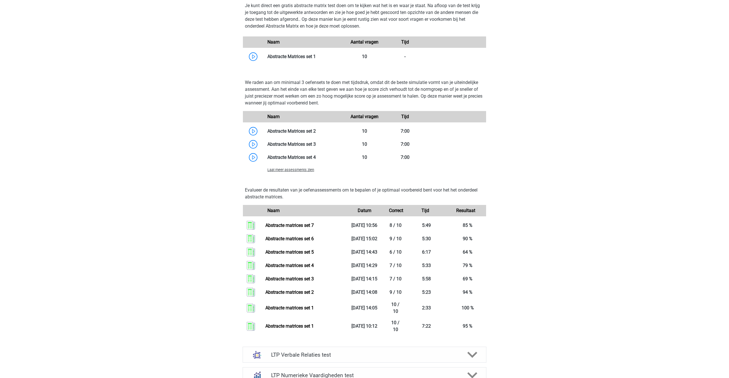
scroll to position [372, 0]
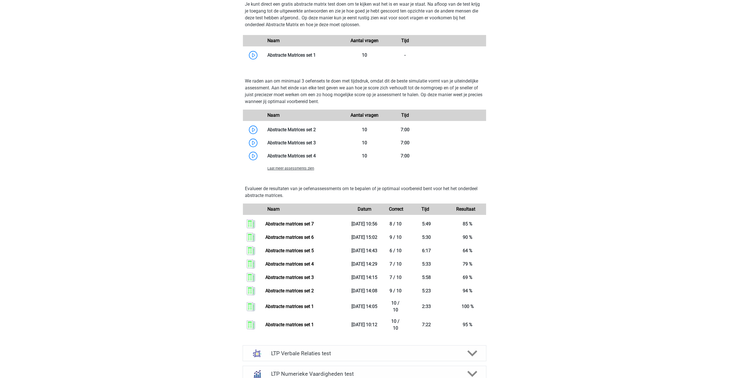
click at [290, 168] on span "Laat meer assessments zien" at bounding box center [290, 168] width 47 height 4
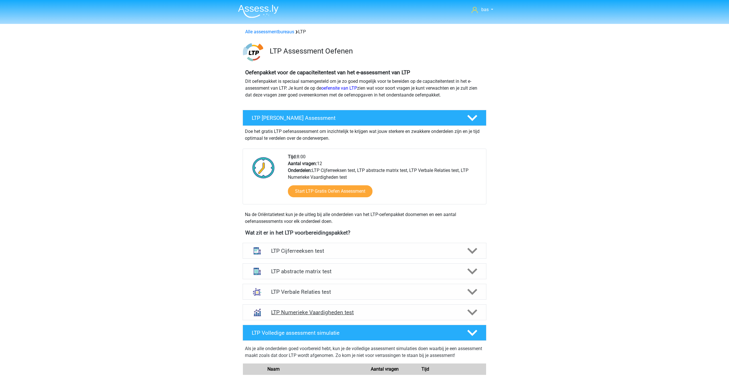
click at [304, 308] on div "LTP Numerieke Vaardigheden test" at bounding box center [364, 312] width 244 height 16
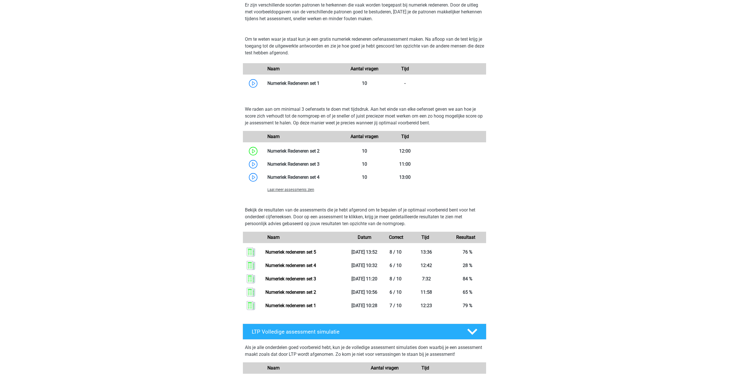
scroll to position [324, 0]
click at [301, 190] on span "Laat meer assessments zien" at bounding box center [290, 189] width 47 height 4
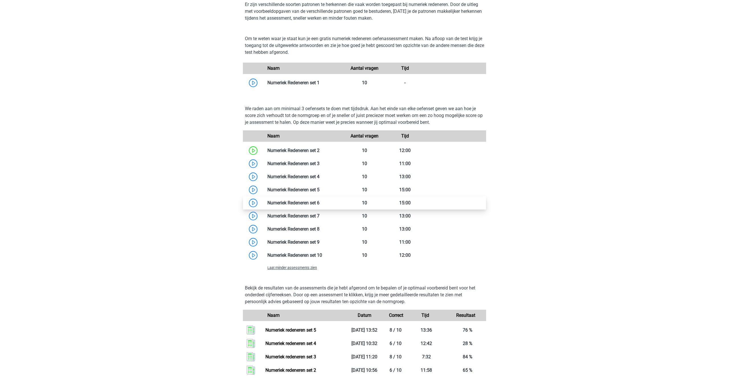
click at [319, 202] on link at bounding box center [319, 202] width 0 height 5
